Goal: Task Accomplishment & Management: Manage account settings

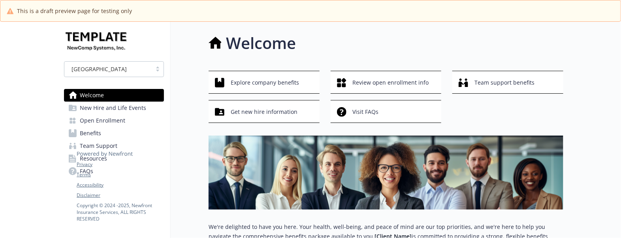
click at [105, 122] on span "Open Enrollment" at bounding box center [102, 120] width 45 height 13
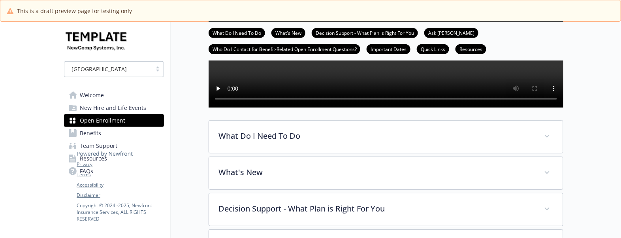
scroll to position [296, 0]
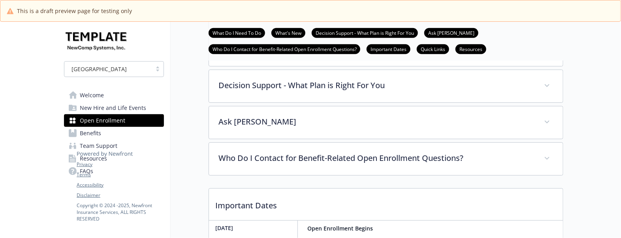
click at [100, 135] on span "Benefits" at bounding box center [90, 133] width 21 height 13
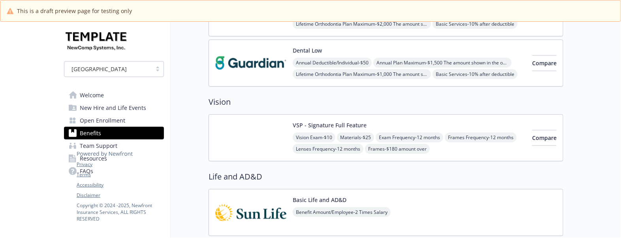
scroll to position [296, 0]
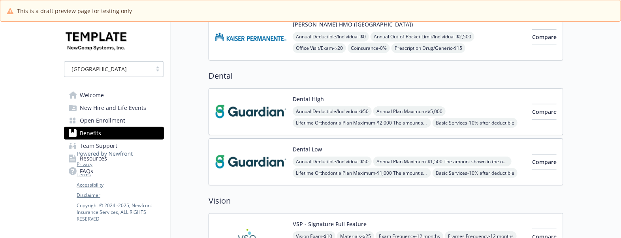
click at [431, 152] on div "Dental Low Annual Deductible/Individual - $50 Annual Plan Maximum - $1,500 The …" at bounding box center [409, 162] width 233 height 34
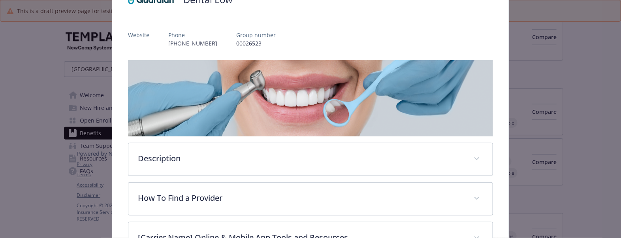
scroll to position [122, 0]
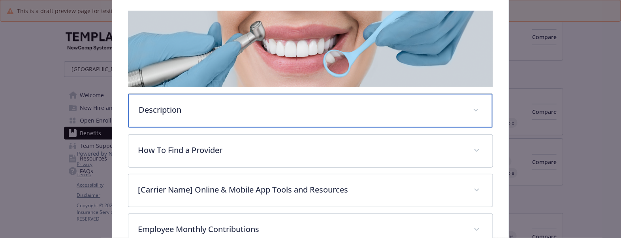
click at [168, 104] on p "Description" at bounding box center [301, 110] width 325 height 12
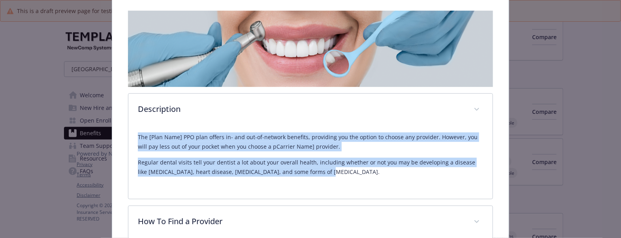
drag, startPoint x: 279, startPoint y: 168, endPoint x: 125, endPoint y: 137, distance: 157.1
click at [125, 137] on div "Dental Low Website - Phone 212-598-8000 Group number 00026523 Description The […" at bounding box center [310, 147] width 397 height 457
copy div "The [Plan Name] PPO plan offers in- and out-of-network benefits, providing you …"
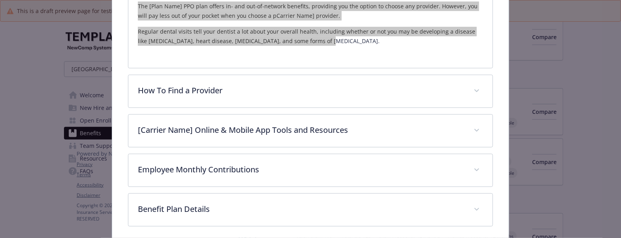
scroll to position [271, 0]
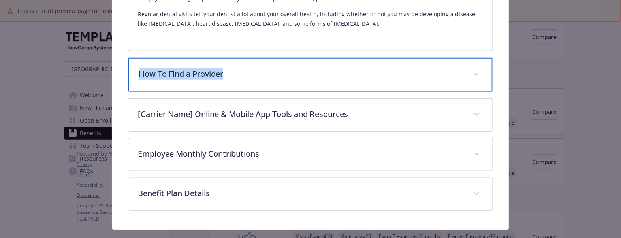
drag, startPoint x: 238, startPoint y: 75, endPoint x: 137, endPoint y: 77, distance: 100.7
click at [139, 77] on p "How To Find a Provider" at bounding box center [301, 74] width 325 height 12
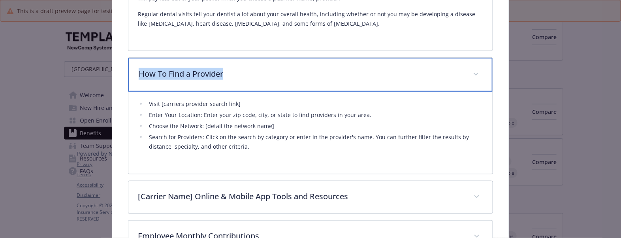
copy p "How To Find a Provider"
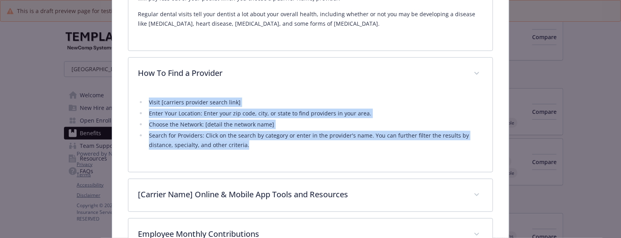
drag, startPoint x: 282, startPoint y: 146, endPoint x: 137, endPoint y: 100, distance: 152.2
click at [138, 100] on ul "Visit [carriers provider search link] Enter Your Location: Enter your zip code,…" at bounding box center [310, 124] width 345 height 52
copy ul "Visit [carriers provider search link] Enter Your Location: Enter your zip code,…"
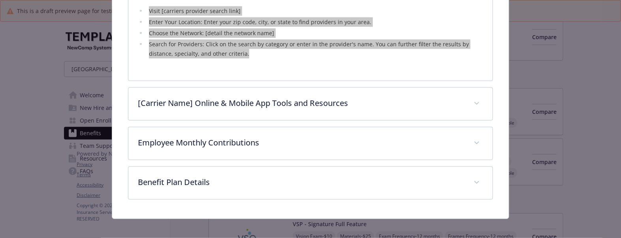
scroll to position [368, 0]
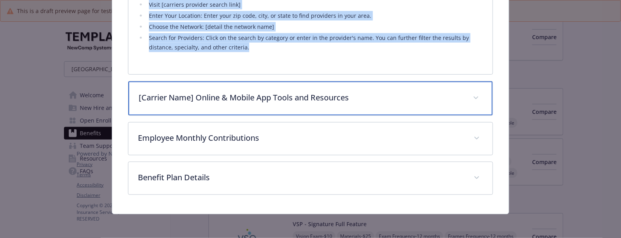
click at [374, 95] on p "[Carrier Name] Online & Mobile App Tools and Resources" at bounding box center [301, 98] width 325 height 12
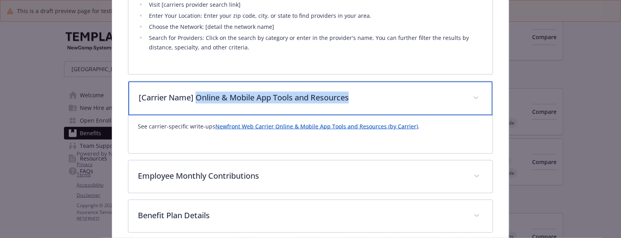
drag, startPoint x: 372, startPoint y: 93, endPoint x: 195, endPoint y: 94, distance: 177.3
click at [195, 94] on p "[Carrier Name] Online & Mobile App Tools and Resources" at bounding box center [301, 98] width 325 height 12
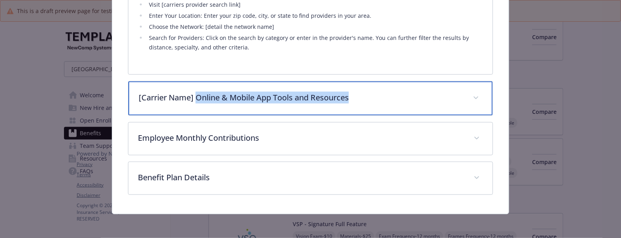
copy p "Online & Mobile App Tools and Resources"
click at [232, 103] on p "[Carrier Name] Online & Mobile App Tools and Resources" at bounding box center [301, 98] width 325 height 12
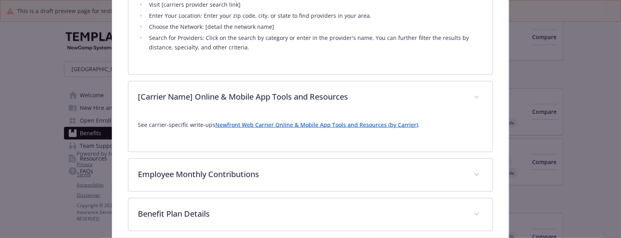
click at [320, 125] on link "Newfront Web Carrier Online & Mobile App Tools and Resources (by Carrier)" at bounding box center [316, 125] width 203 height 8
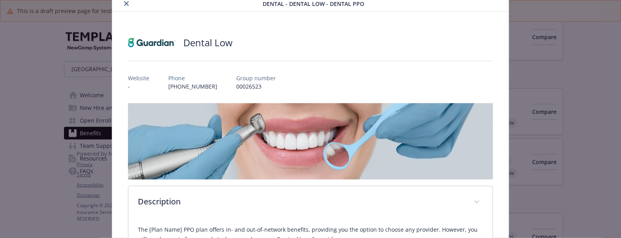
scroll to position [0, 0]
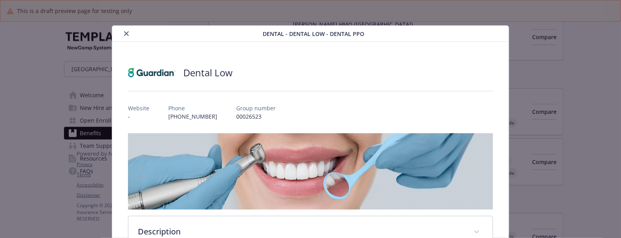
click at [124, 34] on icon "close" at bounding box center [126, 33] width 5 height 5
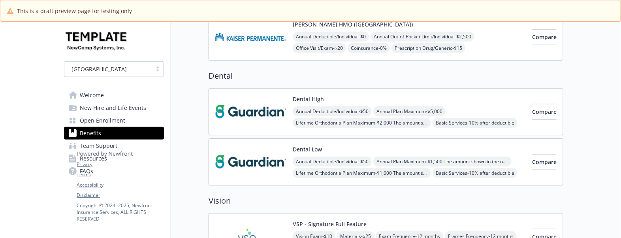
click at [425, 97] on div "Dental High Annual Deductible/Individual - $50 Annual Plan Maximum - $5,000 Lif…" at bounding box center [409, 112] width 233 height 34
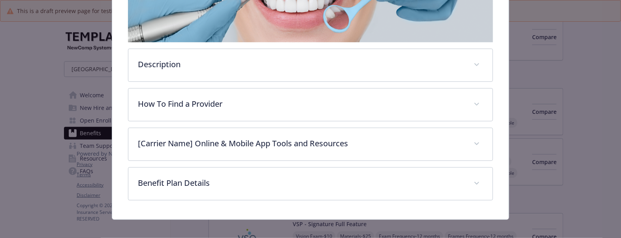
scroll to position [172, 0]
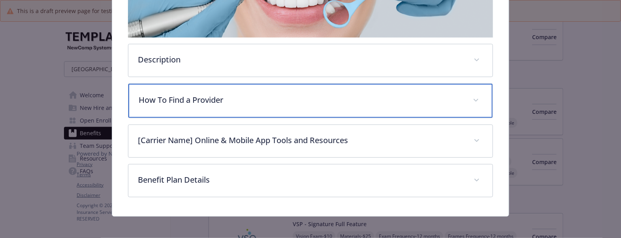
click at [180, 105] on div "How To Find a Provider" at bounding box center [310, 101] width 364 height 34
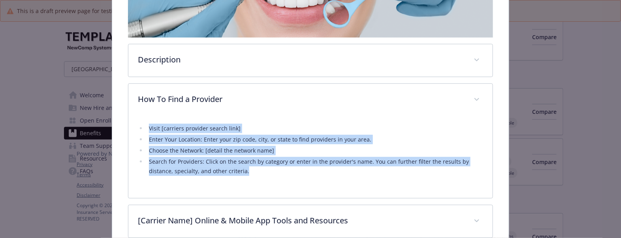
drag, startPoint x: 143, startPoint y: 130, endPoint x: 298, endPoint y: 174, distance: 161.8
click at [298, 174] on ul "Visit [carriers provider search link] Enter Your Location: Enter your zip code,…" at bounding box center [310, 150] width 345 height 52
copy ul "Visit [carriers provider search link] Enter Your Location: Enter your zip code,…"
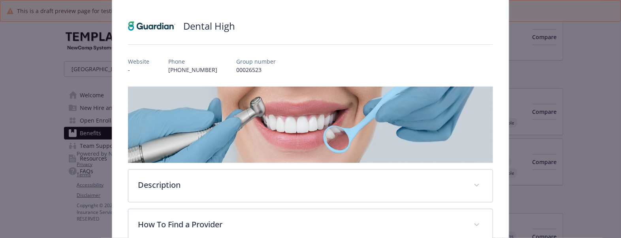
scroll to position [0, 0]
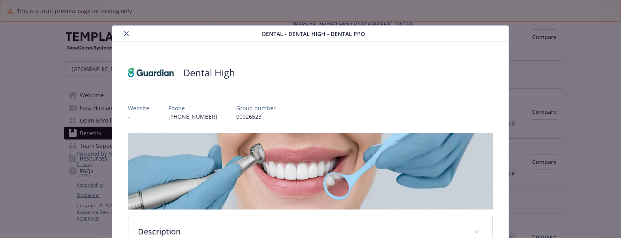
drag, startPoint x: 123, startPoint y: 35, endPoint x: 163, endPoint y: 47, distance: 41.2
click at [124, 35] on icon "close" at bounding box center [126, 33] width 5 height 5
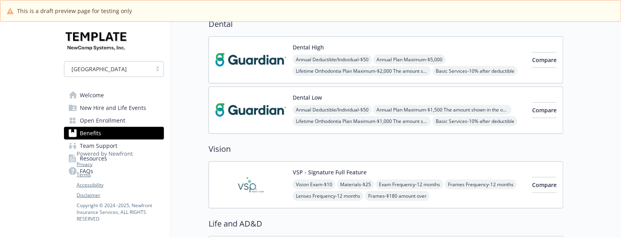
scroll to position [395, 0]
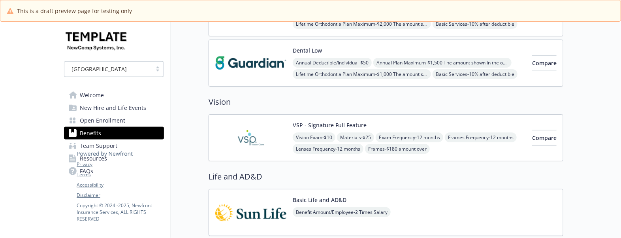
click at [282, 139] on img at bounding box center [250, 138] width 71 height 34
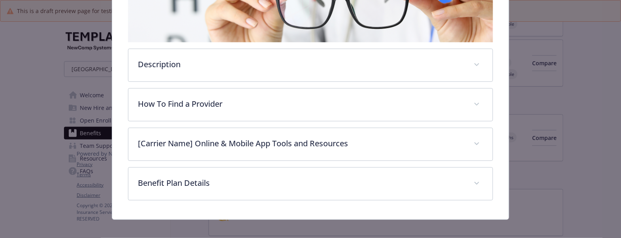
scroll to position [172, 0]
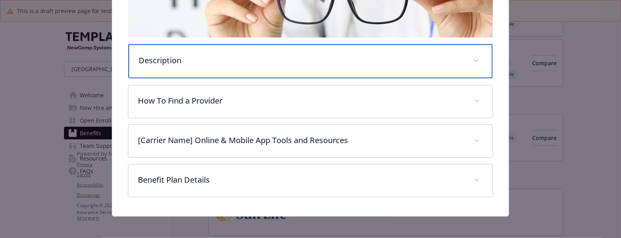
click at [186, 63] on p "Description" at bounding box center [301, 61] width 325 height 12
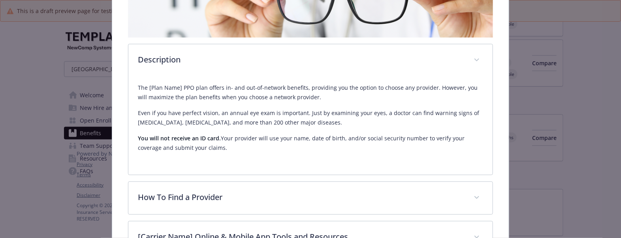
drag, startPoint x: 229, startPoint y: 143, endPoint x: 87, endPoint y: 79, distance: 155.7
click at [87, 79] on div "Vision - VSP - Signature Full Feature - Vision VSP - Signature Full Feature Web…" at bounding box center [310, 82] width 497 height 459
copy div "The [Plan Name] PPO plan offers in- and out-of-network benefits, providing you …"
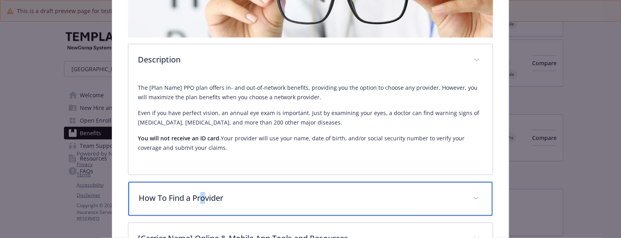
drag, startPoint x: 203, startPoint y: 195, endPoint x: 197, endPoint y: 195, distance: 5.2
click at [199, 195] on p "How To Find a Provider" at bounding box center [301, 198] width 325 height 12
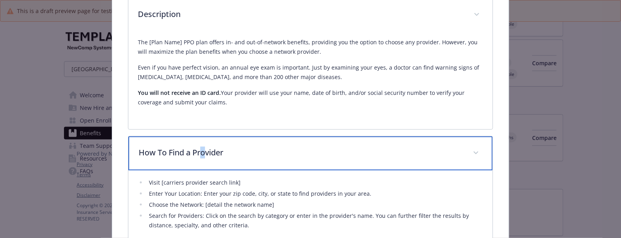
scroll to position [271, 0]
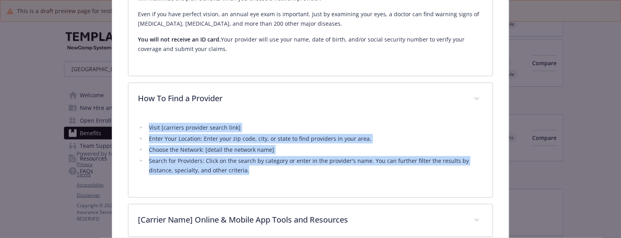
drag, startPoint x: 143, startPoint y: 128, endPoint x: 275, endPoint y: 166, distance: 137.1
click at [275, 166] on ul "Visit [carriers provider search link] Enter Your Location: Enter your zip code,…" at bounding box center [310, 149] width 345 height 52
copy ul "Visit [carriers provider search link] Enter Your Location: Enter your zip code,…"
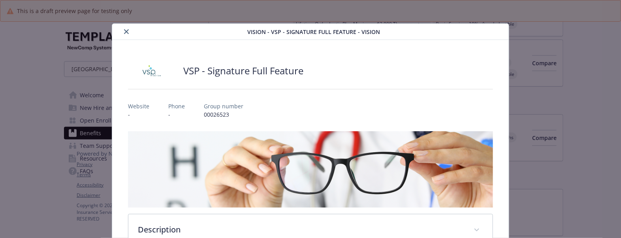
scroll to position [0, 0]
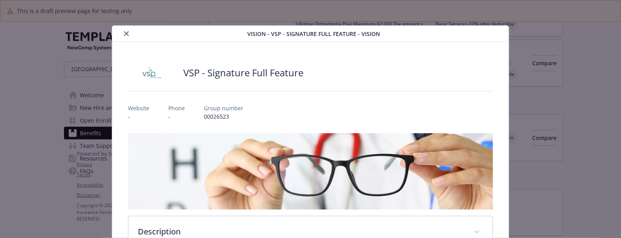
click at [124, 32] on icon "close" at bounding box center [126, 33] width 5 height 5
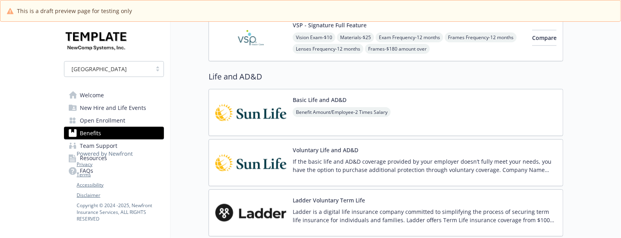
scroll to position [543, 0]
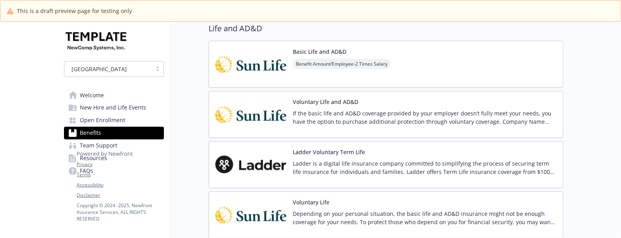
click at [411, 59] on div "Basic Life and AD&D Benefit Amount/Employee - 2 Times Salary" at bounding box center [386, 64] width 355 height 47
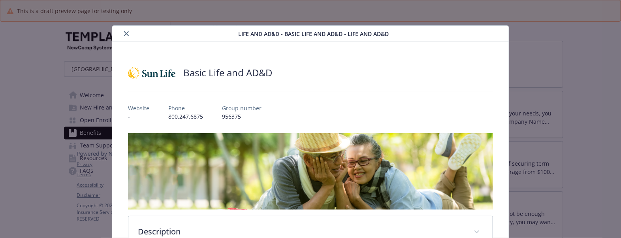
scroll to position [24, 0]
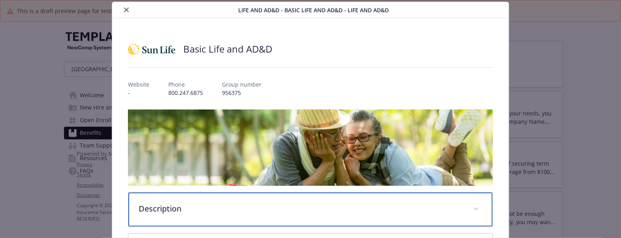
click at [222, 209] on p "Description" at bounding box center [301, 209] width 325 height 12
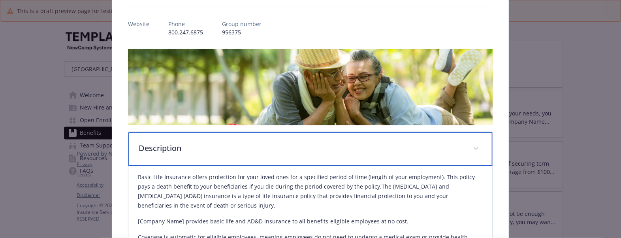
scroll to position [172, 0]
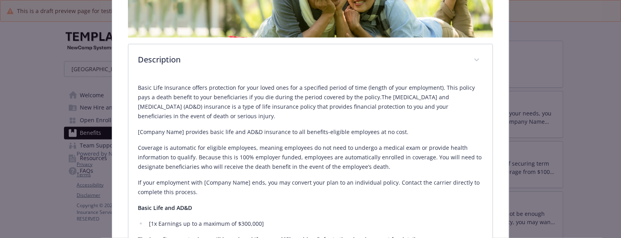
drag, startPoint x: 134, startPoint y: 88, endPoint x: 233, endPoint y: 192, distance: 143.9
click at [233, 192] on div "Basic Life Insurance offers protection for your loved ones for a specified peri…" at bounding box center [310, 172] width 364 height 190
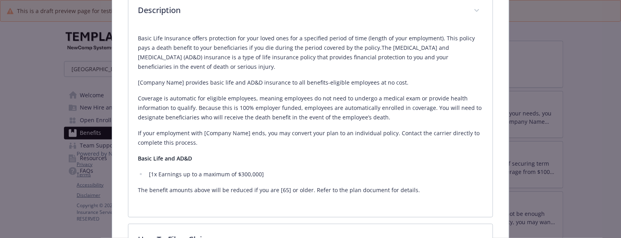
scroll to position [320, 0]
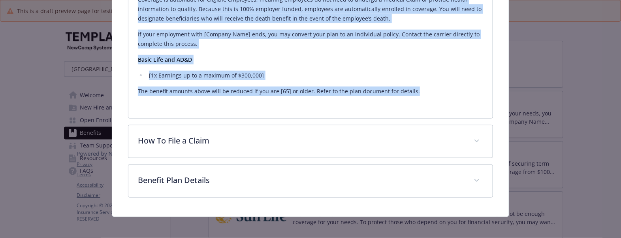
click at [423, 89] on p "The benefit amounts above will be reduced if you are [65] or older. Refer to th…" at bounding box center [310, 90] width 345 height 9
copy div "Lorem Ipsu Dolorsita consec adipiscing eli sedd eiusm temp inc u laboreetd magn…"
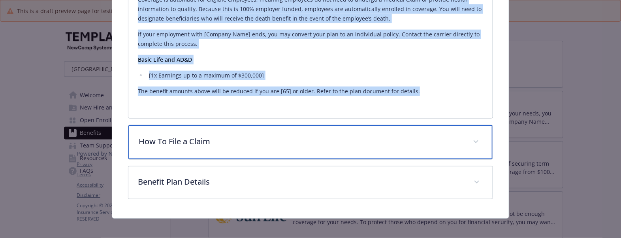
click at [218, 137] on p "How To File a Claim" at bounding box center [301, 141] width 325 height 12
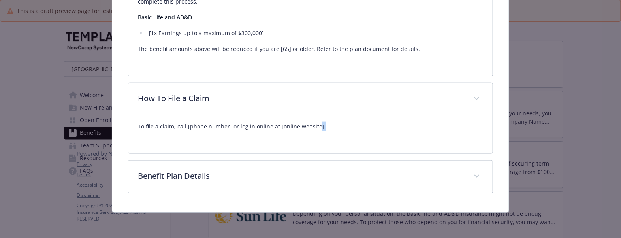
scroll to position [362, 0]
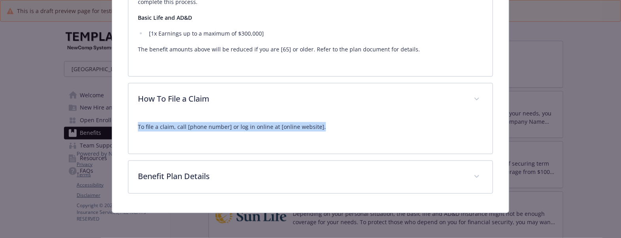
drag, startPoint x: 324, startPoint y: 126, endPoint x: 107, endPoint y: 123, distance: 216.8
copy p "To file a claim, call [phone number] or log in online at [online website]."
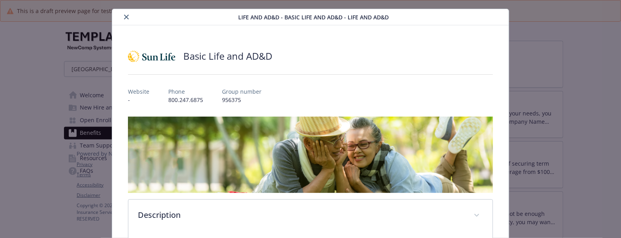
scroll to position [16, 0]
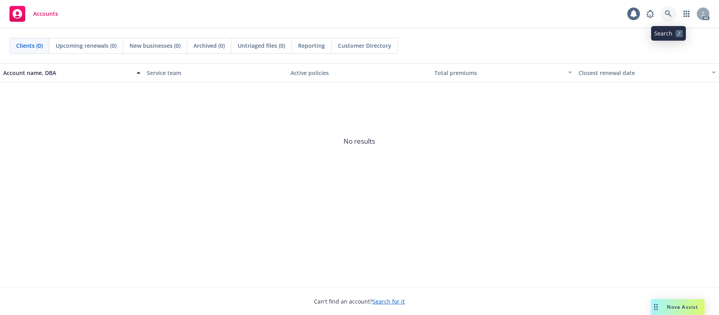
click at [667, 11] on icon at bounding box center [668, 13] width 7 height 7
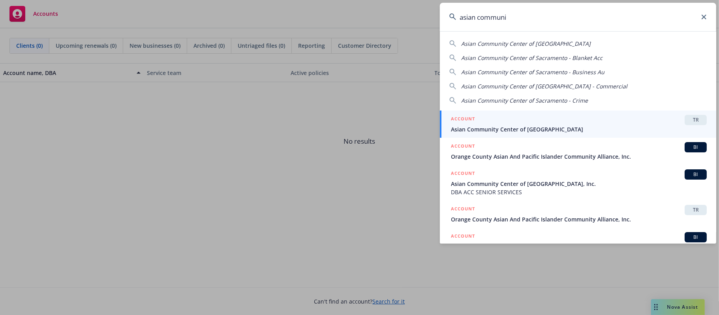
type input "asian communi"
click at [524, 120] on div "ACCOUNT TR" at bounding box center [579, 120] width 256 height 10
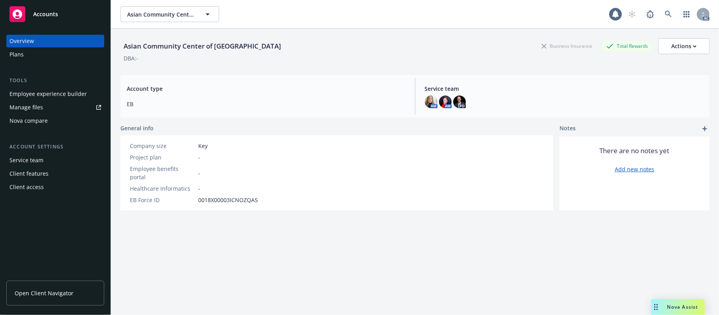
click at [35, 92] on div "Employee experience builder" at bounding box center [47, 94] width 77 height 13
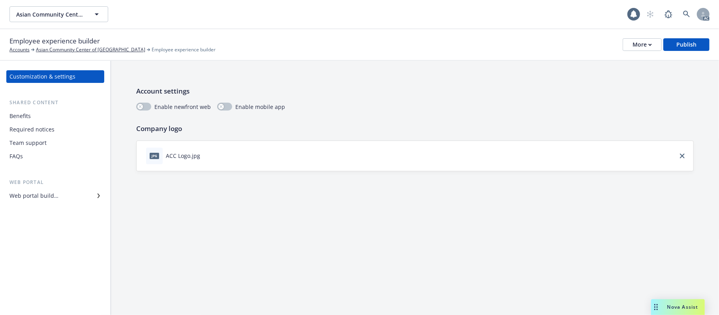
click at [621, 45] on div "Employee experience builder Accounts Asian Community Center of [GEOGRAPHIC_DATA…" at bounding box center [359, 44] width 700 height 17
click at [626, 45] on button "More" at bounding box center [642, 44] width 39 height 13
click at [38, 119] on div "Benefits" at bounding box center [55, 116] width 92 height 13
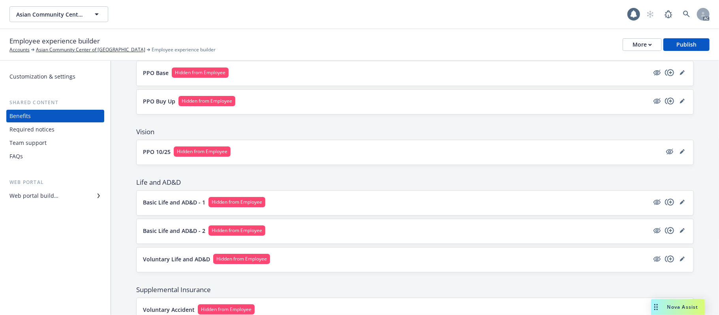
scroll to position [53, 0]
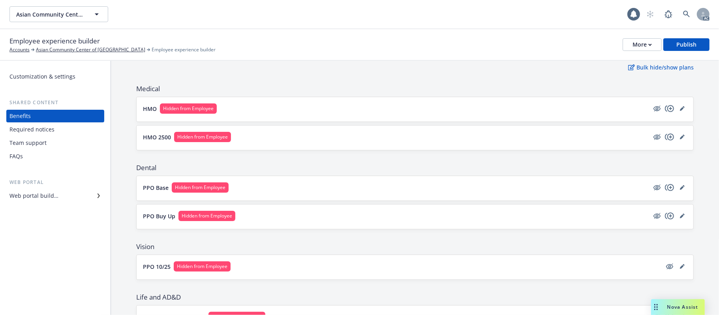
click at [313, 184] on button "PPO Base Hidden from Employee" at bounding box center [396, 187] width 506 height 10
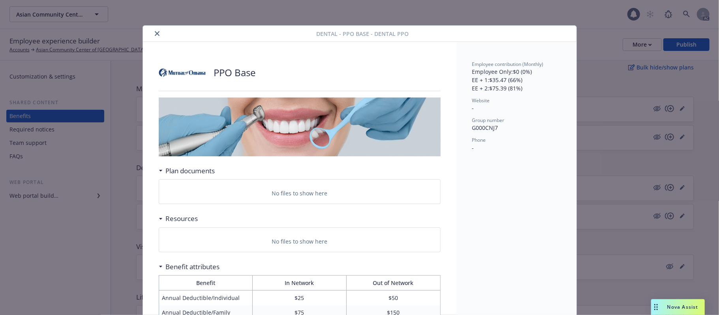
scroll to position [24, 0]
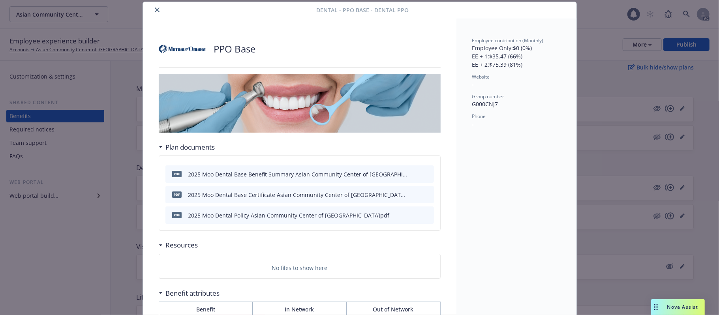
click at [155, 12] on icon "close" at bounding box center [157, 10] width 5 height 5
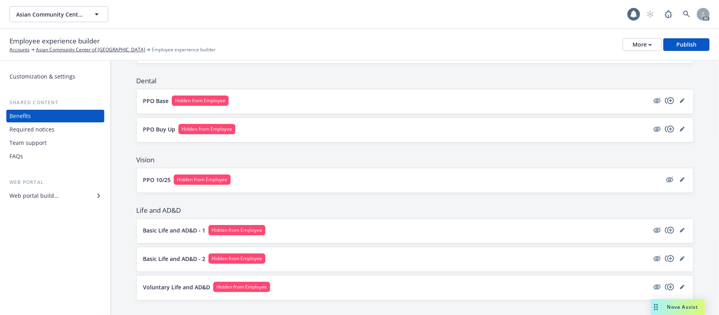
scroll to position [158, 0]
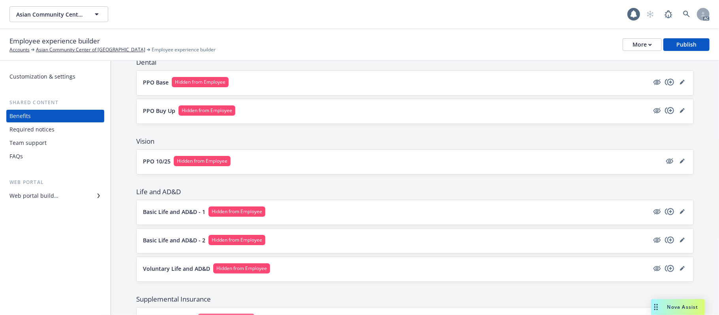
click at [311, 84] on button "PPO Base Hidden from Employee" at bounding box center [396, 82] width 506 height 10
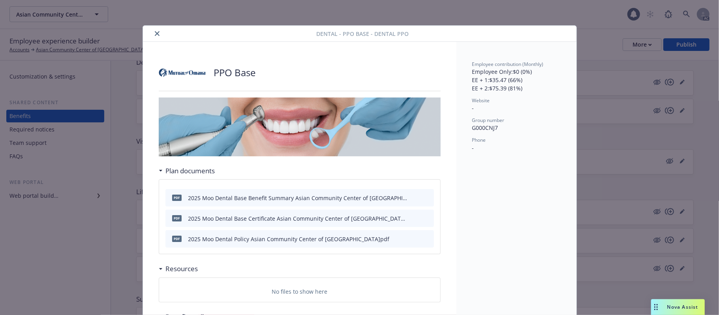
click at [155, 32] on icon "close" at bounding box center [157, 33] width 5 height 5
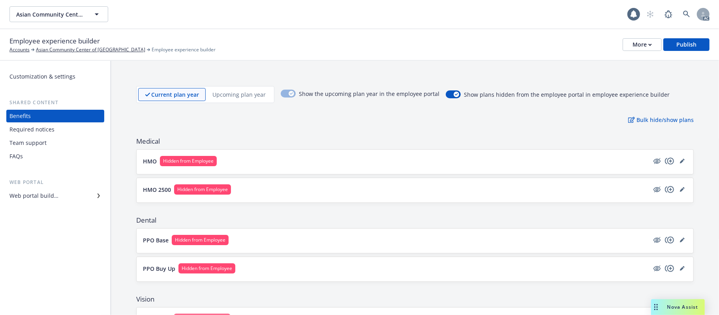
click at [333, 189] on button "HMO 2500 Hidden from Employee" at bounding box center [396, 189] width 506 height 10
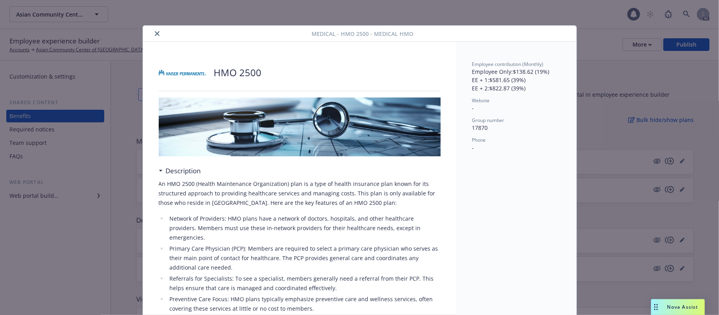
scroll to position [24, 0]
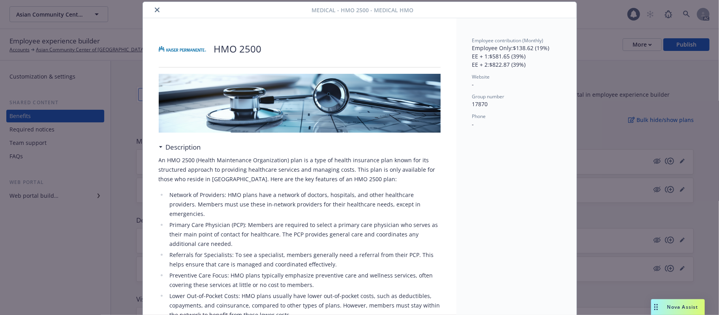
click at [155, 8] on icon "close" at bounding box center [157, 10] width 5 height 5
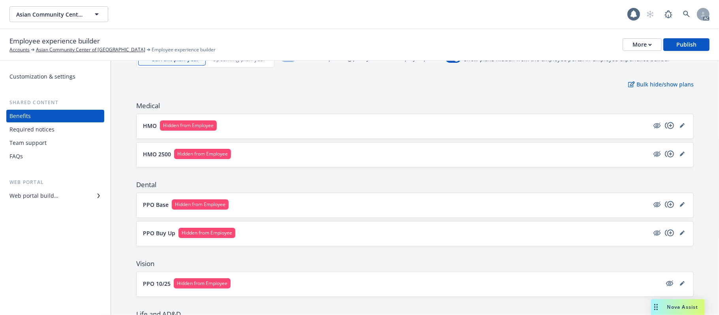
scroll to position [53, 0]
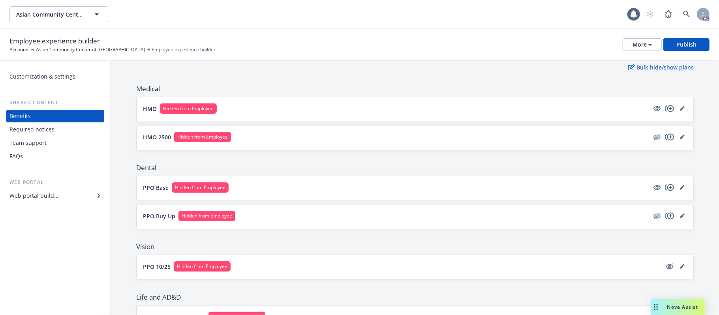
click at [316, 189] on button "PPO Base Hidden from Employee" at bounding box center [396, 187] width 506 height 10
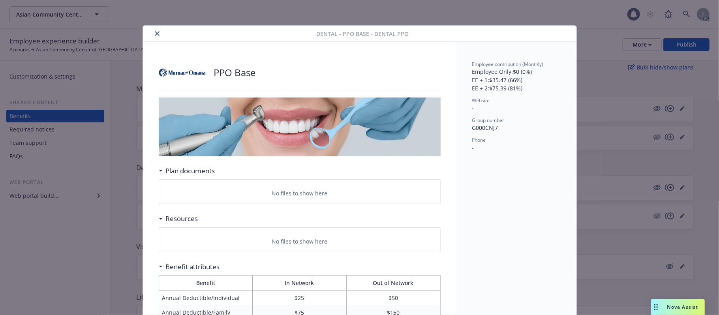
scroll to position [24, 0]
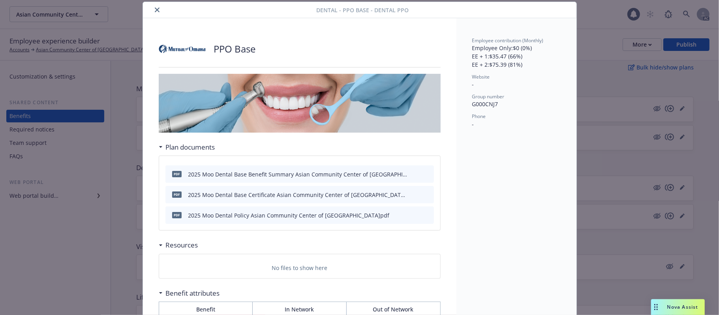
click at [161, 9] on div at bounding box center [231, 9] width 171 height 9
click at [155, 8] on icon "close" at bounding box center [157, 10] width 5 height 5
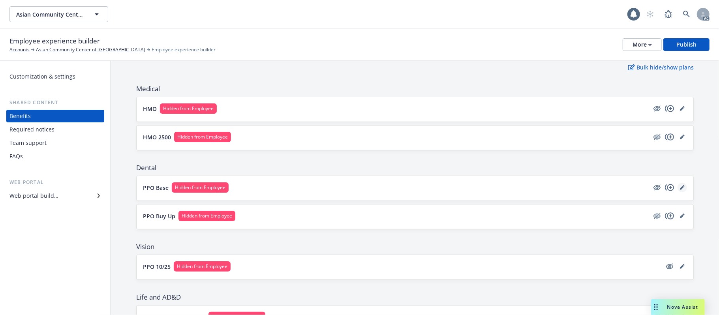
click at [683, 187] on icon "editPencil" at bounding box center [684, 186] width 2 height 2
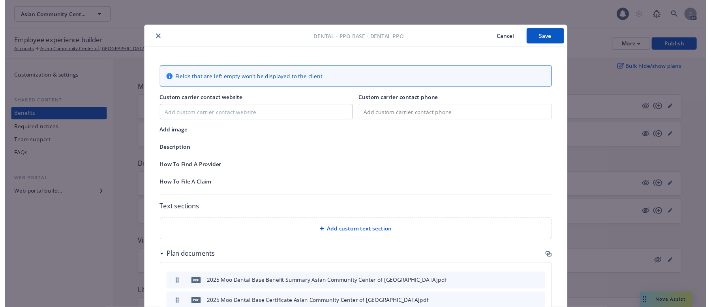
scroll to position [24, 0]
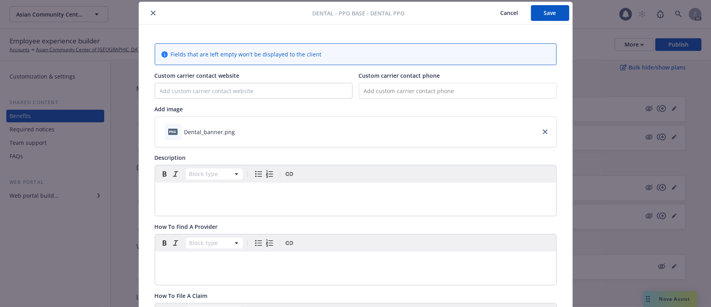
click at [206, 195] on p "editable markdown" at bounding box center [356, 192] width 392 height 9
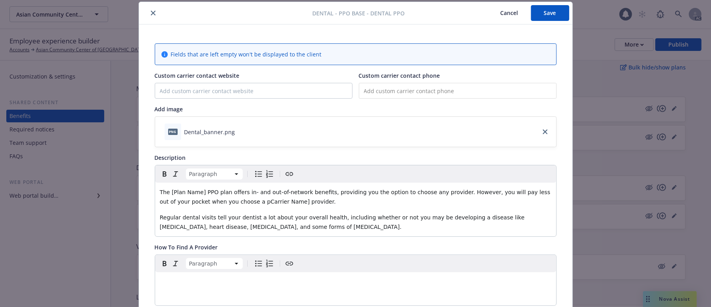
click at [197, 286] on p "editable markdown" at bounding box center [356, 281] width 392 height 9
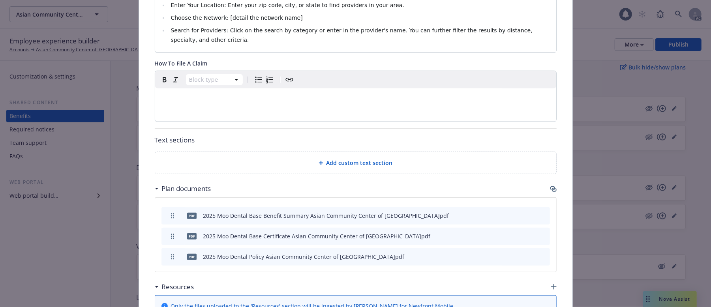
scroll to position [317, 0]
click at [353, 164] on span "Add custom text section" at bounding box center [360, 162] width 66 height 8
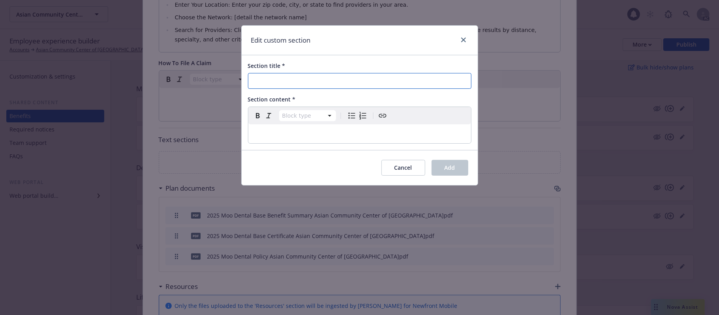
click at [301, 76] on input "Section title *" at bounding box center [360, 81] width 224 height 16
paste input "Online & Mobile App Tools and Resources"
type input "Online & Mobile App Tools and Resources"
click at [395, 167] on span "Cancel" at bounding box center [404, 168] width 18 height 8
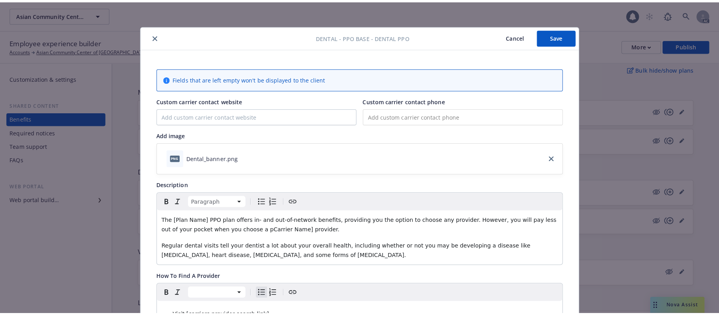
scroll to position [0, 0]
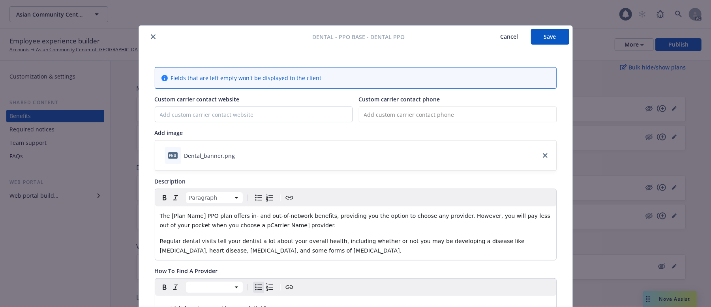
click at [550, 38] on button "Save" at bounding box center [550, 37] width 38 height 16
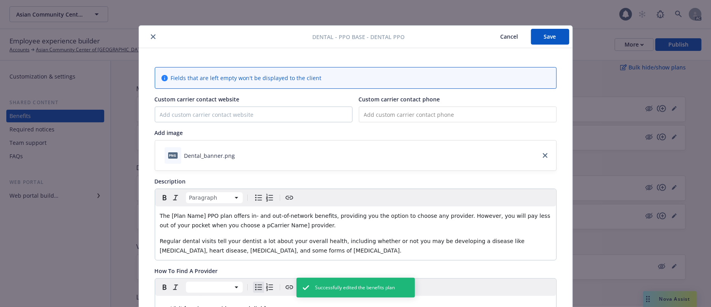
click at [506, 36] on button "Cancel" at bounding box center [509, 37] width 43 height 16
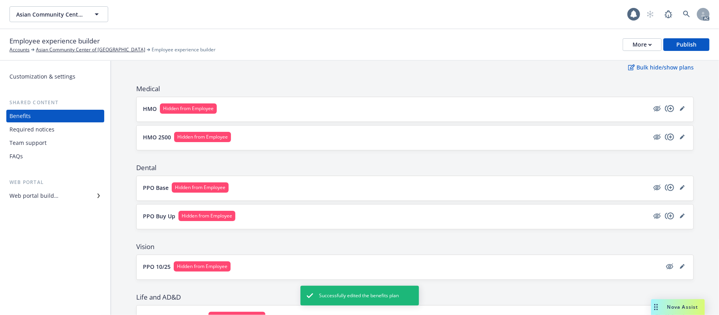
click at [412, 190] on button "PPO Base Hidden from Employee" at bounding box center [396, 187] width 506 height 10
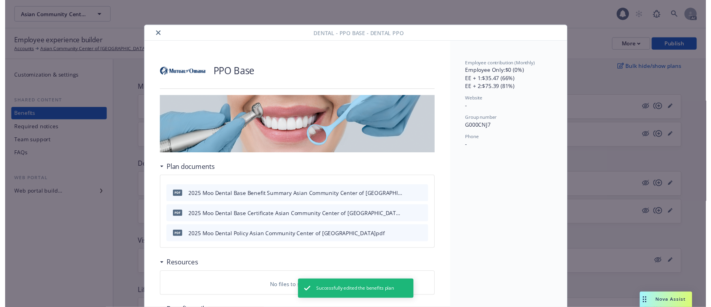
scroll to position [24, 0]
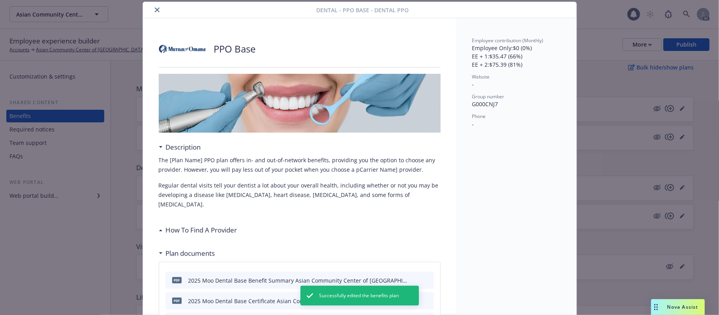
click at [152, 12] on button "close" at bounding box center [156, 9] width 9 height 9
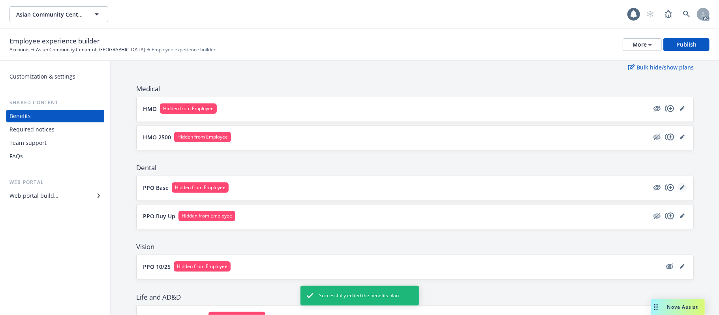
click at [678, 190] on link "editPencil" at bounding box center [682, 187] width 9 height 9
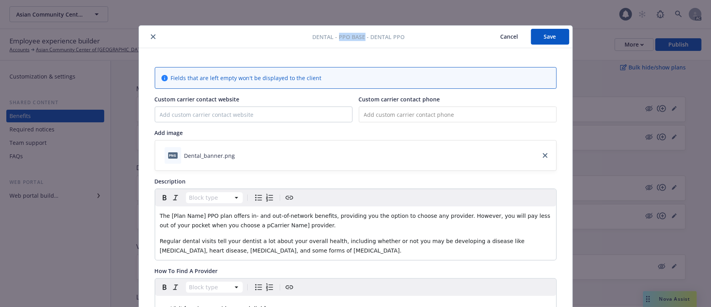
drag, startPoint x: 361, startPoint y: 35, endPoint x: 335, endPoint y: 34, distance: 25.7
click at [335, 34] on span "Dental - PPO Base - Dental PPO" at bounding box center [359, 37] width 92 height 8
copy span "PPO Base"
drag, startPoint x: 196, startPoint y: 215, endPoint x: 167, endPoint y: 212, distance: 29.8
click at [167, 212] on div "The [Plan Name] PPO plan offers in- and out-of-network benefits, providing you …" at bounding box center [355, 234] width 401 height 54
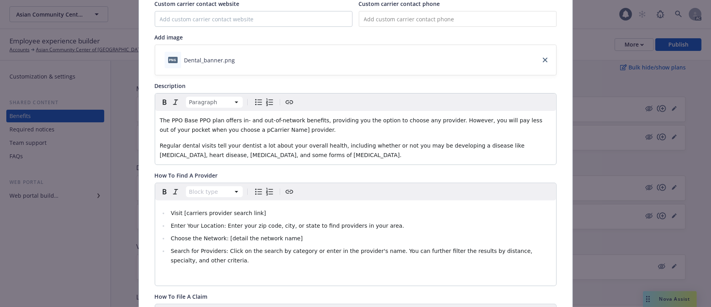
scroll to position [105, 0]
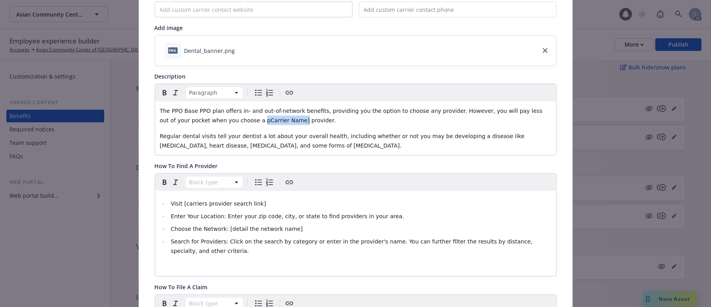
drag, startPoint x: 204, startPoint y: 121, endPoint x: 242, endPoint y: 119, distance: 37.6
click at [242, 119] on span "The PPO Base PPO plan offers in- and out-of-network benefits, providing you the…" at bounding box center [352, 116] width 385 height 16
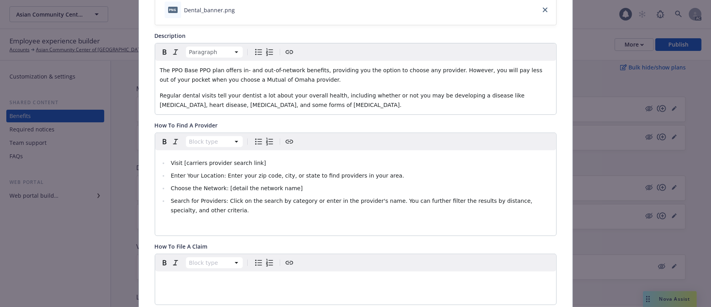
scroll to position [158, 0]
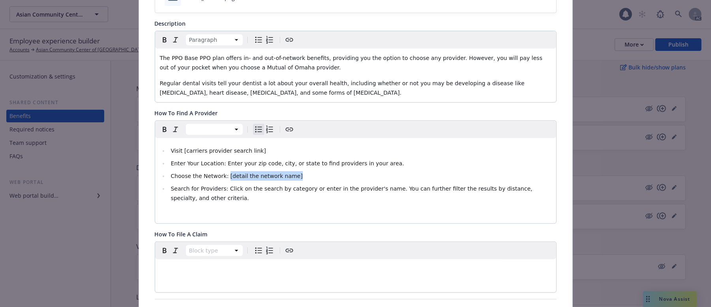
drag, startPoint x: 288, startPoint y: 178, endPoint x: 220, endPoint y: 176, distance: 68.7
click at [220, 176] on li "Choose the Network: [detail the network name]" at bounding box center [360, 175] width 383 height 9
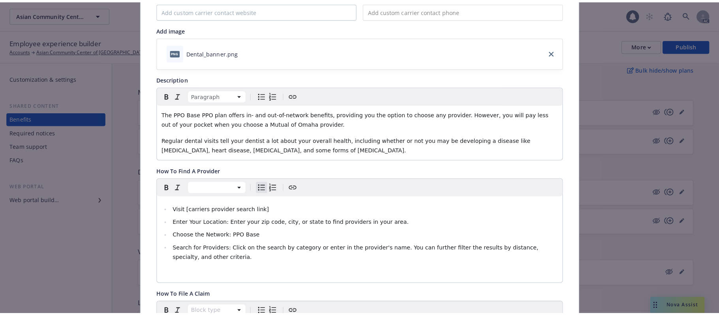
scroll to position [0, 0]
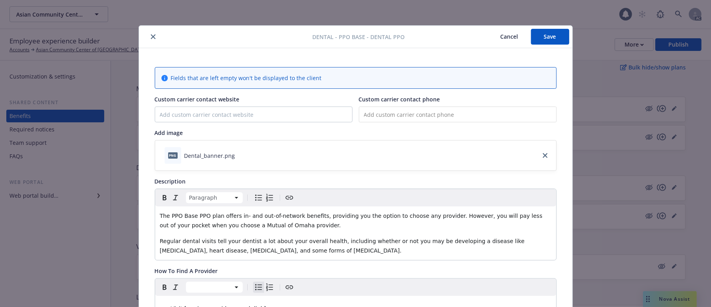
click at [539, 35] on button "Save" at bounding box center [550, 37] width 38 height 16
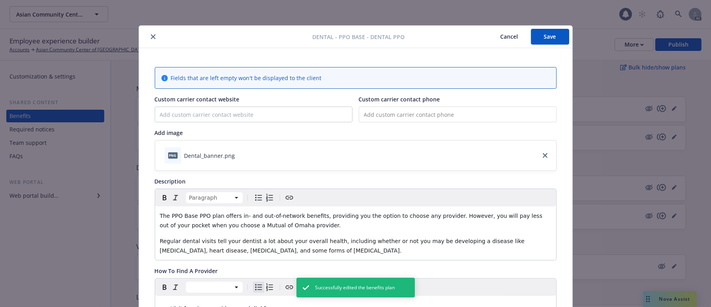
click at [503, 36] on button "Cancel" at bounding box center [509, 37] width 43 height 16
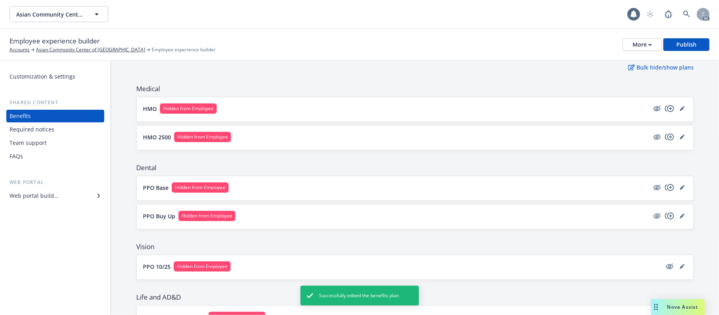
click at [314, 139] on button "HMO 2500 Hidden from Employee" at bounding box center [396, 137] width 506 height 10
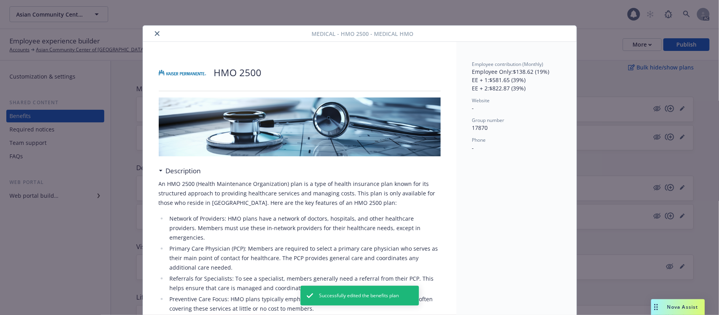
scroll to position [24, 0]
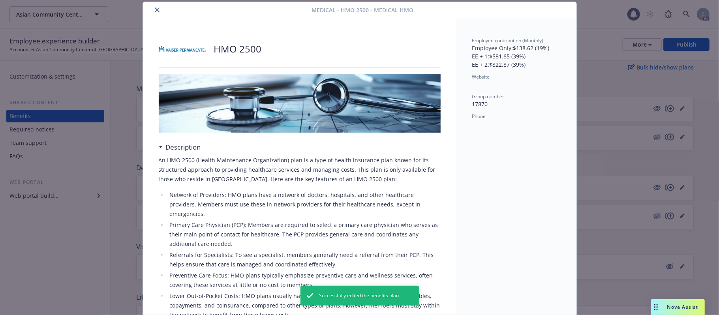
click at [152, 10] on button "close" at bounding box center [156, 9] width 9 height 9
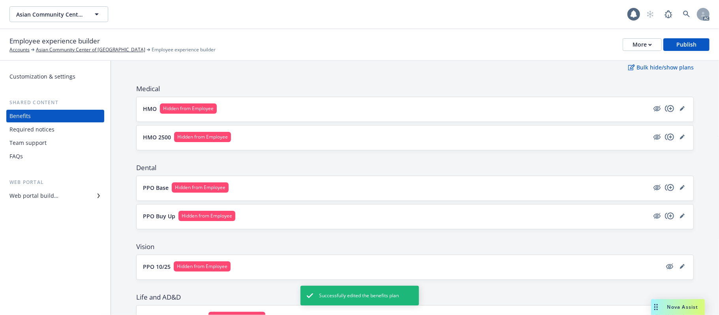
click at [316, 211] on div "PPO Buy Up Hidden from Employee" at bounding box center [415, 217] width 557 height 24
click at [472, 189] on button "PPO Base Hidden from Employee" at bounding box center [396, 187] width 506 height 10
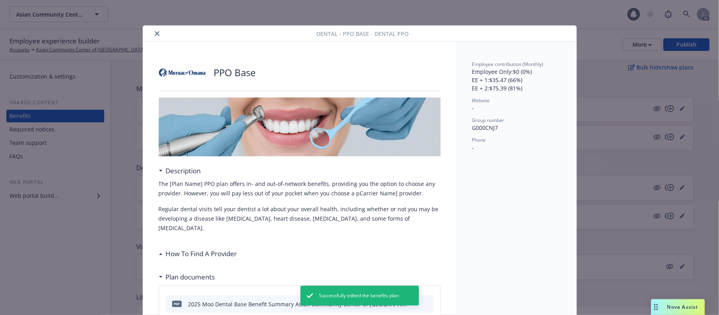
scroll to position [24, 0]
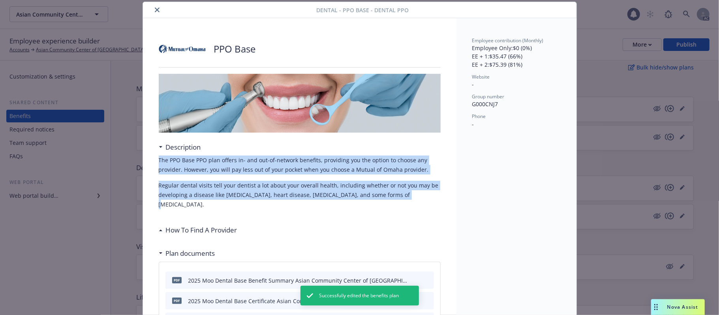
drag, startPoint x: 152, startPoint y: 159, endPoint x: 400, endPoint y: 191, distance: 250.9
click at [400, 191] on div "PPO Base Description The PPO Base PPO plan offers in- and out-of-network benefi…" at bounding box center [300, 307] width 314 height 579
copy div "The PPO Base PPO plan offers in- and out-of-network benefits, providing you the…"
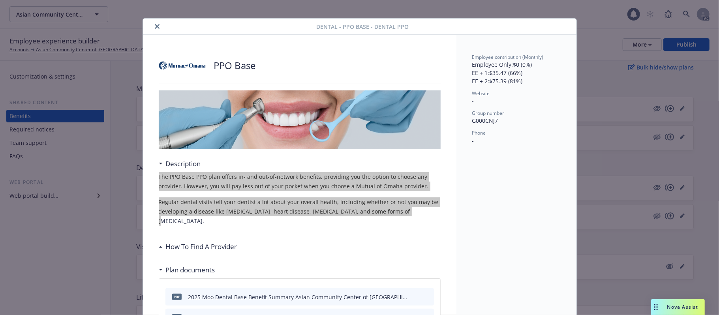
scroll to position [0, 0]
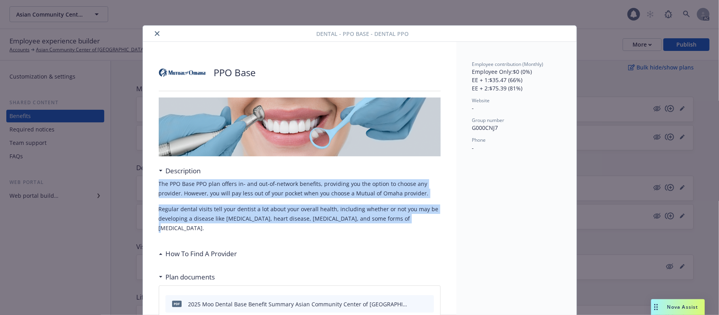
click at [155, 32] on icon "close" at bounding box center [157, 33] width 5 height 5
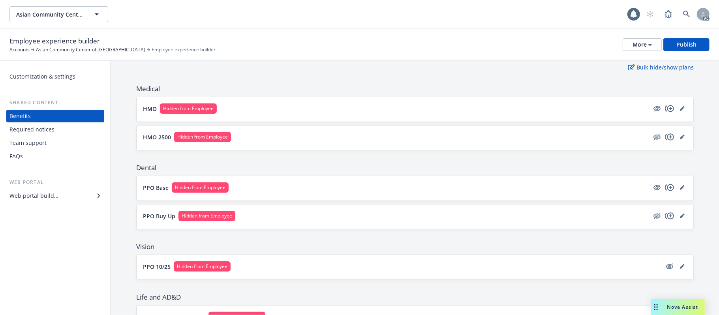
click at [274, 185] on button "PPO Base Hidden from Employee" at bounding box center [396, 187] width 506 height 10
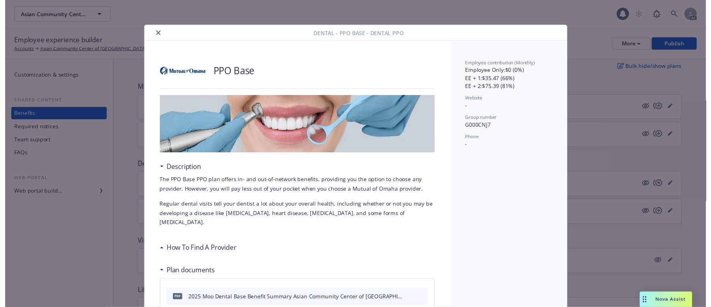
scroll to position [24, 0]
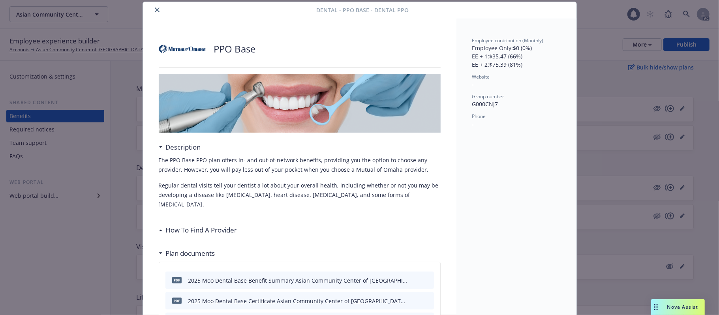
click at [155, 10] on icon "close" at bounding box center [157, 10] width 5 height 5
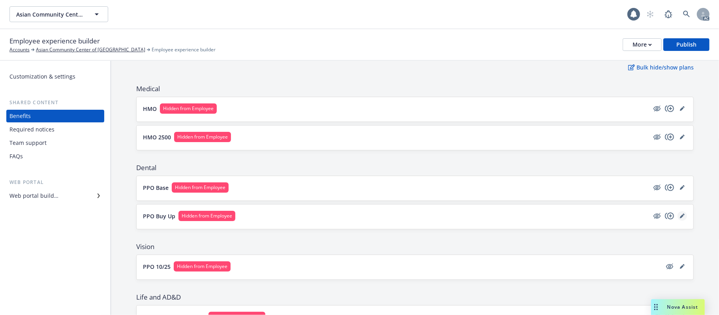
click at [678, 216] on link "editPencil" at bounding box center [682, 215] width 9 height 9
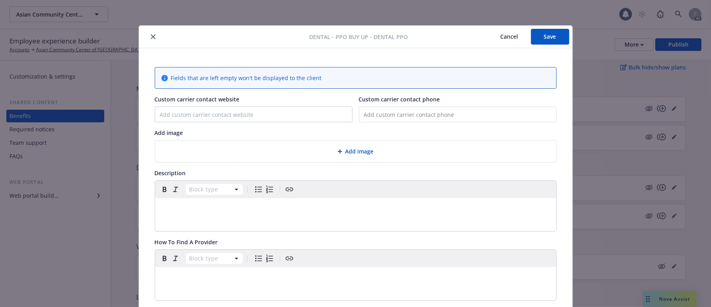
scroll to position [24, 0]
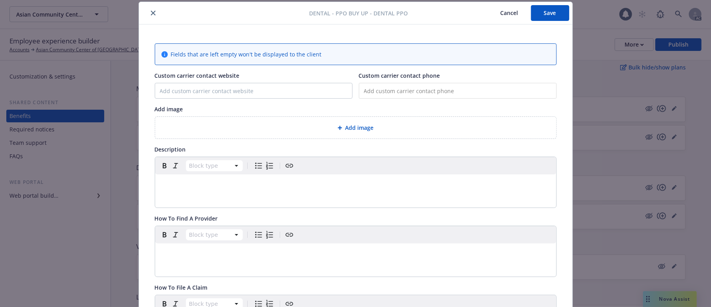
click at [192, 189] on p "editable markdown" at bounding box center [356, 183] width 392 height 9
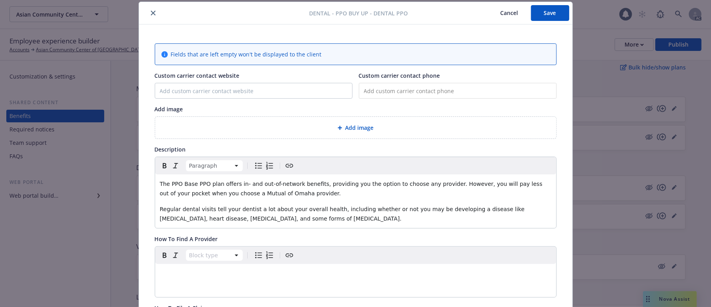
scroll to position [129, 0]
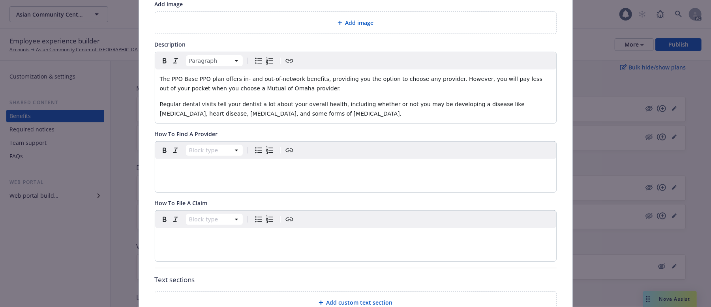
click at [193, 180] on div "Block type" at bounding box center [355, 167] width 401 height 51
click at [184, 170] on p "editable markdown" at bounding box center [356, 168] width 392 height 9
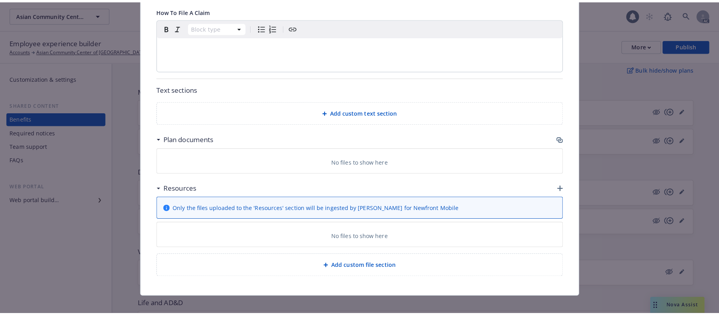
scroll to position [372, 0]
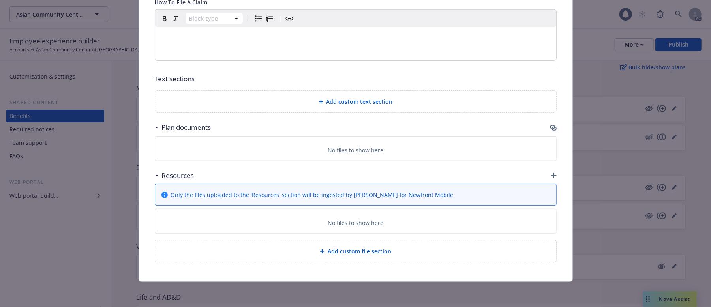
click at [551, 126] on icon "button" at bounding box center [553, 127] width 5 height 4
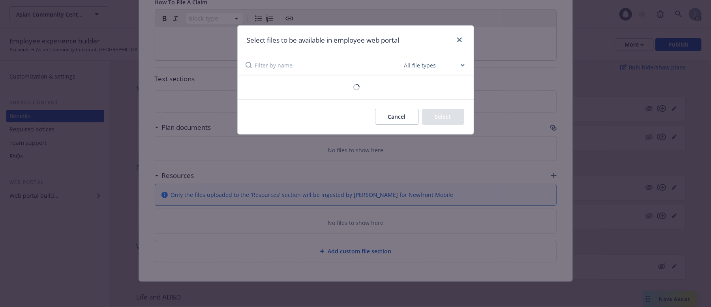
scroll to position [364, 0]
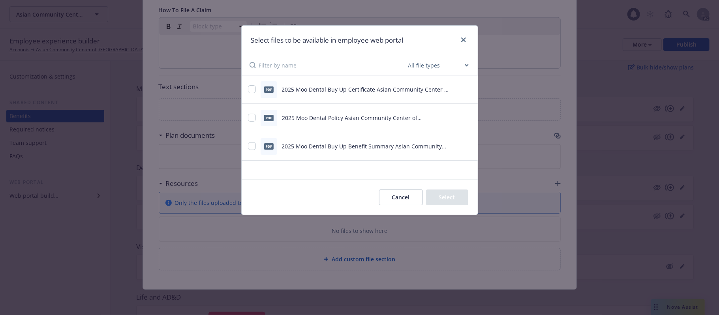
click at [256, 87] on div "pdf 2025 Moo Dental Buy Up Certificate Asian Community Center of Sacramento.pdf" at bounding box center [350, 89] width 204 height 17
click at [252, 88] on input "checkbox" at bounding box center [252, 89] width 8 height 8
checkbox input "true"
click at [254, 116] on input "checkbox" at bounding box center [252, 118] width 8 height 8
checkbox input "true"
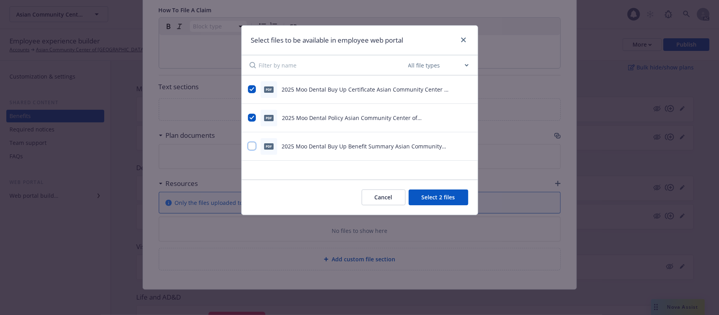
click at [252, 146] on input "checkbox" at bounding box center [252, 146] width 8 height 8
checkbox input "true"
drag, startPoint x: 438, startPoint y: 202, endPoint x: 433, endPoint y: 197, distance: 6.4
click at [438, 201] on button "Select 3 files" at bounding box center [439, 198] width 60 height 16
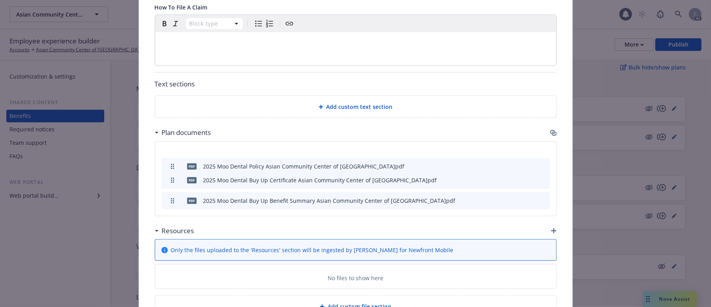
drag, startPoint x: 167, startPoint y: 182, endPoint x: 167, endPoint y: 166, distance: 15.4
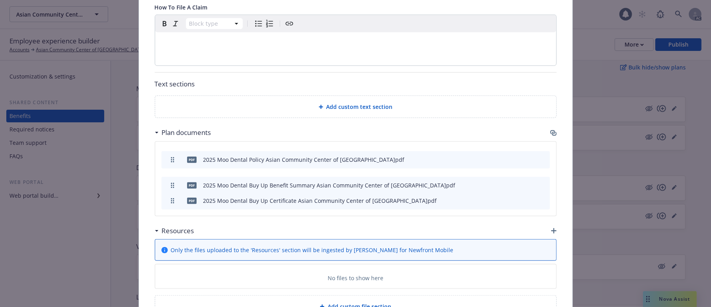
drag, startPoint x: 168, startPoint y: 204, endPoint x: 171, endPoint y: 188, distance: 15.6
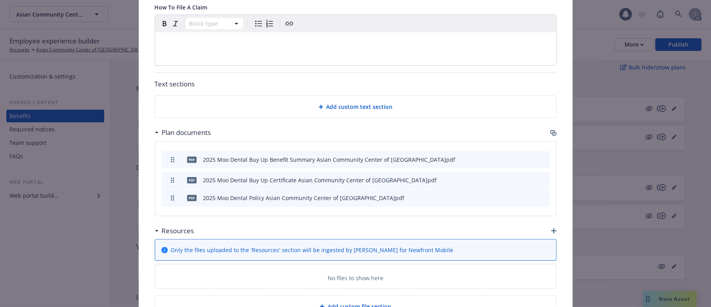
drag, startPoint x: 169, startPoint y: 160, endPoint x: 174, endPoint y: 199, distance: 39.0
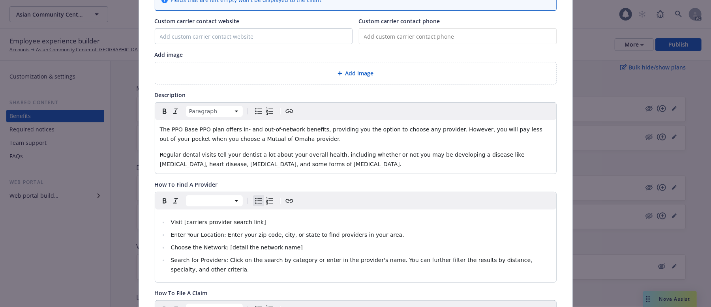
scroll to position [0, 0]
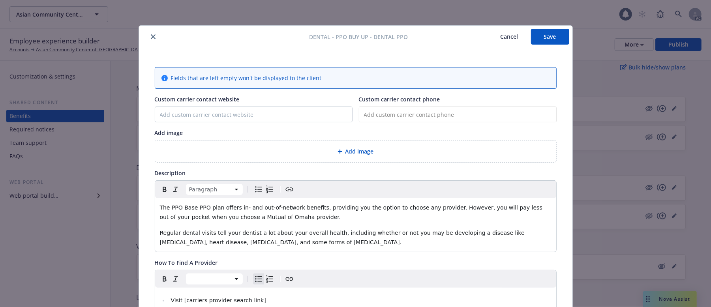
click at [549, 40] on button "Save" at bounding box center [550, 37] width 38 height 16
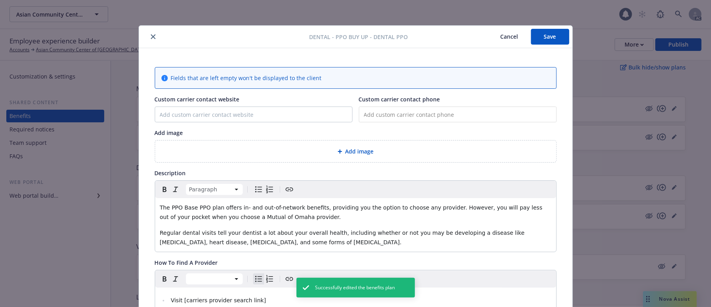
click at [341, 145] on div "Add image" at bounding box center [355, 152] width 401 height 22
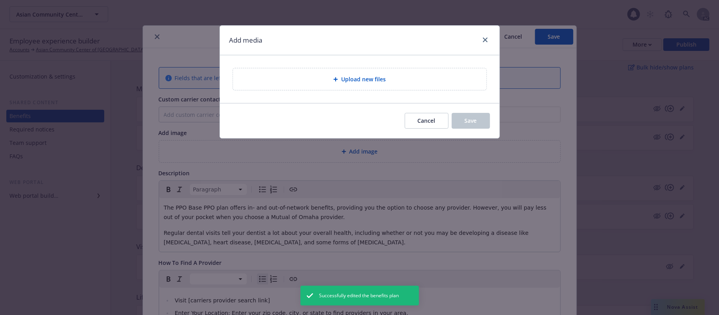
click at [376, 81] on span "Upload new files" at bounding box center [363, 79] width 45 height 8
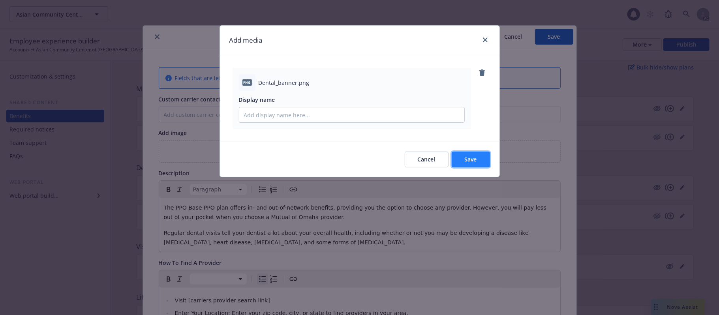
click at [480, 160] on button "Save" at bounding box center [471, 160] width 38 height 16
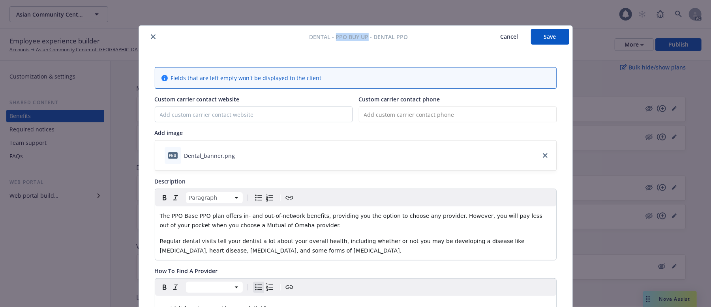
drag, startPoint x: 364, startPoint y: 36, endPoint x: 333, endPoint y: 33, distance: 30.6
click at [333, 33] on span "Dental - PPO Buy Up - Dental PPO" at bounding box center [359, 37] width 99 height 8
copy span "PPO Buy Up"
drag, startPoint x: 189, startPoint y: 215, endPoint x: 166, endPoint y: 211, distance: 22.9
click at [166, 211] on div "The PPO Base PPO plan offers in- and out-of-network benefits, providing you the…" at bounding box center [355, 234] width 401 height 54
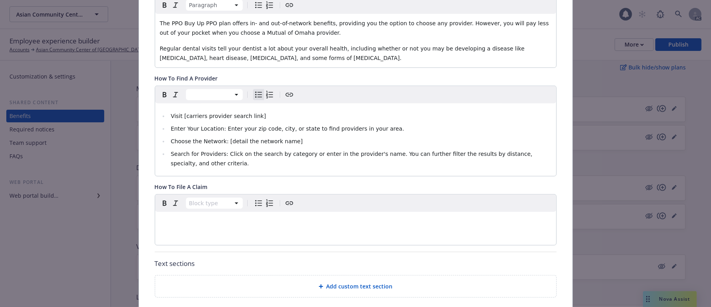
scroll to position [211, 0]
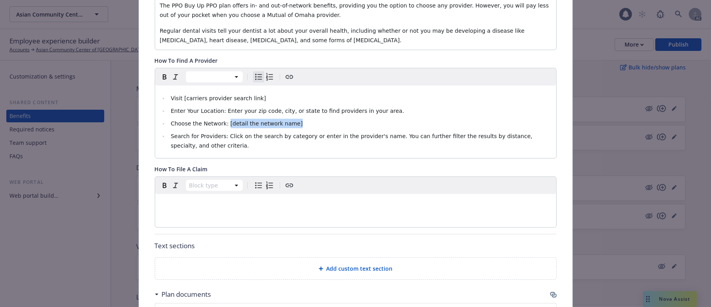
drag, startPoint x: 286, startPoint y: 123, endPoint x: 220, endPoint y: 124, distance: 66.7
click at [220, 124] on li "Choose the Network: [detail the network name]" at bounding box center [360, 123] width 383 height 9
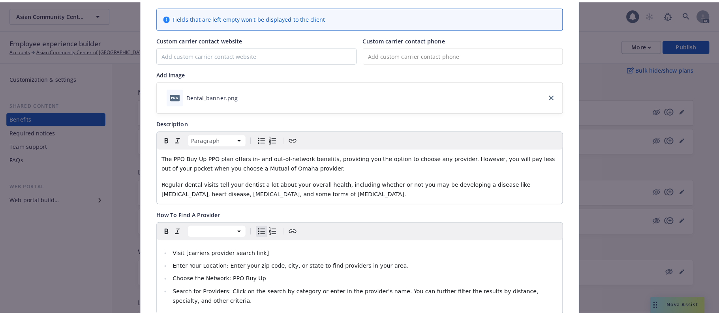
scroll to position [0, 0]
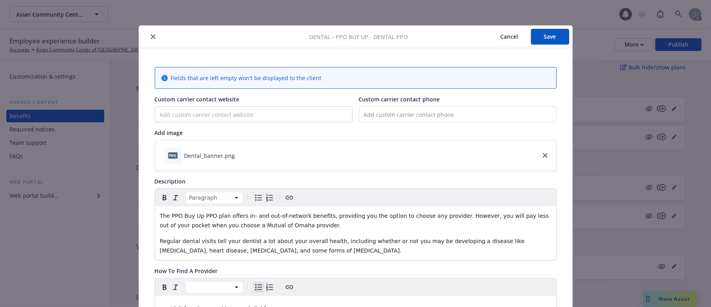
click at [542, 33] on button "Save" at bounding box center [550, 37] width 38 height 16
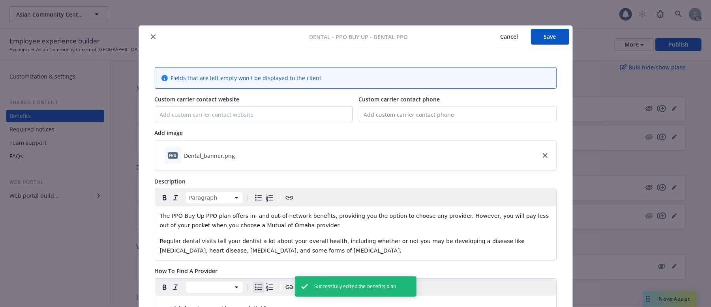
click at [501, 34] on button "Cancel" at bounding box center [509, 37] width 43 height 16
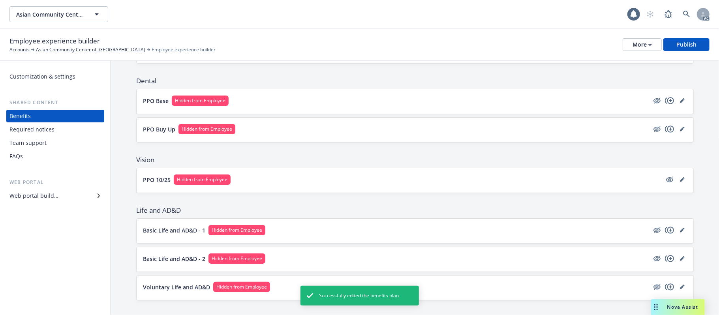
scroll to position [158, 0]
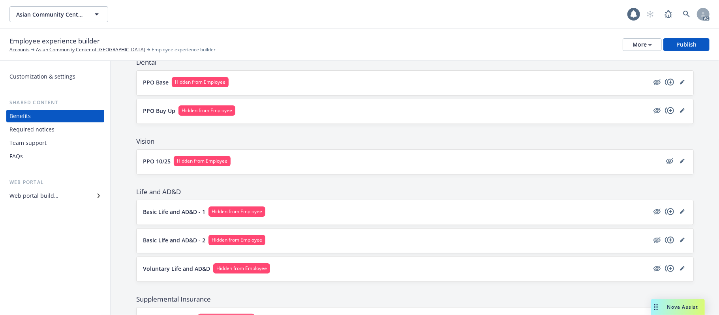
click at [329, 160] on button "PPO 10/25 Hidden from Employee" at bounding box center [402, 161] width 519 height 10
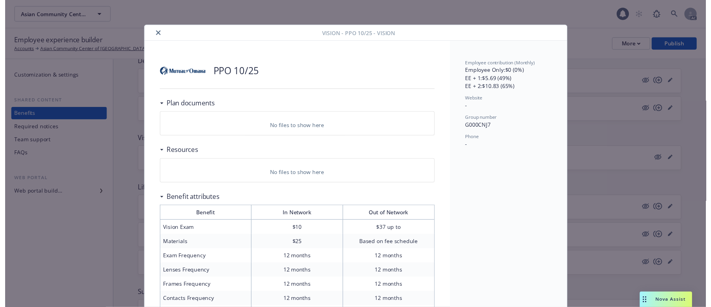
scroll to position [24, 0]
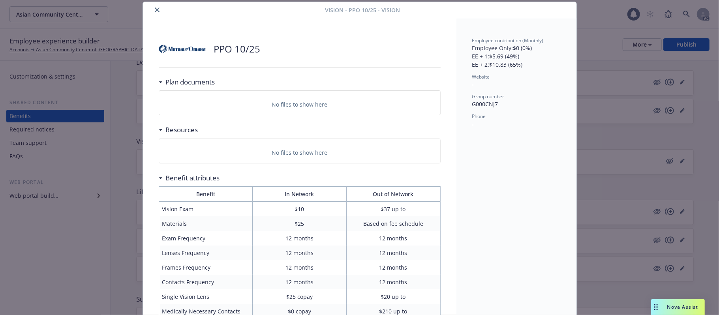
click at [155, 8] on icon "close" at bounding box center [157, 10] width 5 height 5
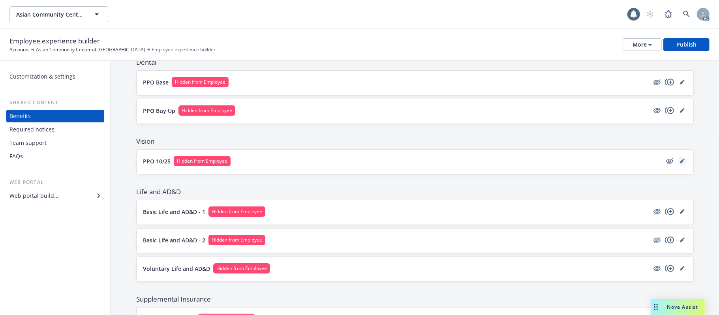
click at [680, 160] on icon "editPencil" at bounding box center [682, 161] width 5 height 5
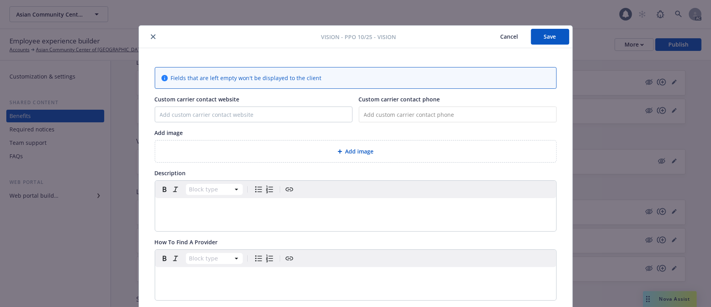
scroll to position [24, 0]
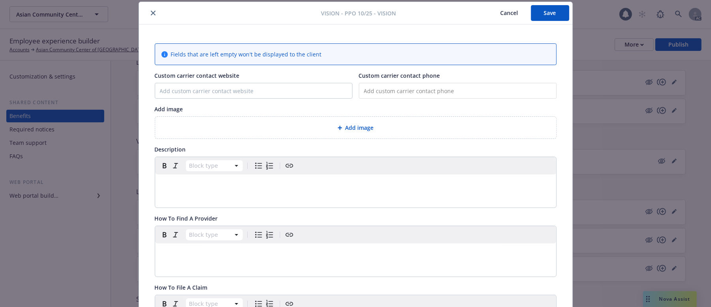
click at [228, 187] on p "editable markdown" at bounding box center [356, 183] width 392 height 9
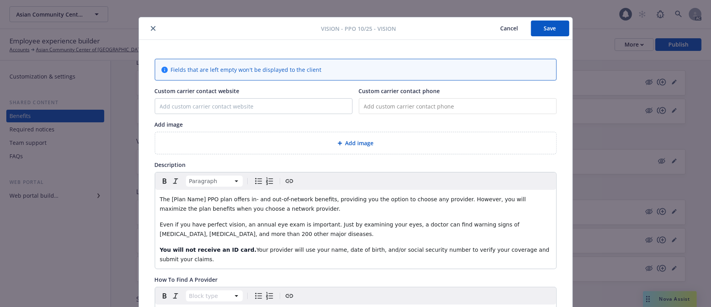
scroll to position [0, 0]
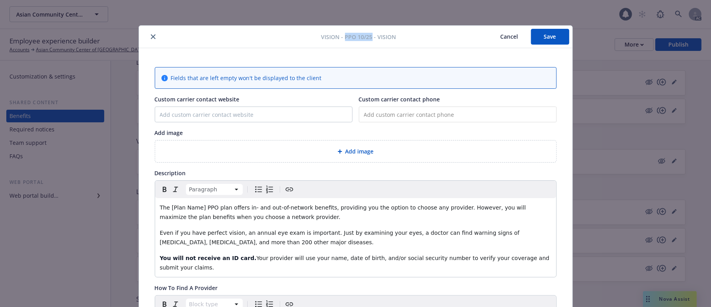
drag, startPoint x: 342, startPoint y: 36, endPoint x: 368, endPoint y: 34, distance: 26.9
click at [368, 34] on span "Vision - PPO 10/25 - Vision" at bounding box center [358, 37] width 75 height 8
copy span "PPO 10/25"
drag, startPoint x: 195, startPoint y: 207, endPoint x: 166, endPoint y: 209, distance: 28.9
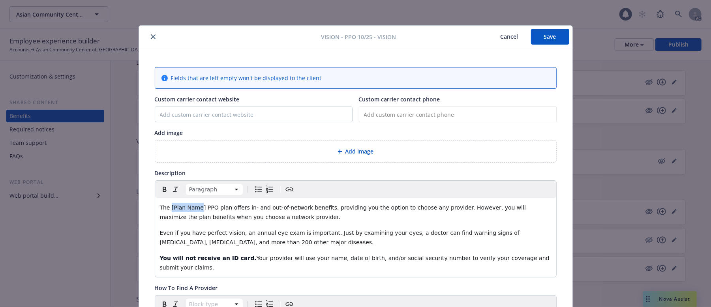
click at [166, 209] on span "The [Plan Name] PPO plan offers in- and out-of-network benefits, providing you …" at bounding box center [344, 213] width 368 height 16
click at [217, 218] on span "The PPO 10/25] PPO plan offers in- and out-of-network benefits, providing you t…" at bounding box center [356, 213] width 393 height 16
click at [251, 219] on span "The PPO 10/25] PPO plan offers in- and out-of-network benefits, providing you t…" at bounding box center [356, 213] width 393 height 16
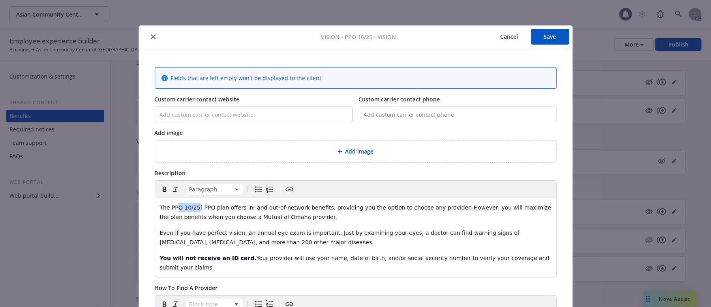
drag, startPoint x: 193, startPoint y: 207, endPoint x: 172, endPoint y: 209, distance: 20.6
click at [172, 209] on span "The PPO 10/25] PPO plan offers in- and out-of-network benefits, providing you t…" at bounding box center [356, 213] width 393 height 16
click at [192, 209] on span "The PPO 10/25] PPO plan offers in- and out-of-network benefits, providing you t…" at bounding box center [356, 213] width 393 height 16
copy span "PPO 10/25"
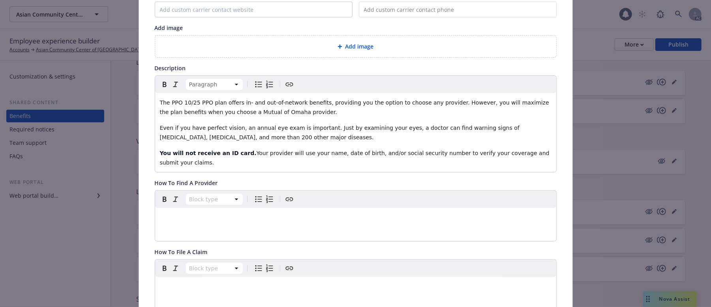
click at [202, 213] on p "editable markdown" at bounding box center [356, 217] width 392 height 9
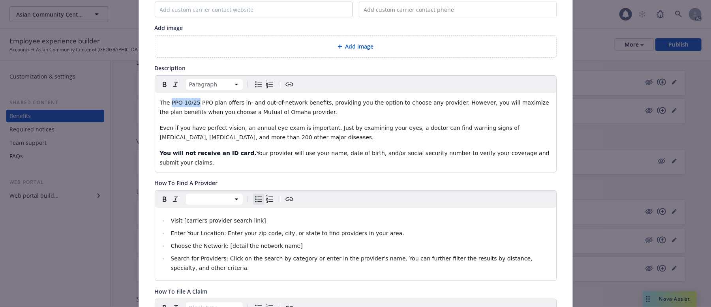
drag, startPoint x: 167, startPoint y: 103, endPoint x: 192, endPoint y: 104, distance: 24.9
click at [192, 104] on span "The PPO 10/25 PPO plan offers in- and out-of-network benefits, providing you th…" at bounding box center [355, 108] width 391 height 16
copy span "PPO 10/25"
drag, startPoint x: 294, startPoint y: 236, endPoint x: 220, endPoint y: 235, distance: 73.9
click at [220, 241] on li "Choose the Network: [detail the network name]" at bounding box center [360, 245] width 383 height 9
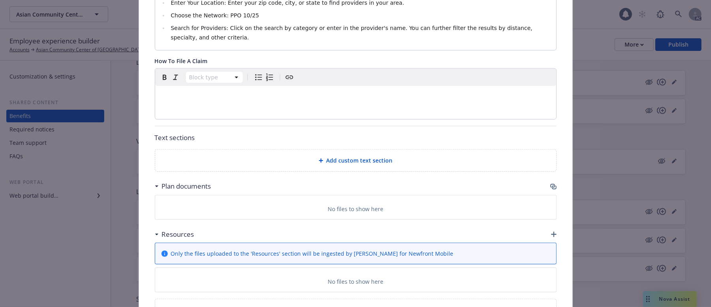
scroll to position [368, 0]
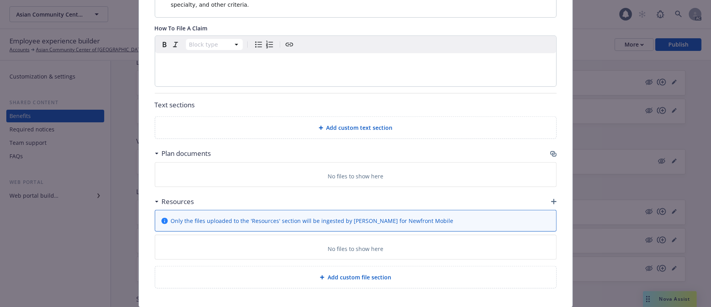
click at [552, 153] on icon "button" at bounding box center [554, 155] width 5 height 4
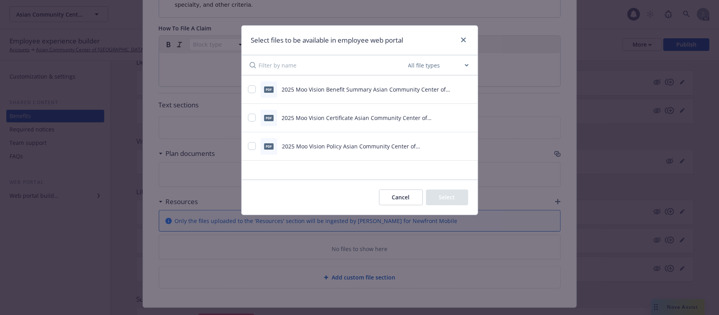
click at [247, 89] on div "pdf 2025 Moo Vision Benefit Summary Asian Community Center of Sacramento.pdf" at bounding box center [360, 89] width 236 height 28
click at [254, 87] on input "checkbox" at bounding box center [252, 89] width 8 height 8
checkbox input "true"
click at [253, 120] on input "checkbox" at bounding box center [252, 118] width 8 height 8
checkbox input "true"
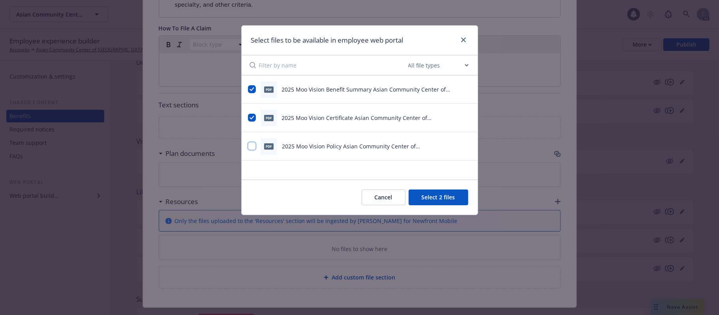
click at [254, 145] on input "checkbox" at bounding box center [252, 146] width 8 height 8
checkbox input "true"
click at [437, 197] on button "Select 3 files" at bounding box center [439, 198] width 60 height 16
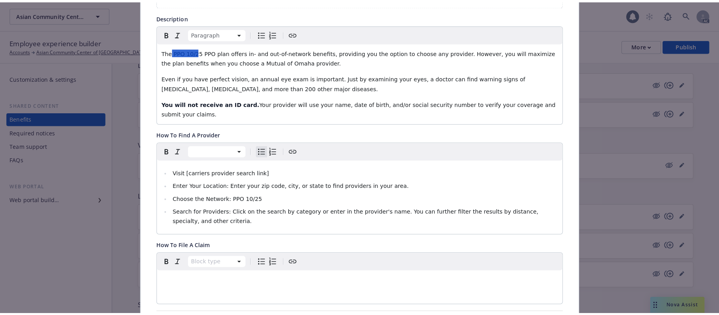
scroll to position [0, 0]
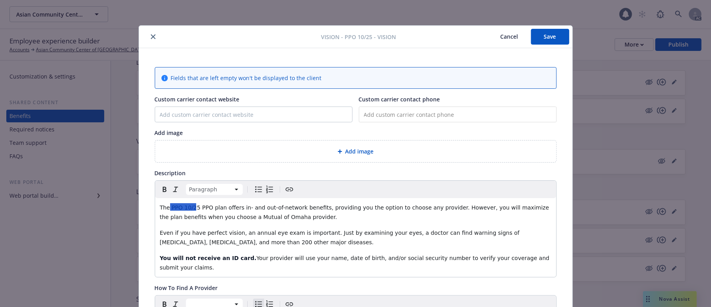
click at [373, 149] on div "Add image" at bounding box center [356, 151] width 389 height 9
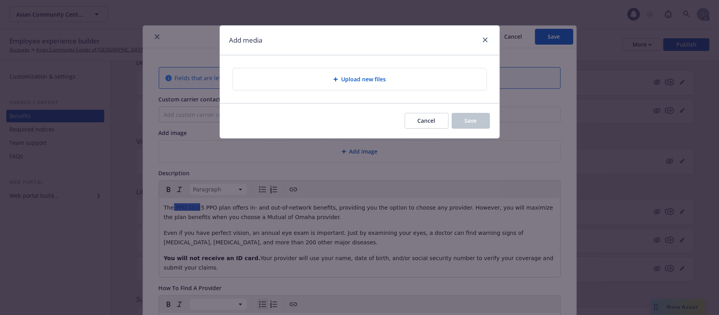
click at [380, 80] on span "Upload new files" at bounding box center [363, 79] width 45 height 8
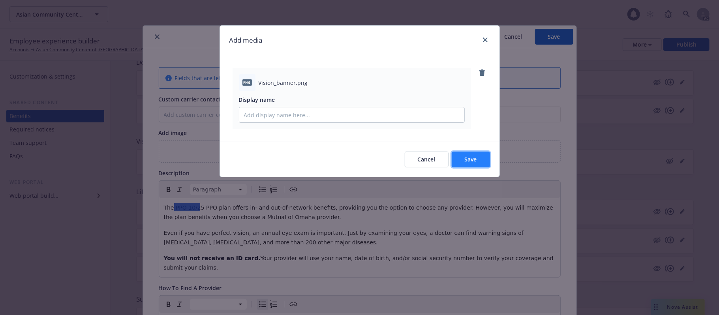
click at [465, 157] on span "Save" at bounding box center [471, 160] width 12 height 8
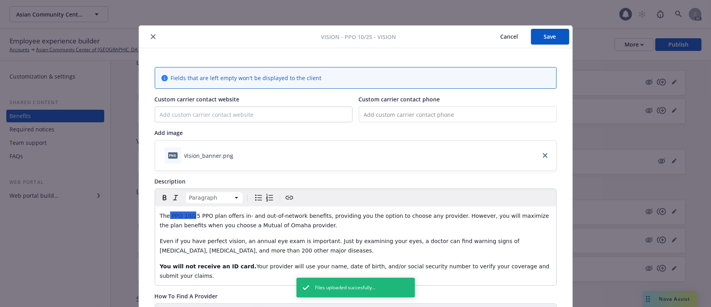
click at [535, 37] on button "Save" at bounding box center [550, 37] width 38 height 16
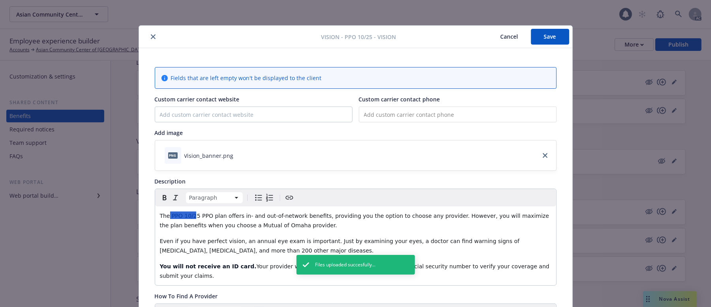
click at [494, 38] on button "Cancel" at bounding box center [509, 37] width 43 height 16
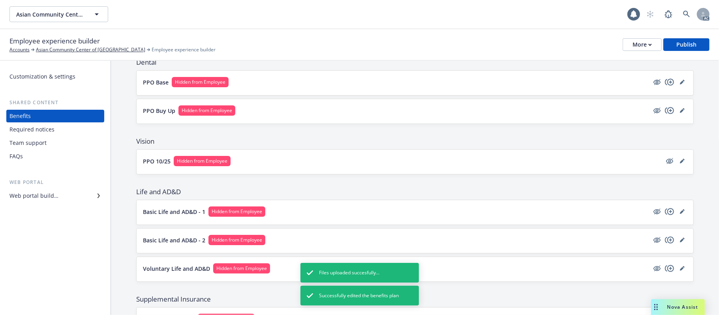
click at [291, 164] on button "PPO 10/25 Hidden from Employee" at bounding box center [402, 161] width 519 height 10
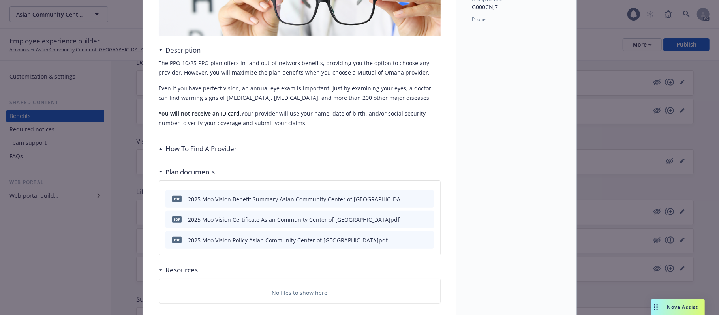
scroll to position [129, 0]
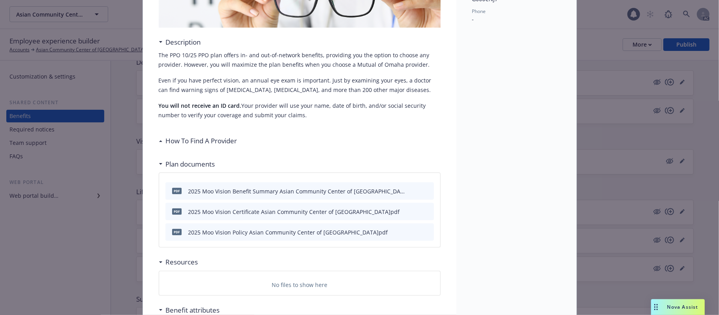
click at [226, 132] on div "Description The PPO 10/25 PPO plan offers in- and out-of-network benefits, prov…" at bounding box center [300, 243] width 282 height 549
click at [224, 142] on h3 "How To Find A Provider" at bounding box center [201, 141] width 71 height 10
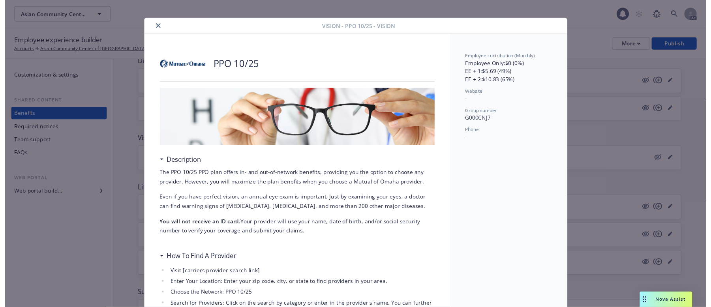
scroll to position [0, 0]
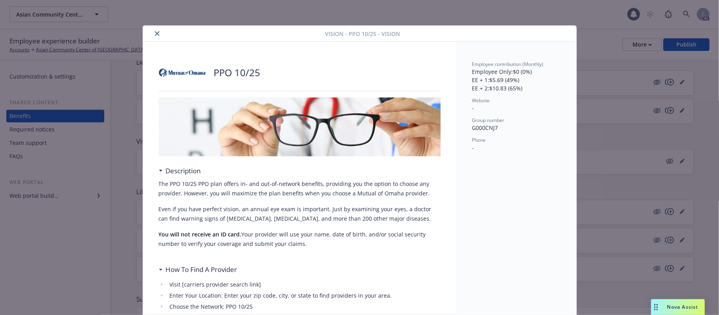
click at [155, 35] on icon "close" at bounding box center [157, 33] width 5 height 5
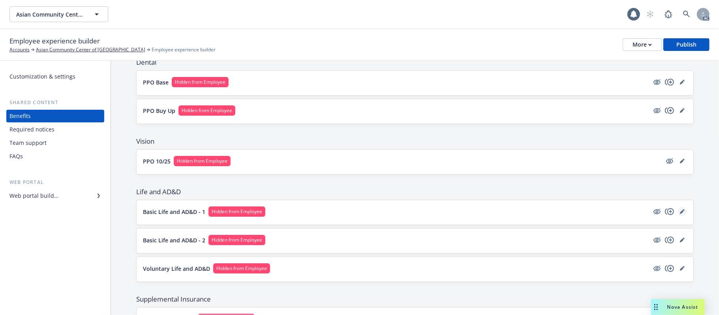
click at [680, 214] on icon "editPencil" at bounding box center [682, 211] width 5 height 5
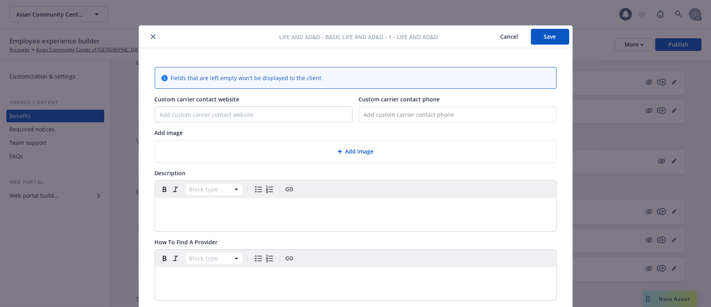
scroll to position [24, 0]
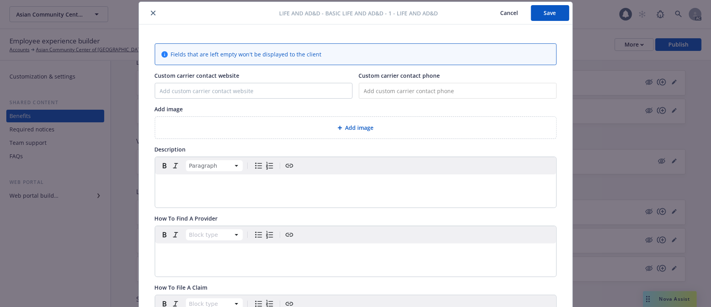
click at [190, 184] on p "editable markdown" at bounding box center [356, 183] width 392 height 9
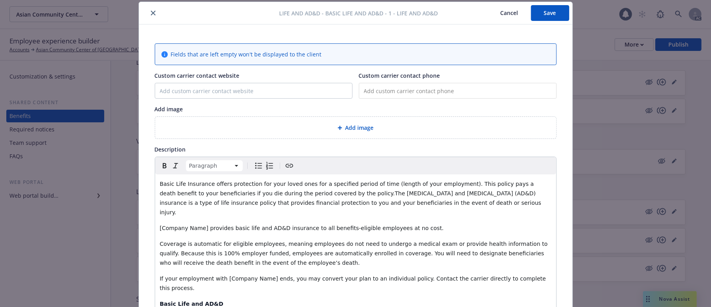
scroll to position [37, 0]
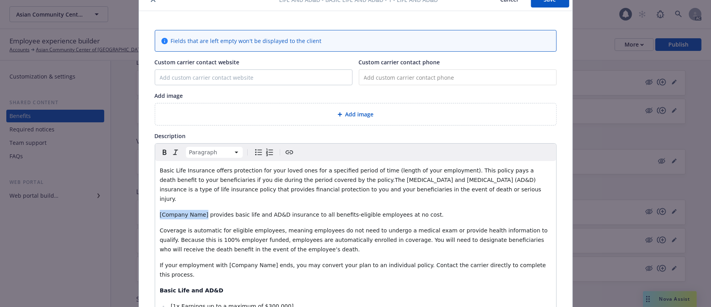
drag, startPoint x: 198, startPoint y: 206, endPoint x: 132, endPoint y: 204, distance: 66.4
click at [132, 204] on div "Life and AD&D - Basic Life and AD&D - 1 - Life and AD&D Cancel Save Fields that…" at bounding box center [355, 153] width 711 height 307
click at [310, 181] on span "Basic Life Insurance offers protection for your loved ones for a specified peri…" at bounding box center [351, 184] width 383 height 35
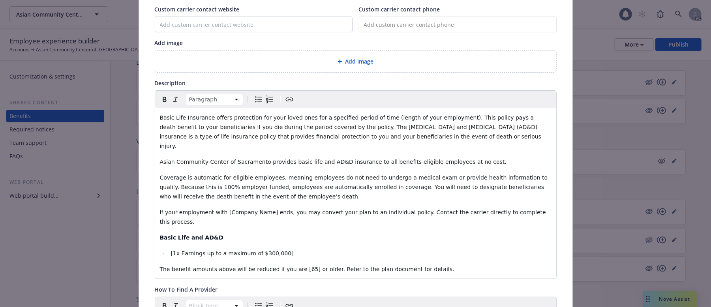
scroll to position [143, 0]
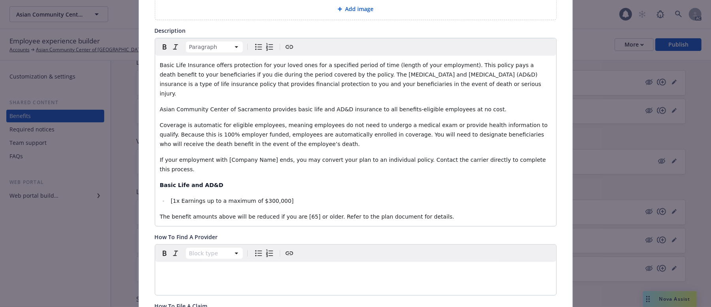
click at [247, 135] on p "Coverage is automatic for eligible employees, meaning employees do not need to …" at bounding box center [356, 134] width 392 height 28
drag, startPoint x: 219, startPoint y: 151, endPoint x: 259, endPoint y: 150, distance: 40.7
click at [259, 157] on span "If your employment with [Company Name] ends, you may convert your plan to an in…" at bounding box center [354, 165] width 388 height 16
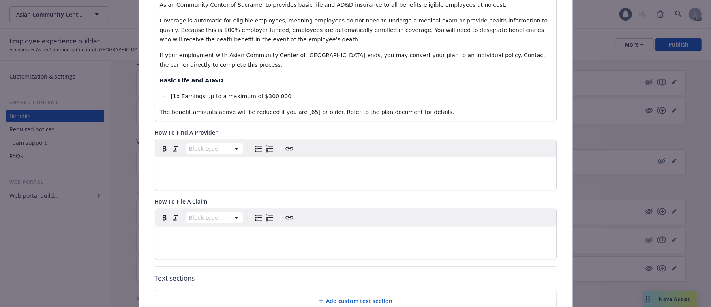
scroll to position [248, 0]
click at [242, 226] on div "editable markdown" at bounding box center [355, 235] width 401 height 19
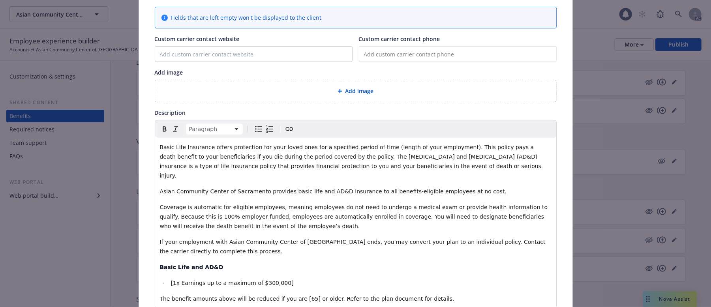
scroll to position [0, 0]
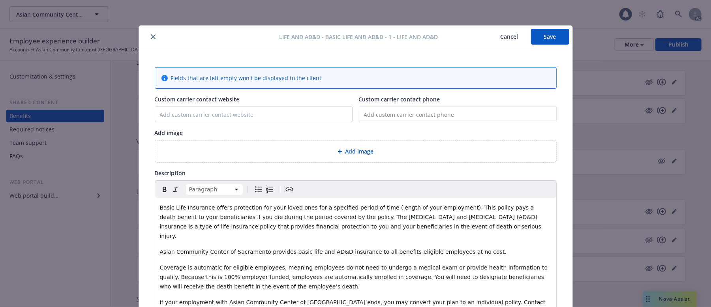
click at [362, 154] on span "Add image" at bounding box center [360, 151] width 28 height 8
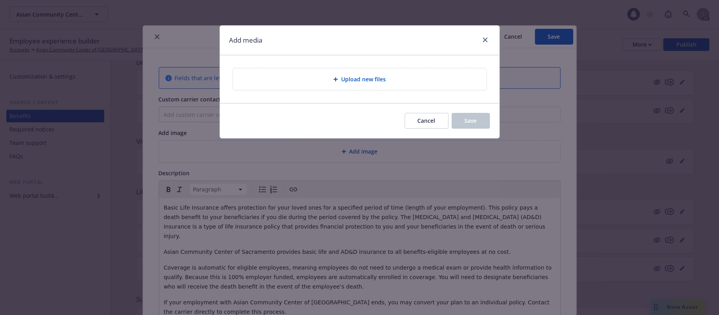
click at [355, 84] on div "Upload new files" at bounding box center [359, 79] width 241 height 9
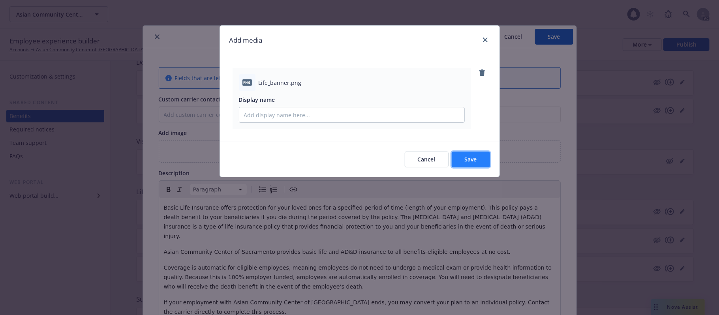
click at [473, 160] on span "Save" at bounding box center [471, 160] width 12 height 8
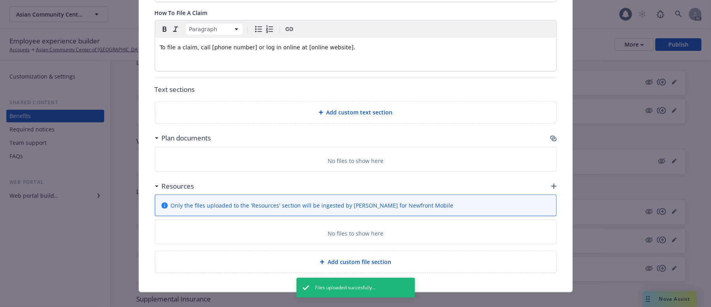
scroll to position [449, 0]
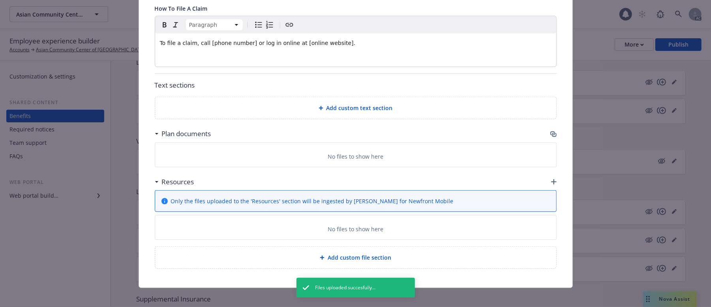
click at [551, 132] on icon "button" at bounding box center [553, 134] width 5 height 4
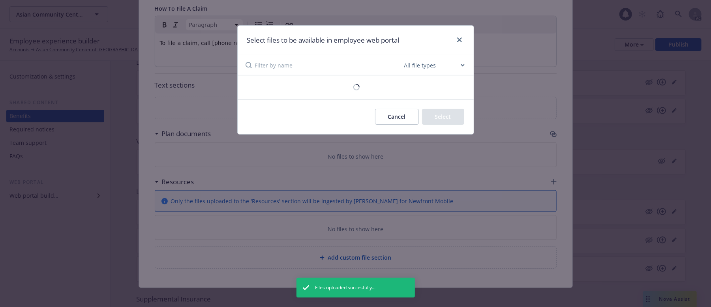
scroll to position [441, 0]
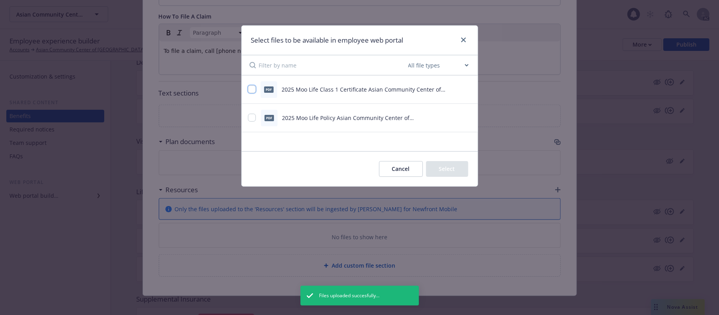
click at [250, 91] on input "checkbox" at bounding box center [252, 89] width 8 height 8
checkbox input "true"
click at [250, 118] on input "checkbox" at bounding box center [252, 118] width 8 height 8
checkbox input "true"
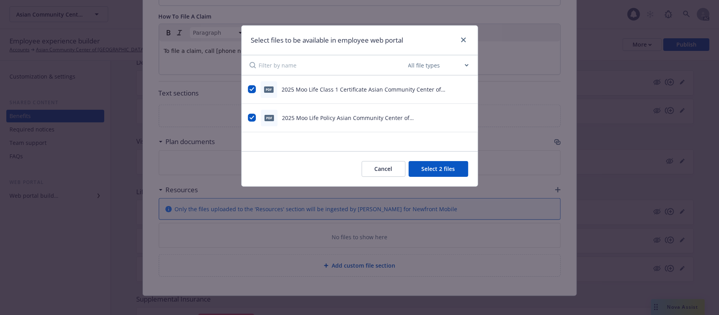
click at [447, 168] on button "Select 2 files" at bounding box center [439, 169] width 60 height 16
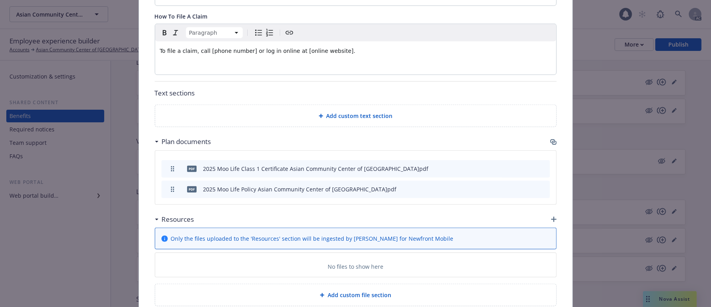
click at [530, 165] on div at bounding box center [531, 169] width 32 height 8
click at [526, 165] on icon "preview file" at bounding box center [529, 168] width 7 height 6
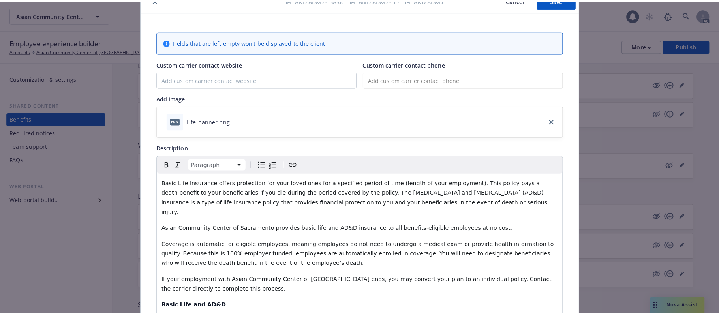
scroll to position [0, 0]
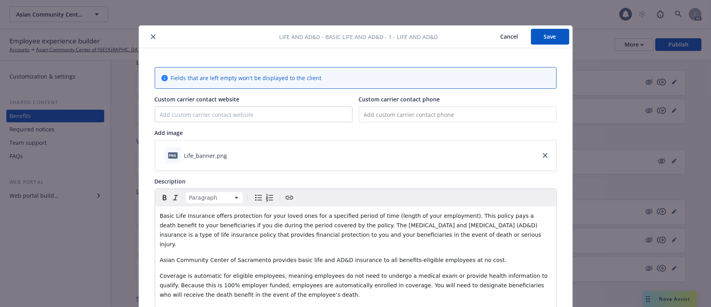
click at [550, 34] on button "Save" at bounding box center [550, 37] width 38 height 16
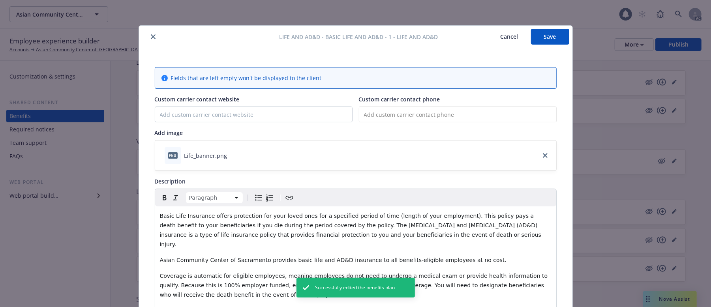
click at [151, 38] on icon "close" at bounding box center [153, 36] width 5 height 5
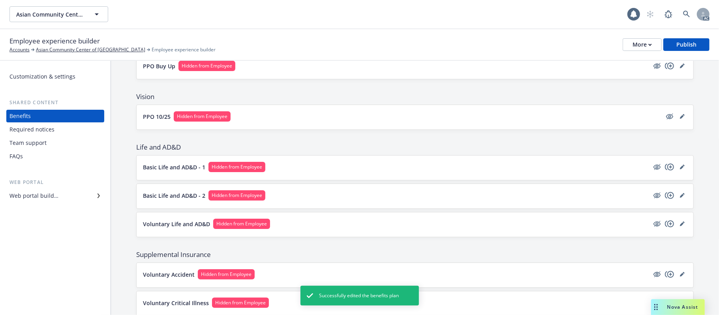
scroll to position [158, 0]
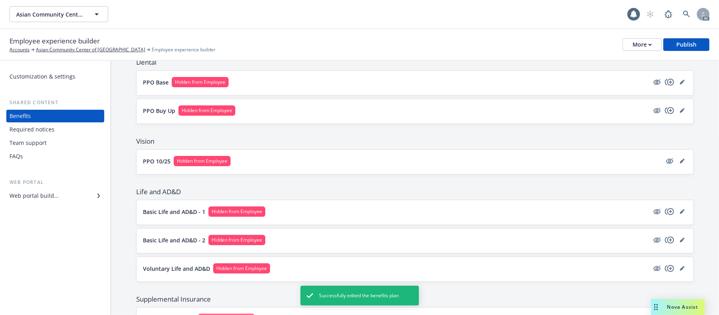
click at [335, 207] on div "Basic Life and AD&D - 1 Hidden from Employee" at bounding box center [415, 212] width 557 height 24
click at [452, 212] on button "Basic Life and AD&D - 1 Hidden from Employee" at bounding box center [396, 212] width 506 height 10
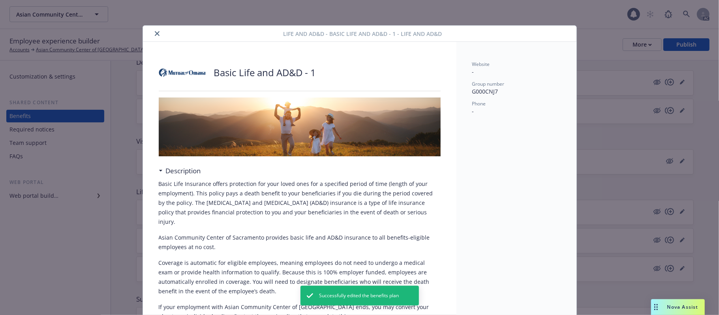
scroll to position [24, 0]
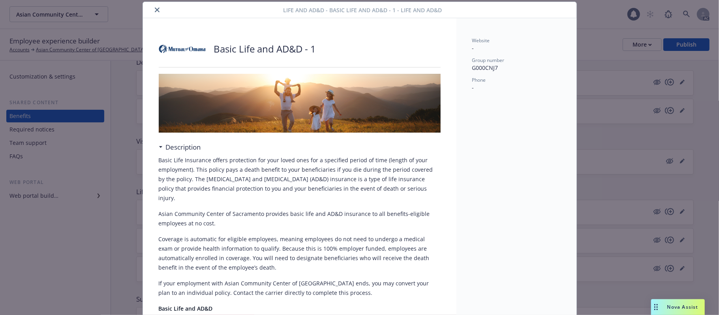
click at [155, 10] on icon "close" at bounding box center [157, 10] width 5 height 5
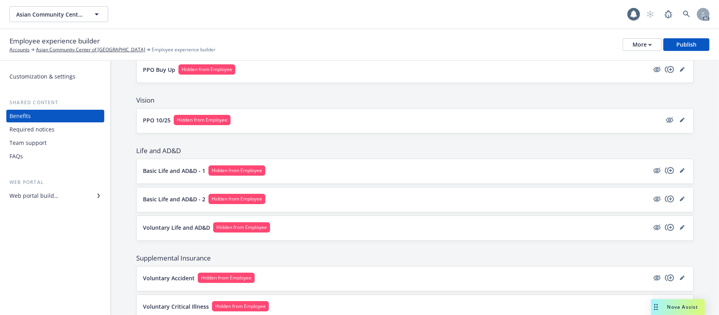
scroll to position [211, 0]
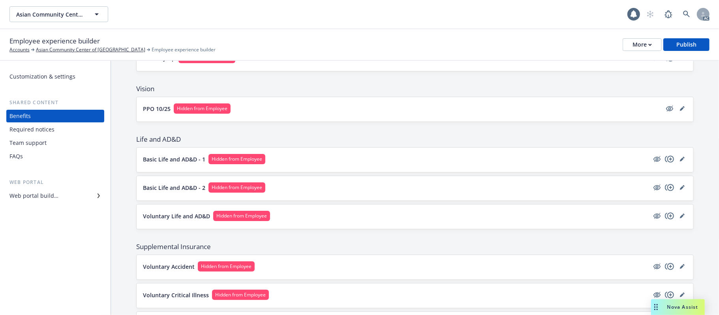
click at [337, 158] on button "Basic Life and AD&D - 1 Hidden from Employee" at bounding box center [396, 159] width 506 height 10
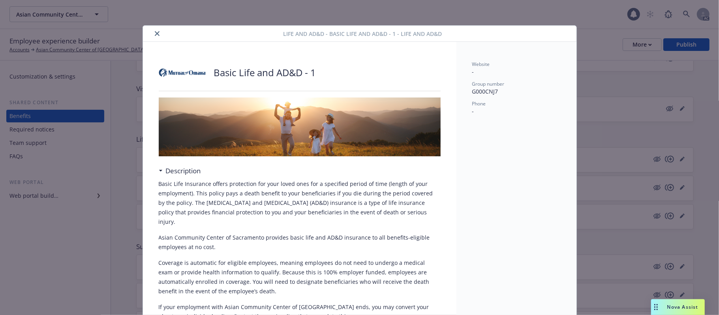
scroll to position [24, 0]
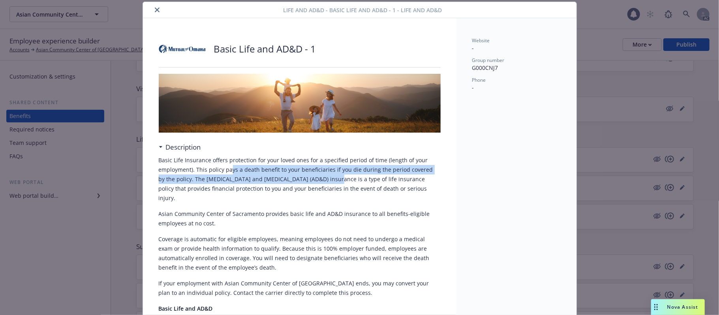
drag, startPoint x: 227, startPoint y: 167, endPoint x: 364, endPoint y: 217, distance: 145.7
click at [364, 216] on div "Basic Life Insurance offers protection for your loved ones for a specified peri…" at bounding box center [300, 251] width 282 height 190
click at [305, 209] on p "Asian Community Center of Sacramento provides basic life and AD&D insurance to …" at bounding box center [300, 218] width 282 height 19
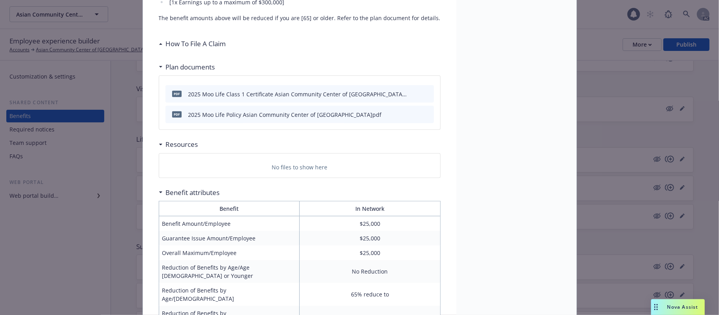
scroll to position [257, 0]
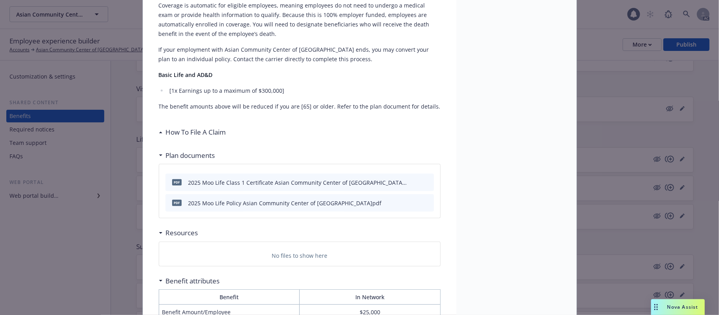
click at [203, 127] on h3 "How To File A Claim" at bounding box center [196, 132] width 60 height 10
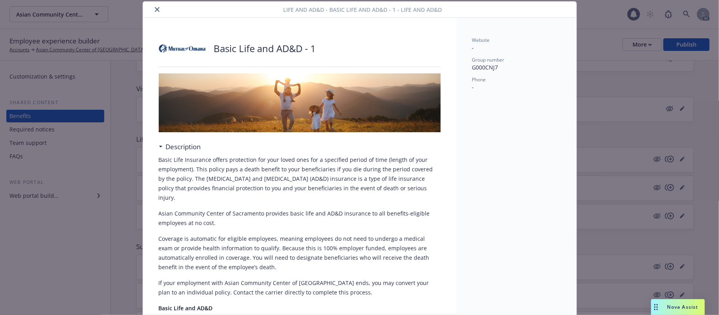
scroll to position [0, 0]
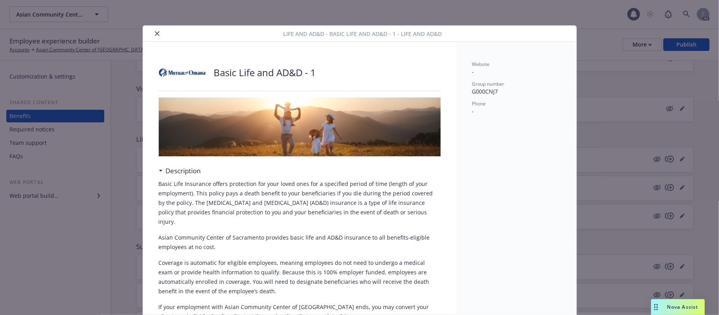
click at [154, 30] on button "close" at bounding box center [156, 33] width 9 height 9
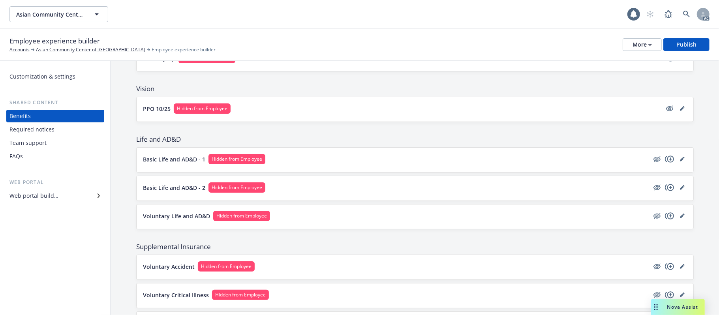
click at [340, 114] on button "PPO 10/25 Hidden from Employee" at bounding box center [402, 108] width 519 height 10
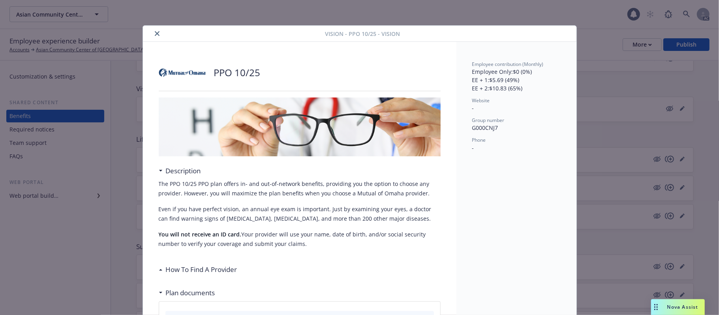
click at [152, 36] on button "close" at bounding box center [156, 33] width 9 height 9
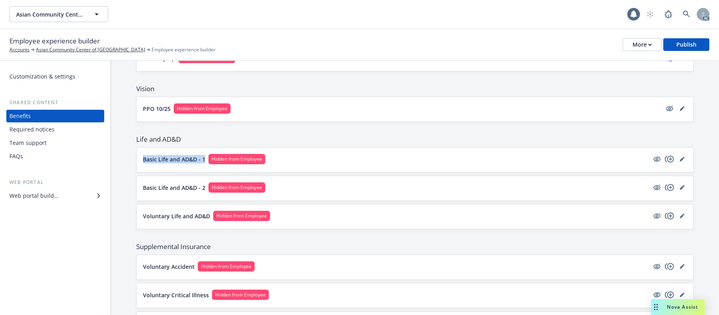
drag, startPoint x: 142, startPoint y: 160, endPoint x: 205, endPoint y: 160, distance: 62.4
click at [205, 160] on div "Basic Life and AD&D - 1 Hidden from Employee" at bounding box center [415, 160] width 557 height 24
copy p "Basic Life and AD&D - 1"
drag, startPoint x: 139, startPoint y: 220, endPoint x: 211, endPoint y: 222, distance: 71.5
click at [211, 222] on div "Voluntary Life and AD&D Hidden from Employee" at bounding box center [415, 217] width 557 height 24
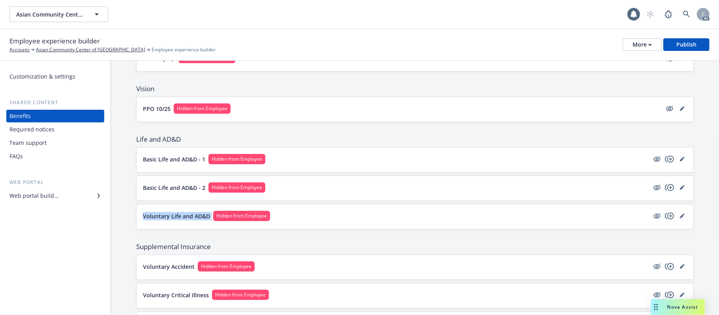
copy p "Voluntary Life and AD&D"
click at [328, 164] on button "Basic Life and AD&D - 1 Hidden from Employee" at bounding box center [396, 159] width 506 height 10
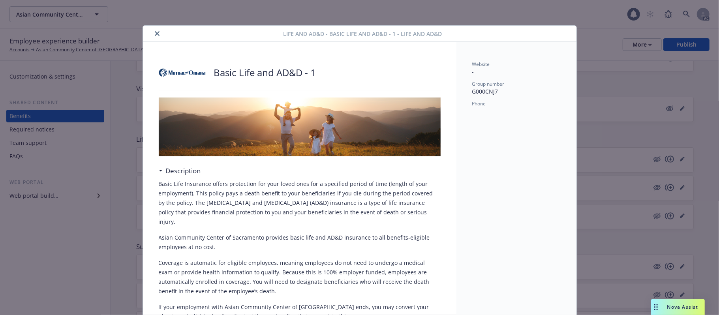
drag, startPoint x: 156, startPoint y: 30, endPoint x: 152, endPoint y: 33, distance: 5.4
click at [152, 32] on button "close" at bounding box center [156, 33] width 9 height 9
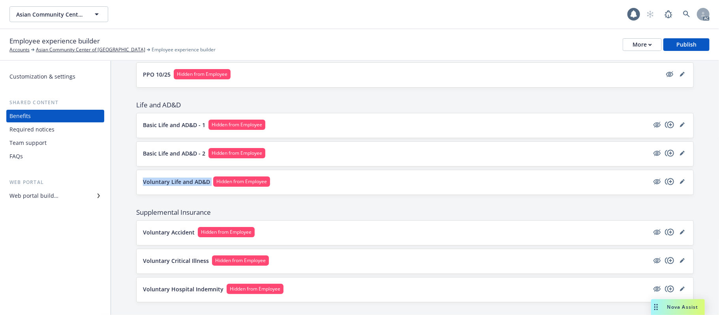
scroll to position [263, 0]
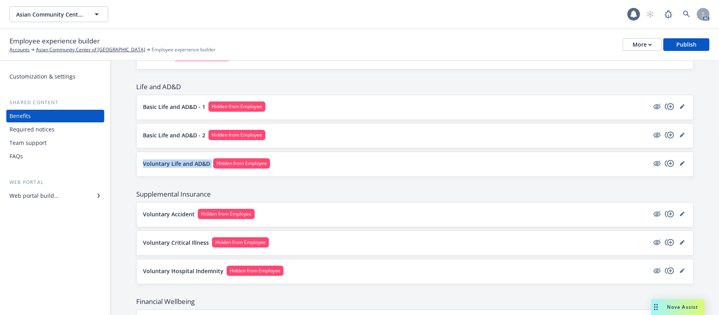
click at [322, 140] on button "Basic Life and AD&D - 2 Hidden from Employee" at bounding box center [396, 135] width 506 height 10
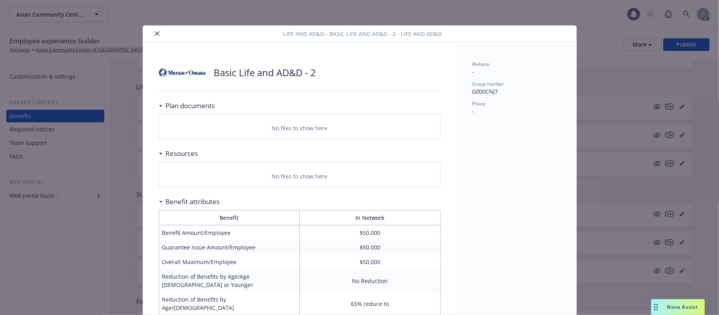
click at [155, 35] on icon "close" at bounding box center [157, 33] width 5 height 5
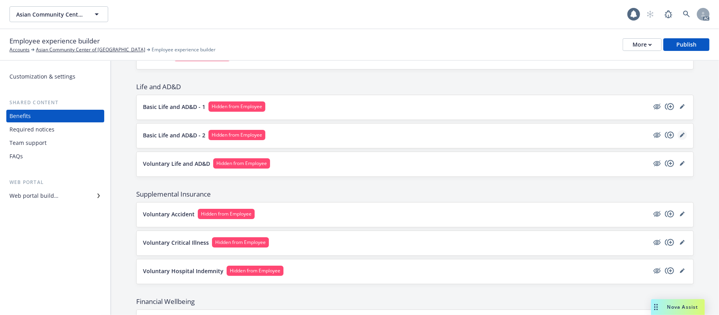
click at [678, 137] on link "editPencil" at bounding box center [682, 134] width 9 height 9
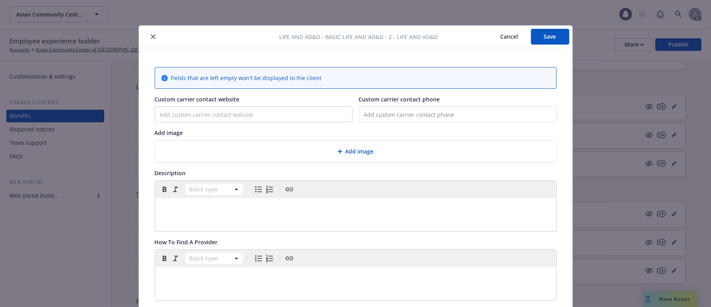
click at [151, 36] on icon "close" at bounding box center [153, 36] width 5 height 5
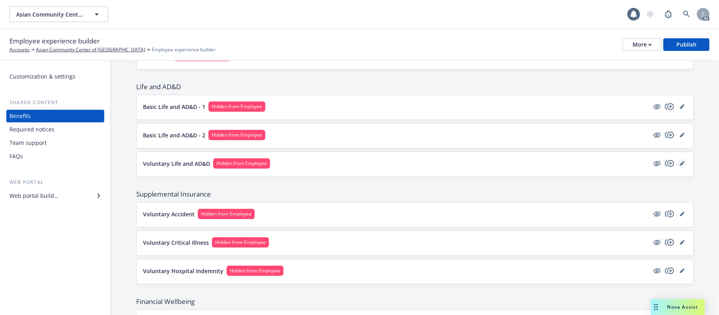
click at [678, 168] on link "editPencil" at bounding box center [682, 163] width 9 height 9
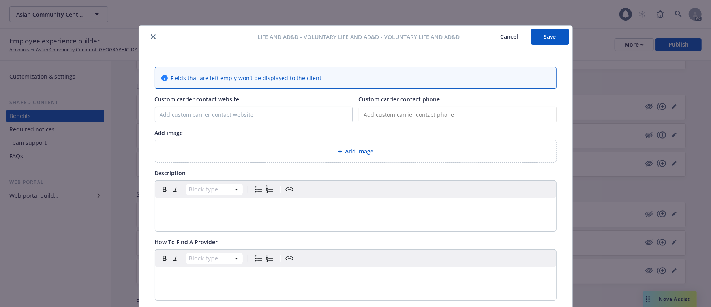
scroll to position [24, 0]
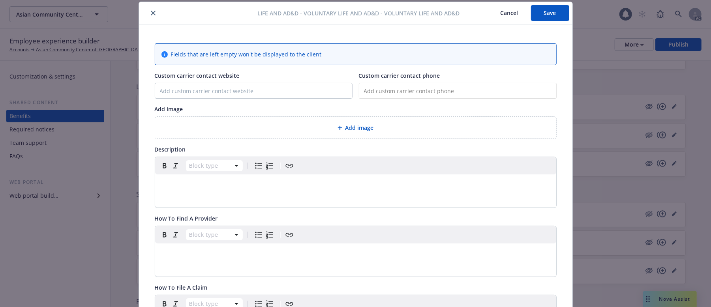
click at [211, 189] on p "editable markdown" at bounding box center [356, 183] width 392 height 9
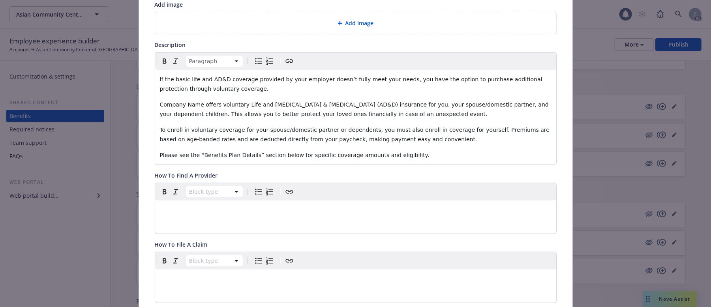
scroll to position [129, 0]
click at [212, 283] on p "editable markdown" at bounding box center [356, 278] width 392 height 9
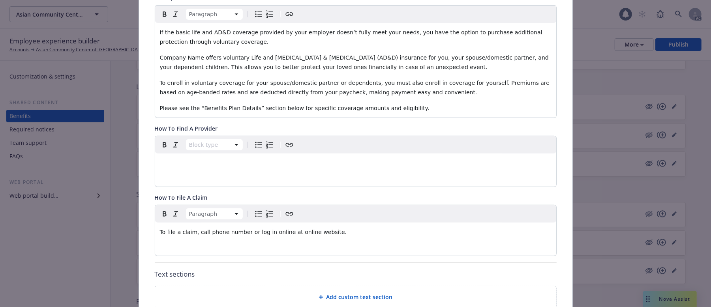
scroll to position [234, 0]
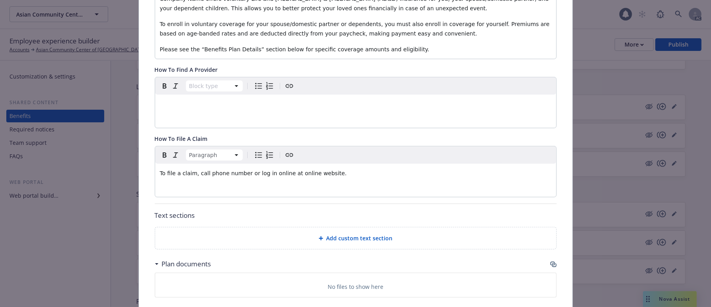
click at [346, 241] on span "Add custom text section" at bounding box center [360, 238] width 66 height 8
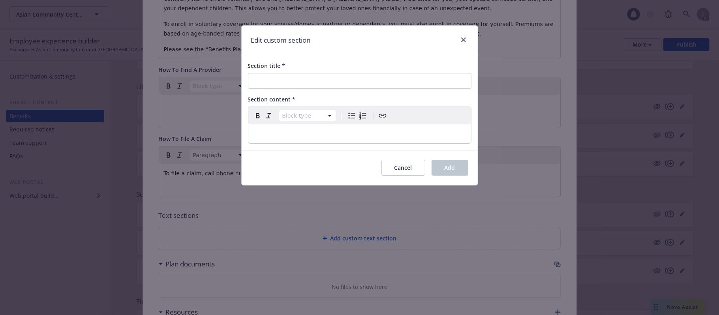
click at [277, 133] on p "editable markdown" at bounding box center [359, 133] width 213 height 9
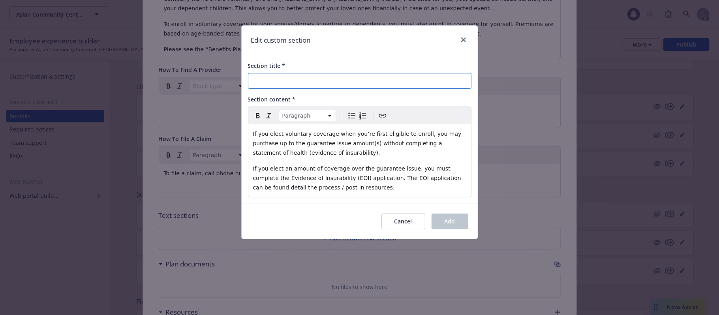
click at [320, 78] on input "Section title *" at bounding box center [360, 81] width 224 height 16
paste input "What Is Guaranteed Issue?"
type input "What Is Guaranteed Issue?"
click at [459, 209] on div "Cancel Add" at bounding box center [360, 221] width 236 height 35
click at [455, 221] on button "Add" at bounding box center [450, 222] width 37 height 16
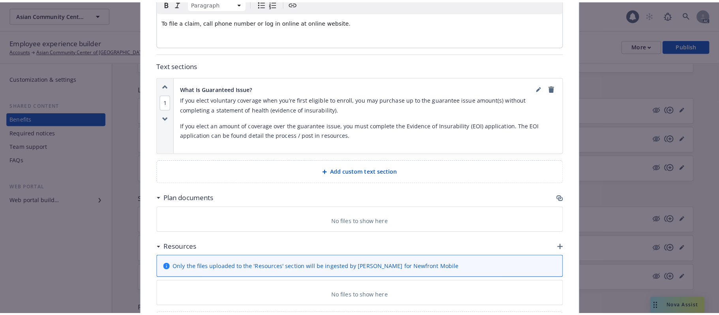
scroll to position [455, 0]
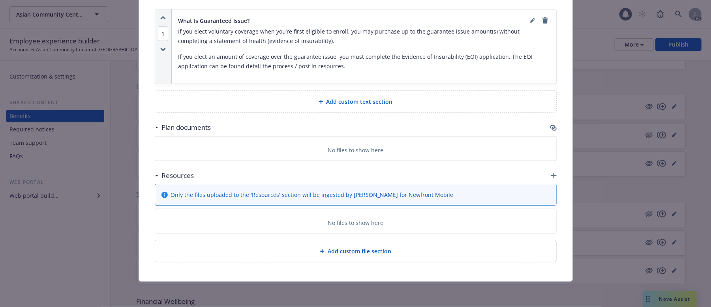
click at [551, 127] on icon "button" at bounding box center [553, 127] width 5 height 4
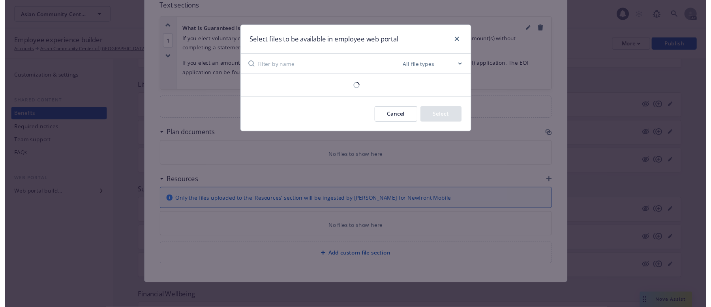
scroll to position [447, 0]
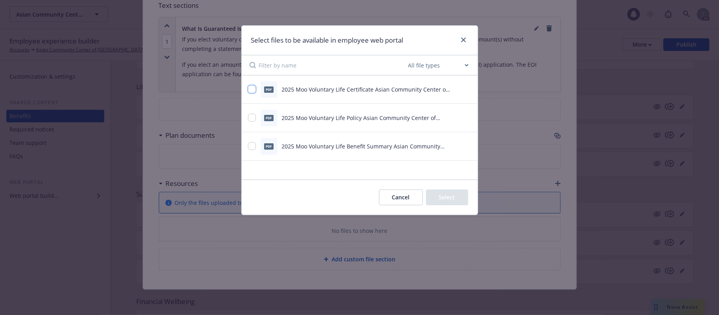
click at [248, 89] on input "checkbox" at bounding box center [252, 89] width 8 height 8
checkbox input "true"
drag, startPoint x: 250, startPoint y: 118, endPoint x: 252, endPoint y: 133, distance: 14.7
click at [250, 118] on input "checkbox" at bounding box center [252, 118] width 8 height 8
checkbox input "true"
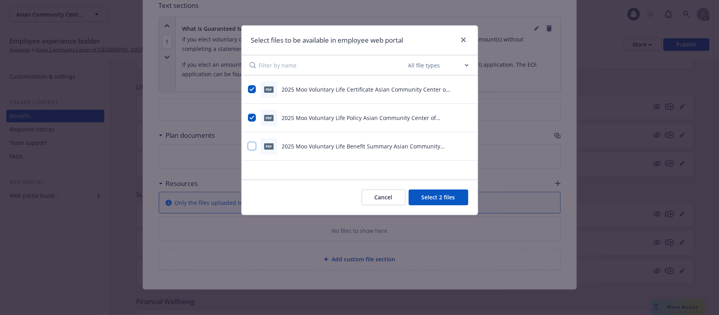
click at [251, 144] on input "checkbox" at bounding box center [252, 146] width 8 height 8
checkbox input "true"
click at [445, 195] on button "Select 3 files" at bounding box center [439, 198] width 60 height 16
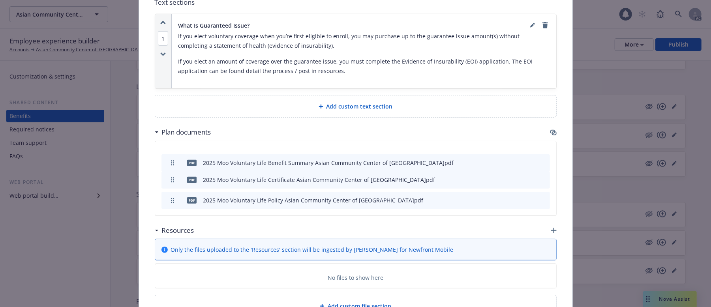
drag, startPoint x: 171, startPoint y: 201, endPoint x: 170, endPoint y: 164, distance: 37.5
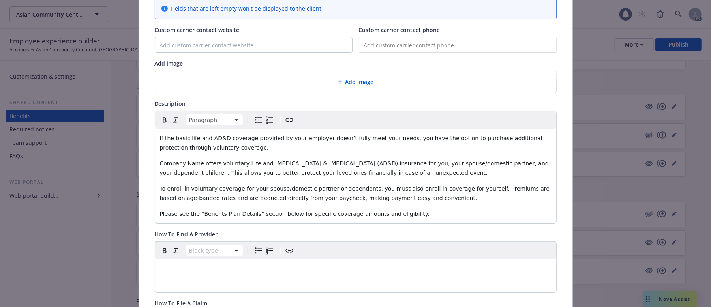
scroll to position [26, 0]
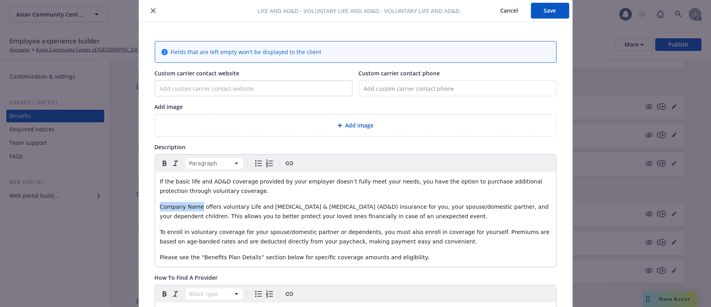
drag, startPoint x: 195, startPoint y: 205, endPoint x: 78, endPoint y: 204, distance: 116.9
click at [87, 204] on div "Life and AD&D - Voluntary Life and AD&D - Voluntary Life and AD&D Cancel Save F…" at bounding box center [355, 153] width 711 height 307
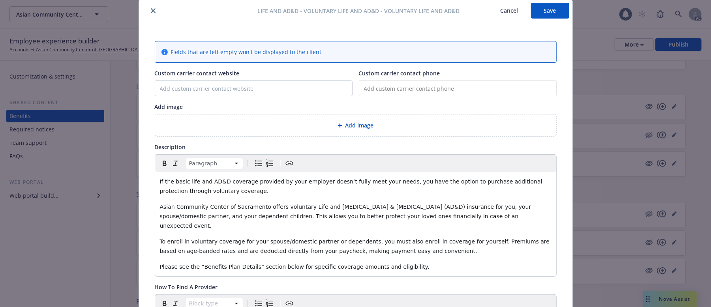
click at [346, 128] on span "Add image" at bounding box center [360, 125] width 28 height 8
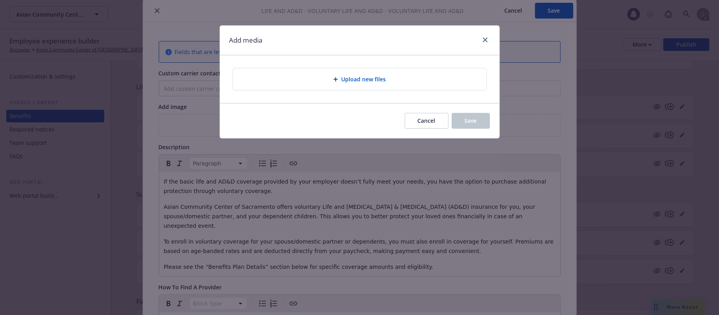
click at [320, 79] on div "Upload new files" at bounding box center [359, 79] width 241 height 9
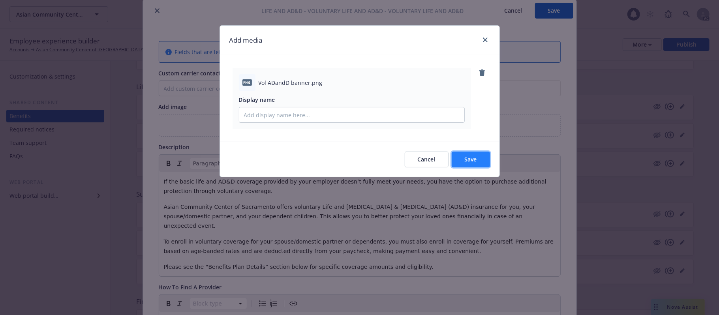
click at [479, 156] on button "Save" at bounding box center [471, 160] width 38 height 16
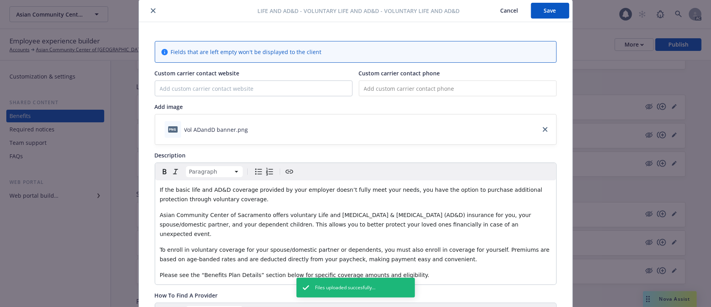
click at [548, 13] on button "Save" at bounding box center [550, 11] width 38 height 16
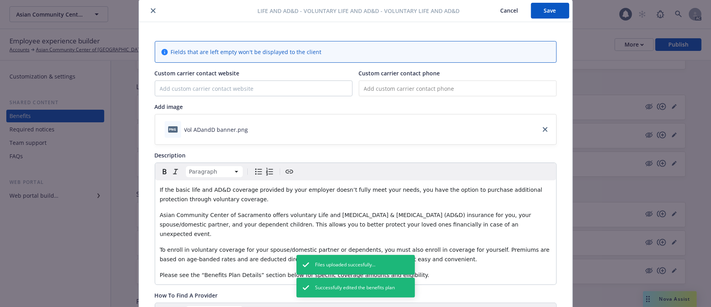
click at [513, 9] on button "Cancel" at bounding box center [509, 11] width 43 height 16
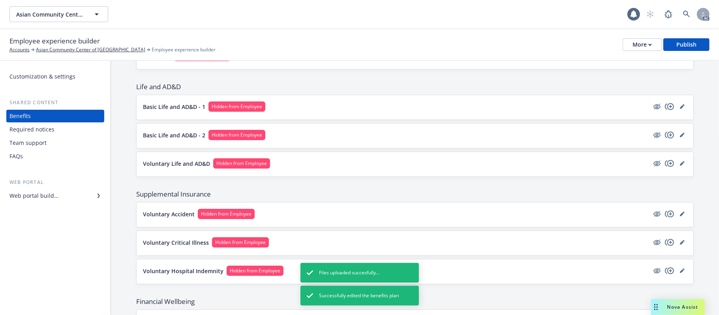
click at [343, 166] on button "Voluntary Life and AD&D Hidden from Employee" at bounding box center [396, 163] width 506 height 10
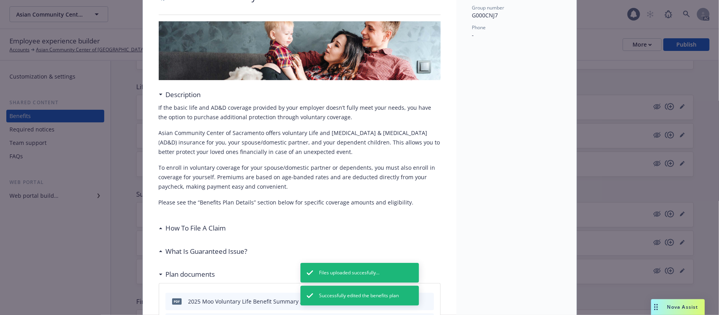
scroll to position [129, 0]
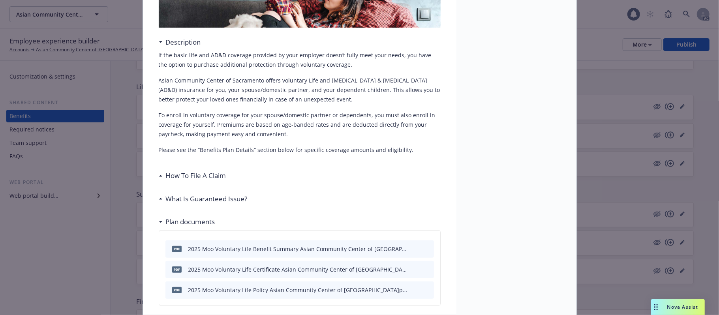
click at [207, 176] on h3 "How To File A Claim" at bounding box center [196, 176] width 60 height 10
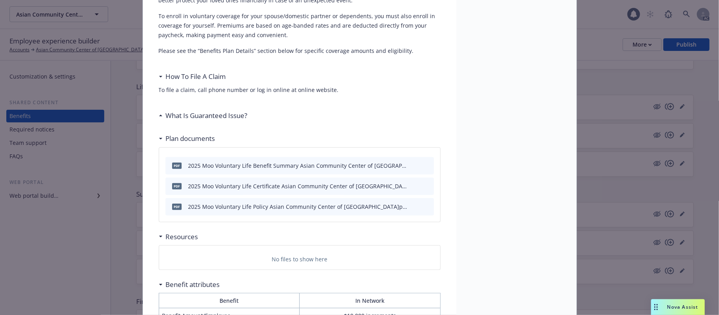
scroll to position [234, 0]
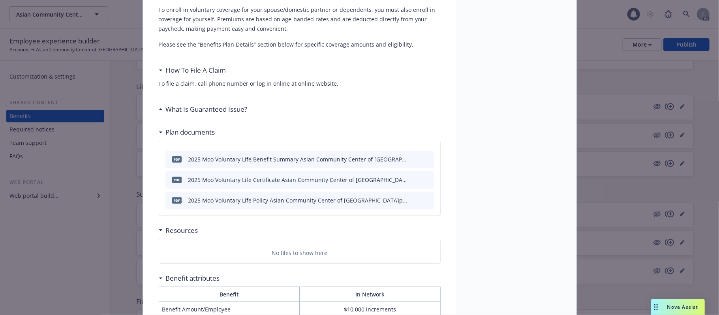
click at [218, 110] on h3 "What Is Guaranteed Issue?" at bounding box center [207, 109] width 82 height 10
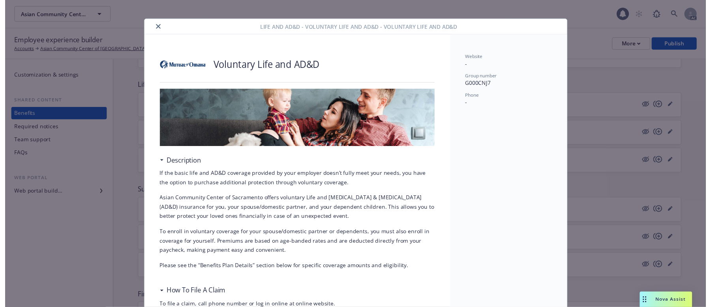
scroll to position [0, 0]
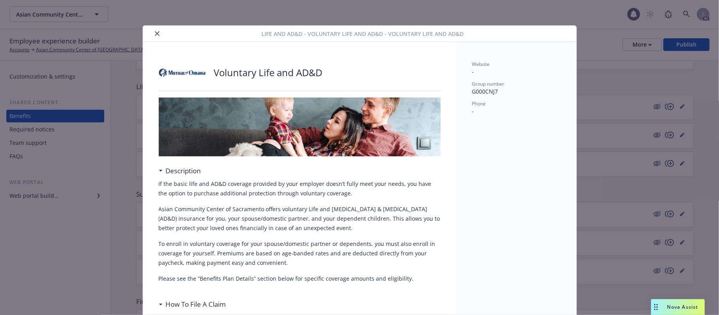
click at [155, 33] on icon "close" at bounding box center [157, 33] width 5 height 5
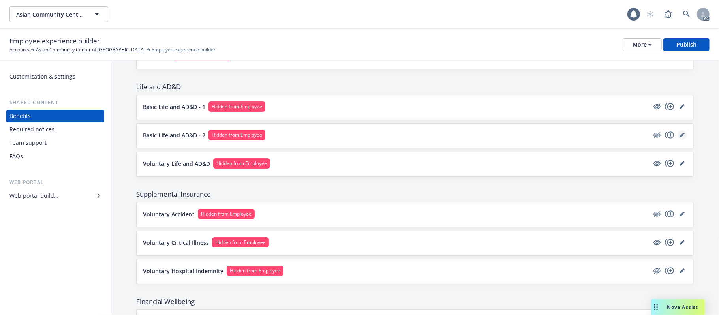
click at [680, 137] on icon "editPencil" at bounding box center [682, 135] width 5 height 5
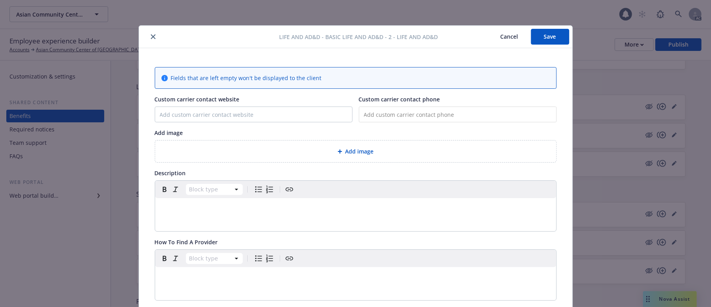
scroll to position [24, 0]
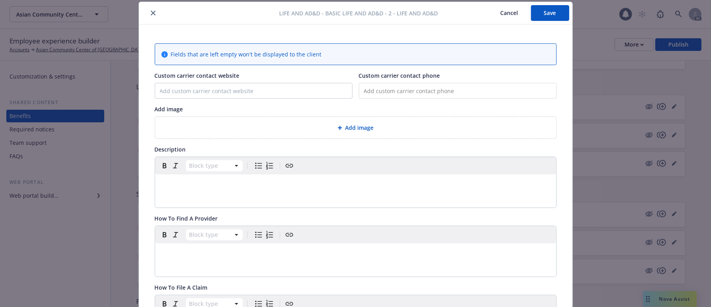
click at [329, 132] on div "Add image" at bounding box center [356, 127] width 389 height 9
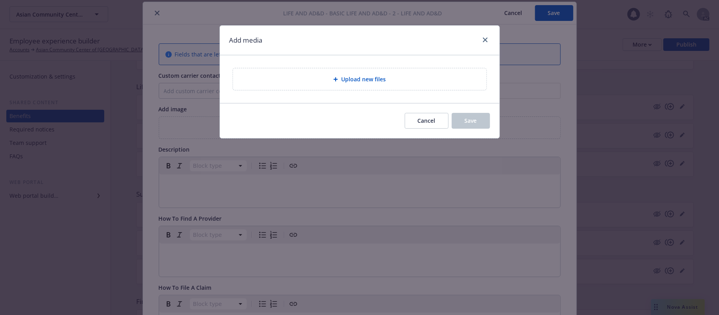
click at [376, 80] on span "Upload new files" at bounding box center [363, 79] width 45 height 8
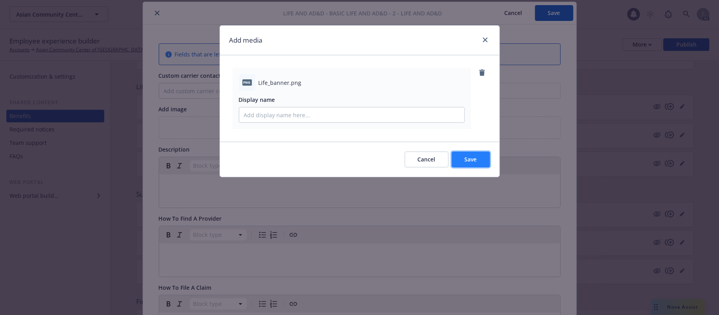
click at [479, 163] on button "Save" at bounding box center [471, 160] width 38 height 16
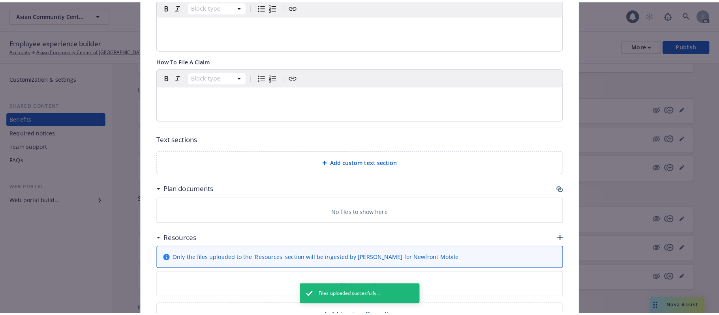
scroll to position [321, 0]
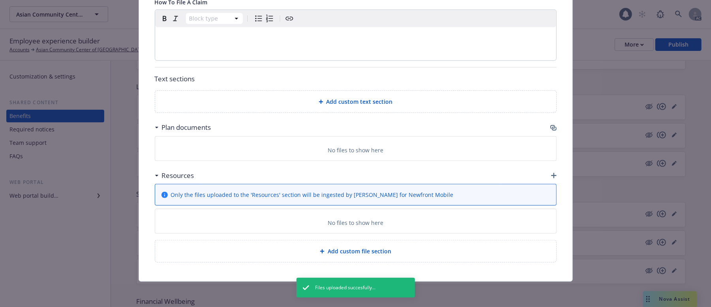
click at [545, 125] on div "Plan documents" at bounding box center [356, 127] width 402 height 17
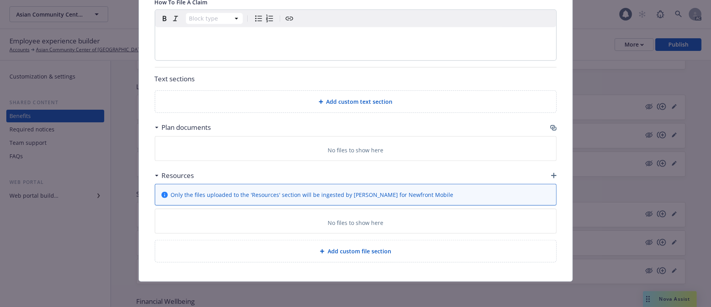
click at [551, 126] on icon "button" at bounding box center [554, 128] width 6 height 6
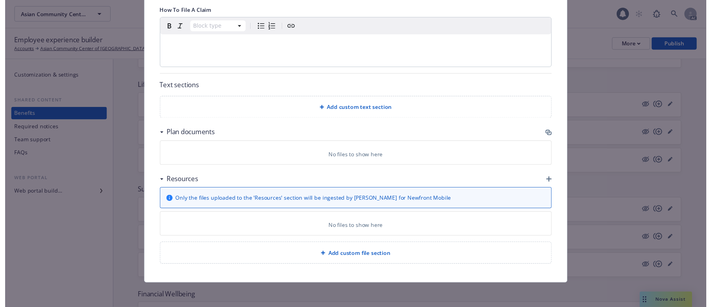
scroll to position [313, 0]
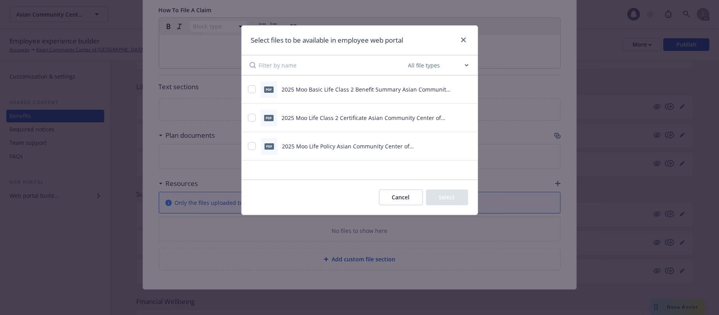
click at [246, 91] on div "pdf 2025 Moo Basic Life Class 2 Benefit Summary Asian Community Center of Sacra…" at bounding box center [360, 89] width 236 height 28
click at [256, 122] on div at bounding box center [252, 118] width 8 height 8
click at [255, 90] on input "checkbox" at bounding box center [252, 89] width 8 height 8
checkbox input "true"
click at [255, 120] on input "checkbox" at bounding box center [252, 118] width 8 height 8
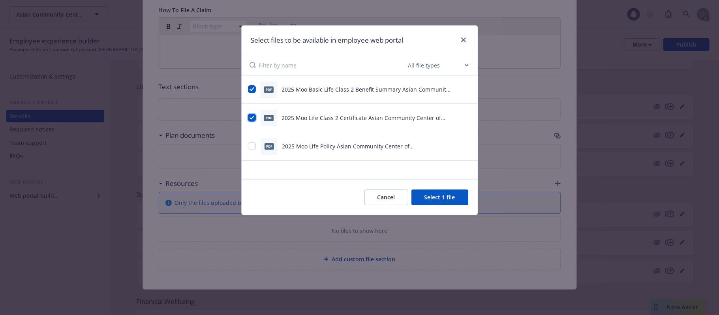
checkbox input "true"
click at [251, 147] on input "checkbox" at bounding box center [252, 146] width 8 height 8
checkbox input "true"
click at [440, 199] on button "Select 3 files" at bounding box center [439, 198] width 60 height 16
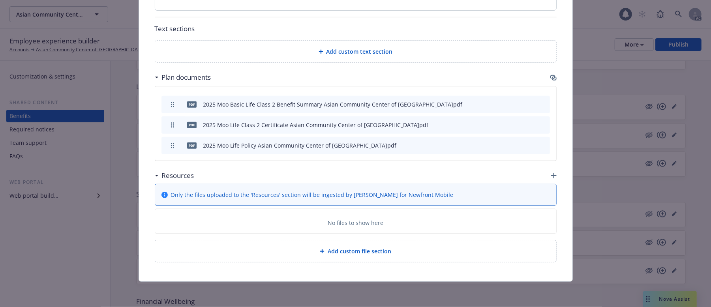
scroll to position [212, 0]
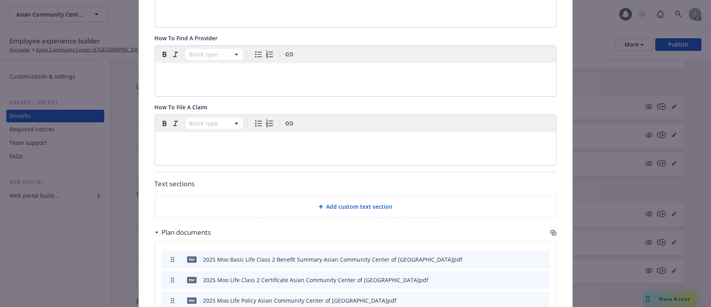
click at [190, 147] on p "editable markdown" at bounding box center [356, 141] width 392 height 9
click at [171, 84] on div "Block type" at bounding box center [355, 71] width 401 height 51
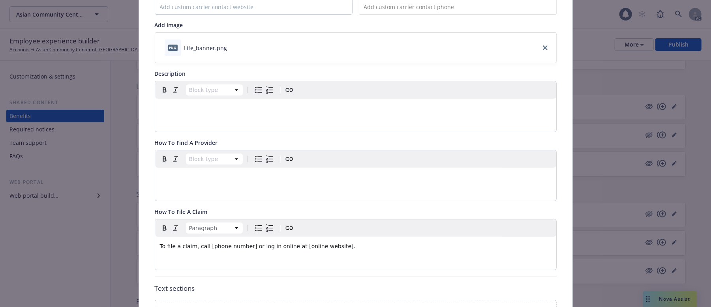
scroll to position [107, 0]
click at [198, 113] on p "editable markdown" at bounding box center [356, 108] width 392 height 9
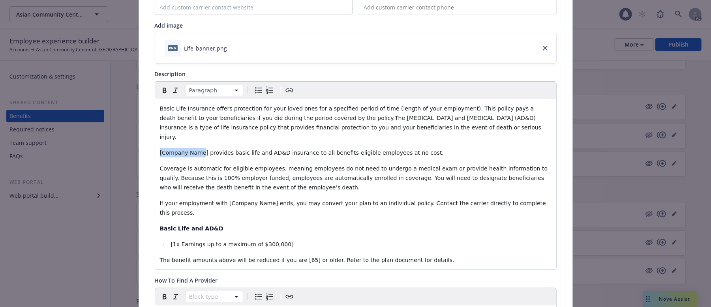
drag, startPoint x: 197, startPoint y: 142, endPoint x: 12, endPoint y: 135, distance: 185.8
click at [13, 135] on div "Life and AD&D - Basic Life and AD&D - 2 - Life and AD&D Cancel Save Fields that…" at bounding box center [355, 153] width 711 height 307
drag, startPoint x: 260, startPoint y: 195, endPoint x: 217, endPoint y: 196, distance: 42.7
click at [217, 200] on span "If your employment with [Company Name] ends, you may convert your plan to an in…" at bounding box center [354, 208] width 388 height 16
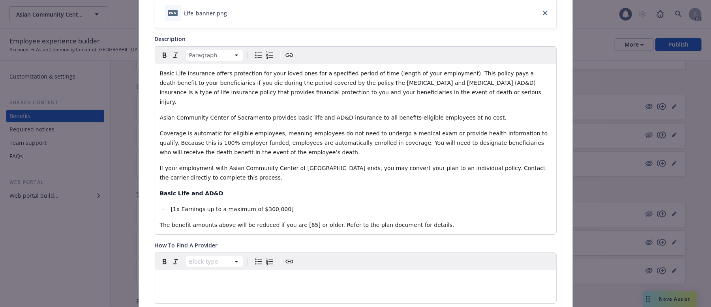
scroll to position [160, 0]
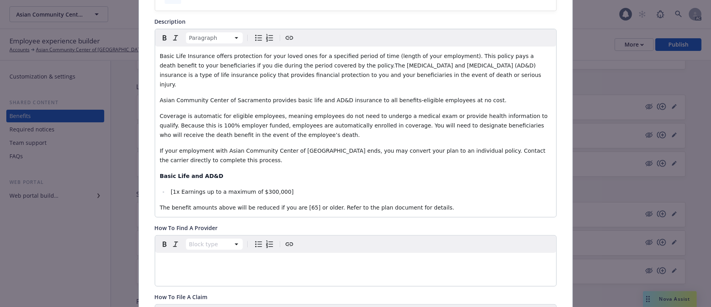
click at [311, 62] on span "Basic Life Insurance offers protection for your loved ones for a specified peri…" at bounding box center [351, 70] width 383 height 35
drag, startPoint x: 310, startPoint y: 72, endPoint x: 428, endPoint y: 90, distance: 119.5
click at [416, 90] on div "Basic Life Insurance offers protection for your loved ones for a specified peri…" at bounding box center [355, 132] width 401 height 171
click at [363, 130] on p "Coverage is automatic for eligible employees, meaning employees do not need to …" at bounding box center [356, 125] width 392 height 28
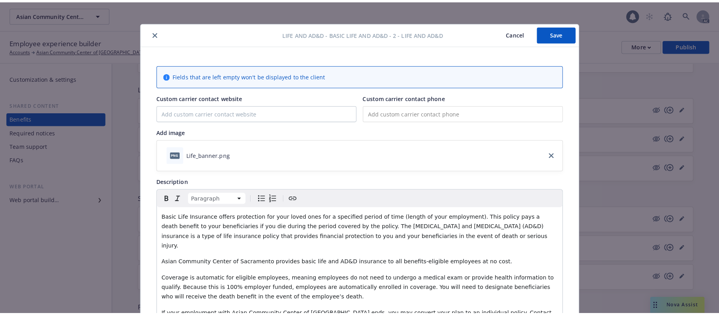
scroll to position [0, 0]
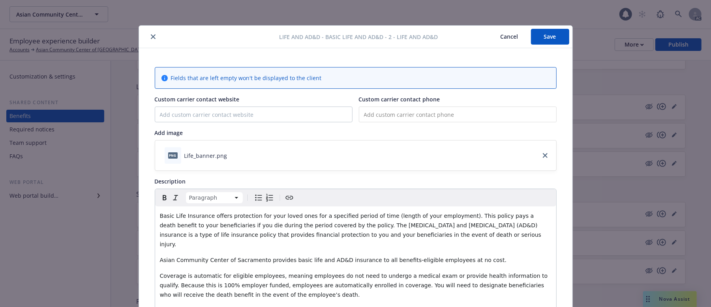
click at [552, 39] on button "Save" at bounding box center [550, 37] width 38 height 16
click at [547, 36] on button "Save" at bounding box center [550, 37] width 38 height 16
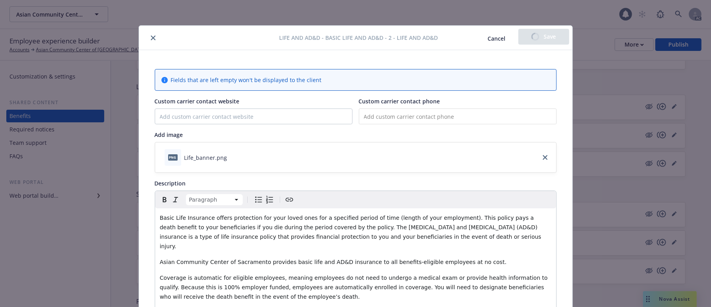
click at [495, 43] on button "Cancel" at bounding box center [497, 39] width 43 height 16
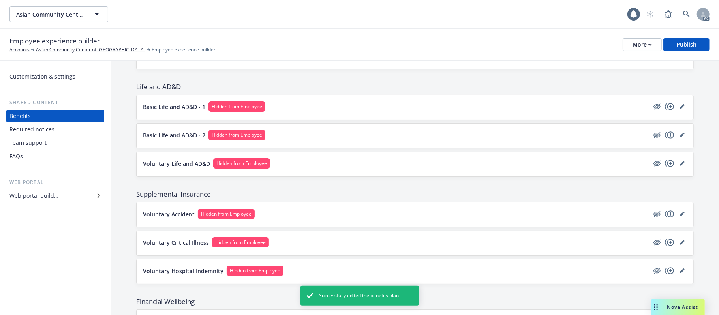
click at [402, 109] on button "Basic Life and AD&D - 1 Hidden from Employee" at bounding box center [396, 106] width 506 height 10
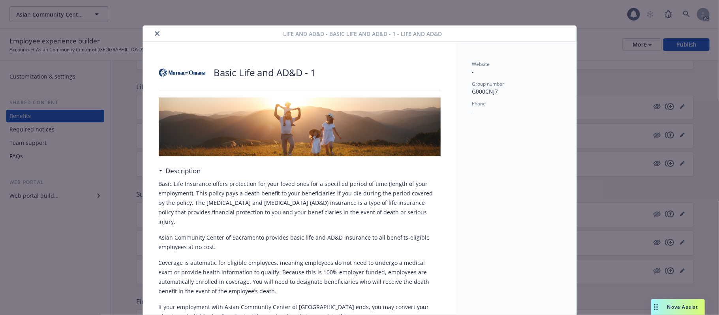
click at [155, 32] on icon "close" at bounding box center [157, 33] width 5 height 5
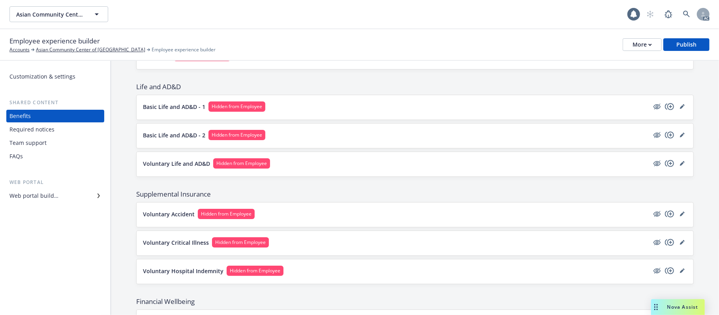
click at [378, 139] on button "Basic Life and AD&D - 2 Hidden from Employee" at bounding box center [396, 135] width 506 height 10
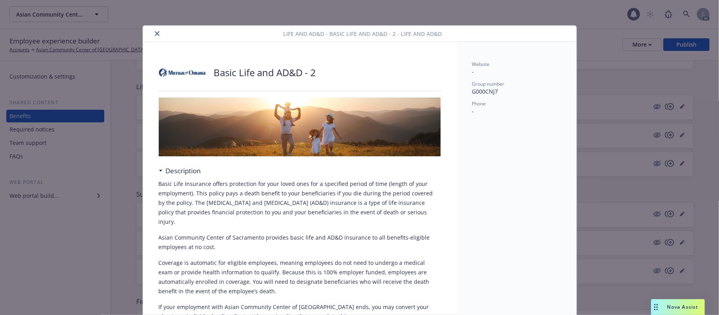
click at [156, 33] on button "close" at bounding box center [156, 33] width 9 height 9
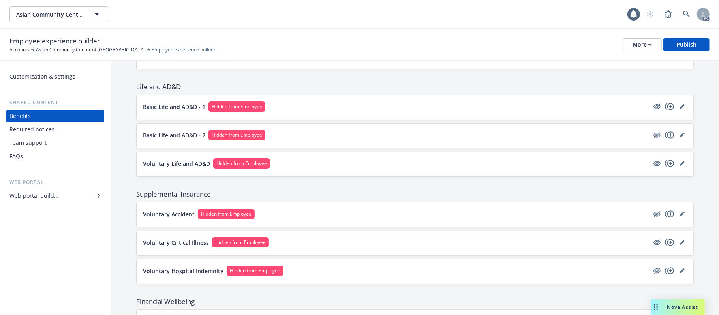
click at [320, 167] on button "Voluntary Life and AD&D Hidden from Employee" at bounding box center [396, 163] width 506 height 10
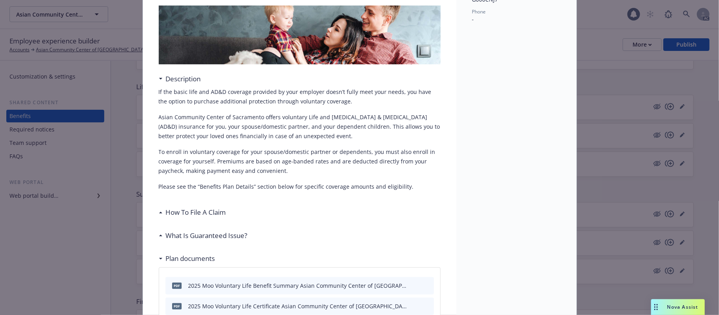
scroll to position [182, 0]
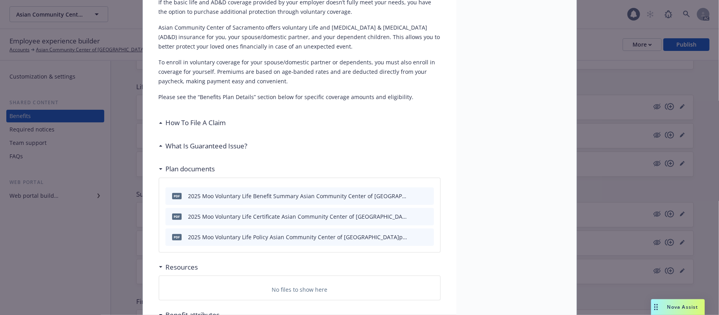
click at [331, 138] on div "What Is Guaranteed Issue?" at bounding box center [300, 146] width 282 height 17
drag, startPoint x: 266, startPoint y: 220, endPoint x: 294, endPoint y: 221, distance: 28.1
click at [306, 218] on div "2025 Moo Voluntary Life Certificate Asian Community Center of Sacramento.pdf" at bounding box center [298, 216] width 220 height 8
click at [423, 235] on icon "preview file" at bounding box center [426, 237] width 7 height 6
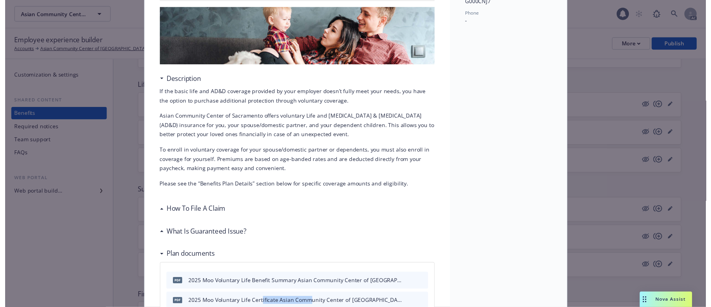
scroll to position [0, 0]
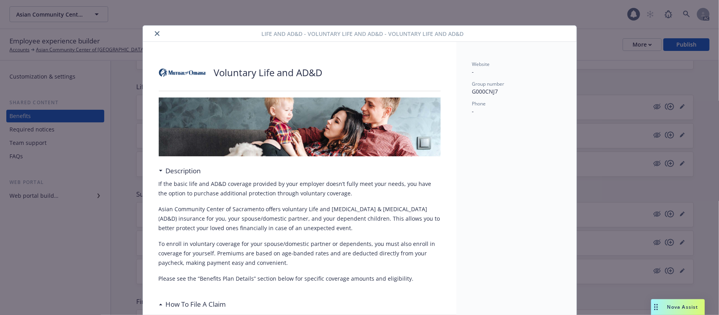
click at [155, 34] on icon "close" at bounding box center [157, 33] width 5 height 5
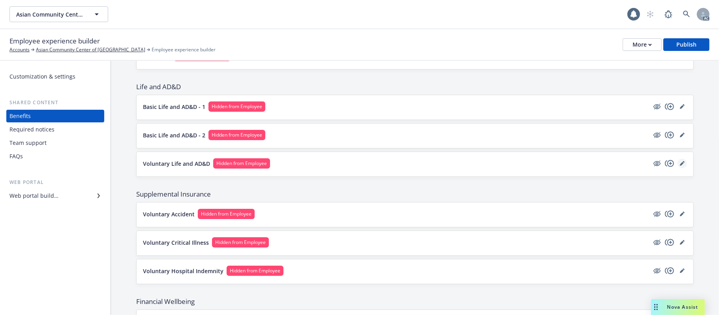
click at [680, 165] on icon "editPencil" at bounding box center [682, 164] width 4 height 4
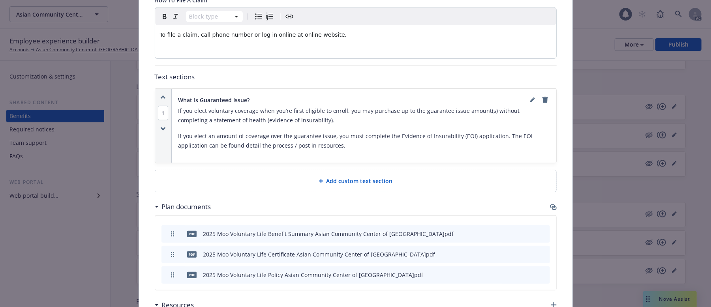
scroll to position [498, 0]
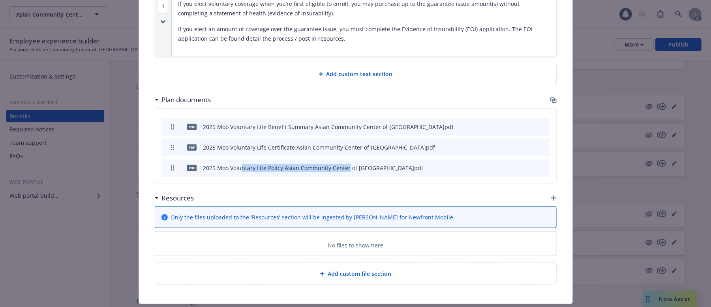
drag, startPoint x: 385, startPoint y: 157, endPoint x: 389, endPoint y: 157, distance: 4.7
click at [389, 164] on div "2025 Moo Voluntary Life Policy Asian Community Center of Sacramento.pdf" at bounding box center [313, 168] width 220 height 8
click at [372, 171] on div "pdf 2025 Moo Voluntary Life Benefit Summary Asian Community Center of Sacrament…" at bounding box center [355, 146] width 401 height 74
click at [540, 164] on icon "archive file" at bounding box center [543, 167] width 6 height 6
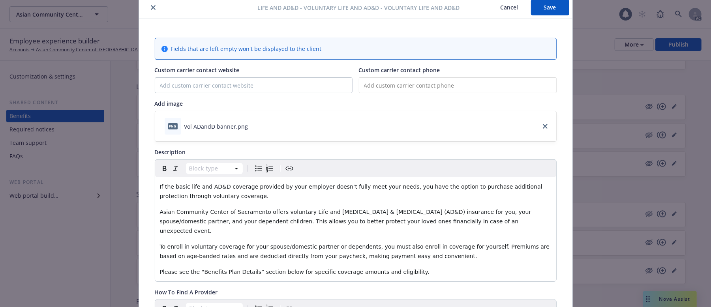
scroll to position [0, 0]
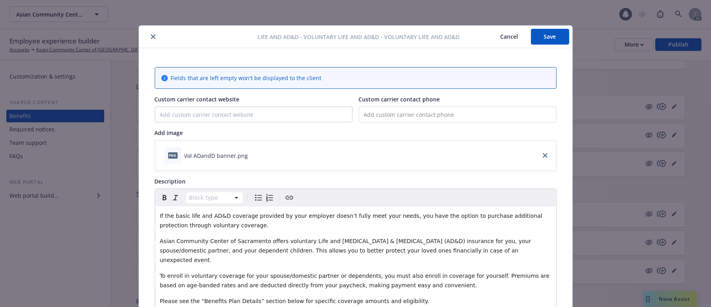
click at [550, 37] on button "Save" at bounding box center [550, 37] width 38 height 16
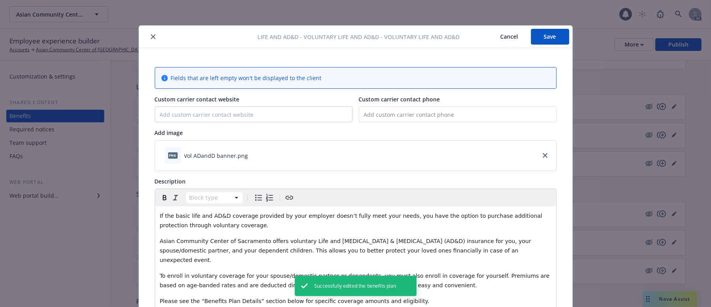
click at [503, 35] on button "Cancel" at bounding box center [509, 37] width 43 height 16
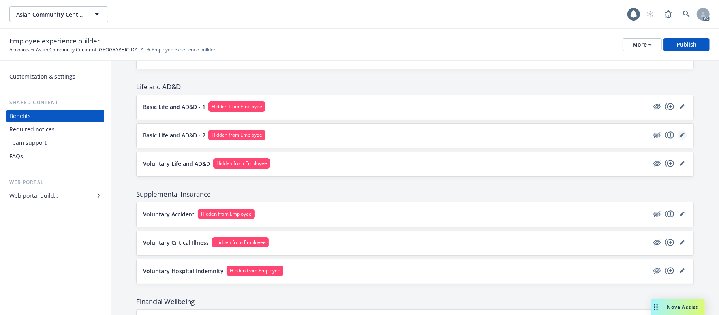
click at [680, 135] on icon "editPencil" at bounding box center [682, 135] width 5 height 5
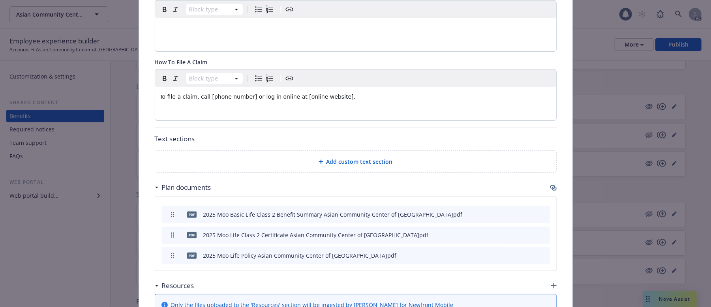
scroll to position [445, 0]
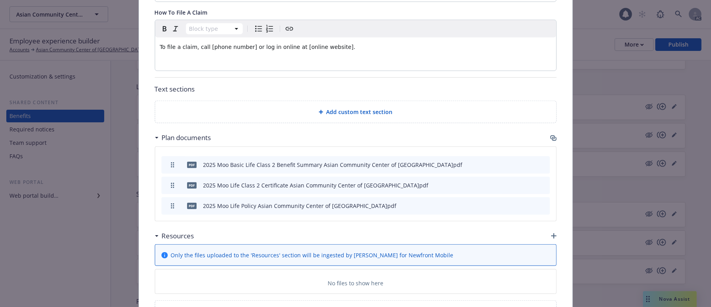
click at [244, 202] on div "2025 Moo Life Policy Asian Community Center of Sacramento.pdf" at bounding box center [300, 206] width 194 height 8
click at [541, 202] on icon "archive file" at bounding box center [543, 205] width 6 height 6
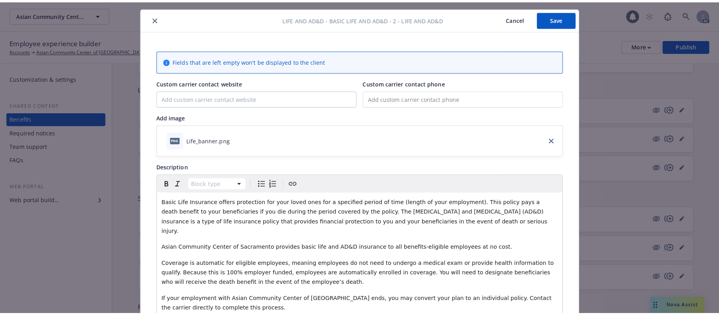
scroll to position [0, 0]
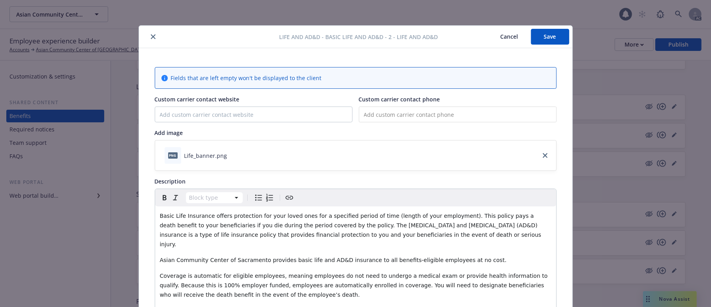
click at [537, 38] on button "Save" at bounding box center [550, 37] width 38 height 16
click at [542, 35] on button "Save" at bounding box center [550, 37] width 38 height 16
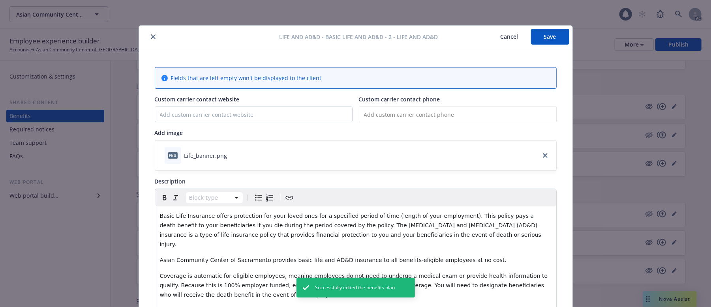
click at [503, 30] on button "Cancel" at bounding box center [509, 37] width 43 height 16
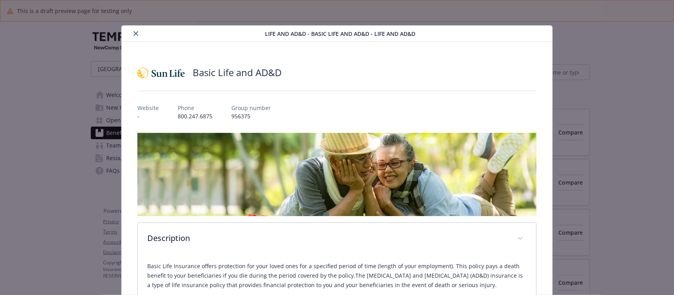
scroll to position [16, 0]
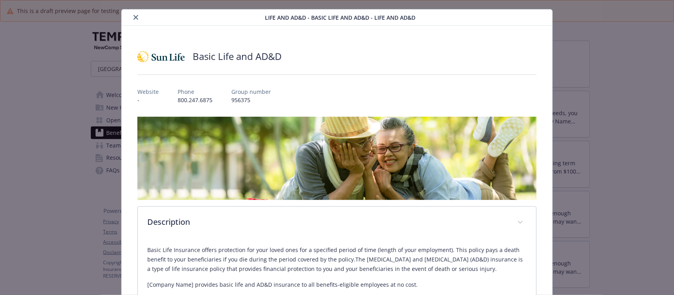
click at [133, 11] on div "Life and AD&D - Basic Life and AD&D - Life and AD&D" at bounding box center [337, 17] width 430 height 16
click at [133, 19] on icon "close" at bounding box center [135, 17] width 5 height 5
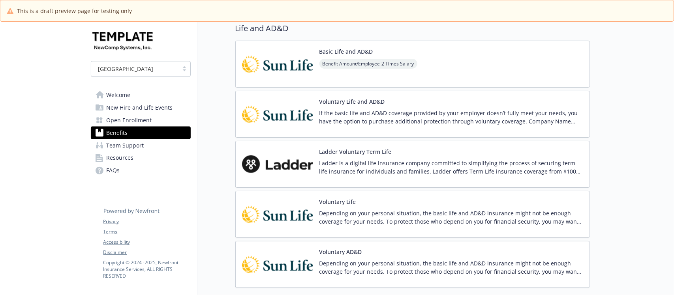
click at [457, 62] on div "Basic Life and AD&D Benefit Amount/Employee - 2 Times Salary" at bounding box center [412, 64] width 355 height 47
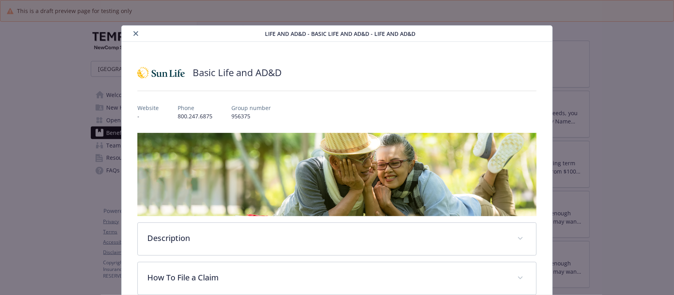
click at [133, 34] on icon "close" at bounding box center [135, 33] width 5 height 5
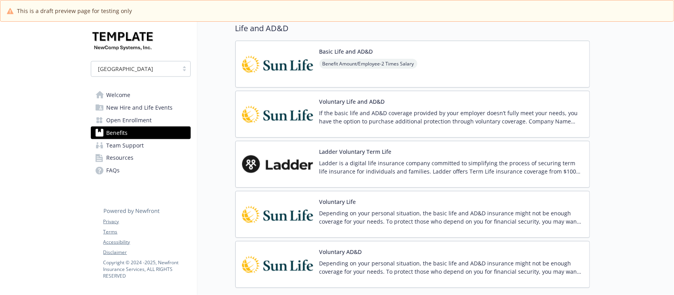
click at [454, 155] on div "Ladder Voluntary Term Life Ladder is a digital life insurance company committed…" at bounding box center [452, 165] width 264 height 34
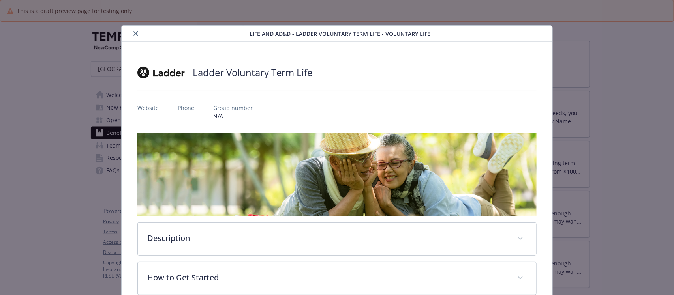
click at [134, 32] on icon "close" at bounding box center [135, 33] width 5 height 5
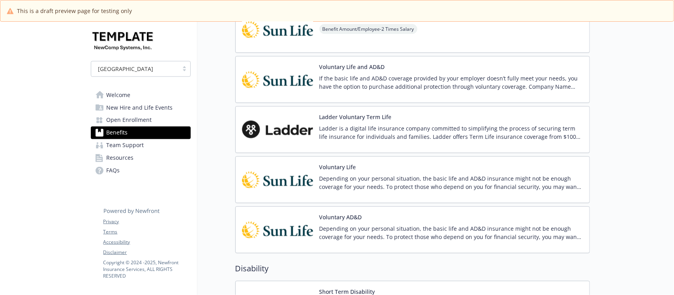
scroll to position [642, 0]
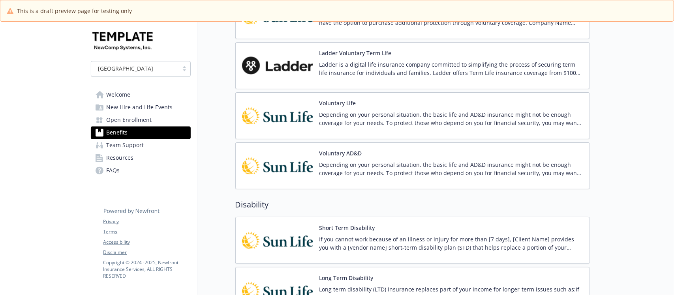
click at [425, 107] on div "Voluntary Life Depending on your personal situation, the basic life and AD&D in…" at bounding box center [452, 116] width 264 height 34
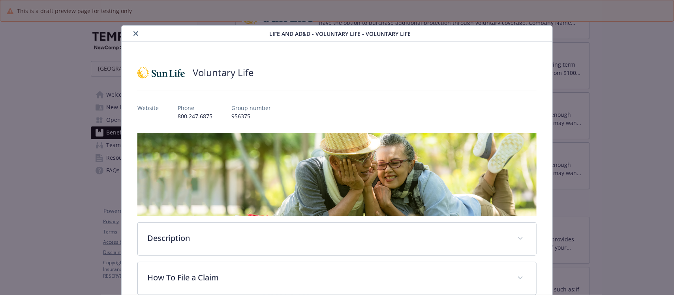
click at [133, 33] on icon "close" at bounding box center [135, 33] width 5 height 5
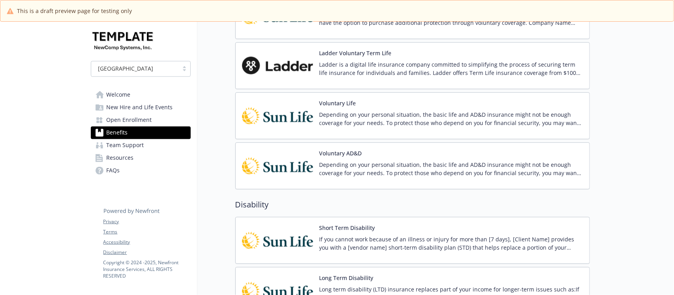
click at [405, 155] on div "Voluntary AD&D Depending on your personal situation, the basic life and AD&D in…" at bounding box center [452, 166] width 264 height 34
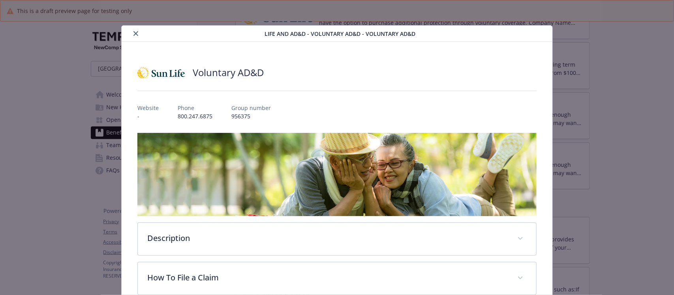
click at [133, 35] on icon "close" at bounding box center [135, 33] width 5 height 5
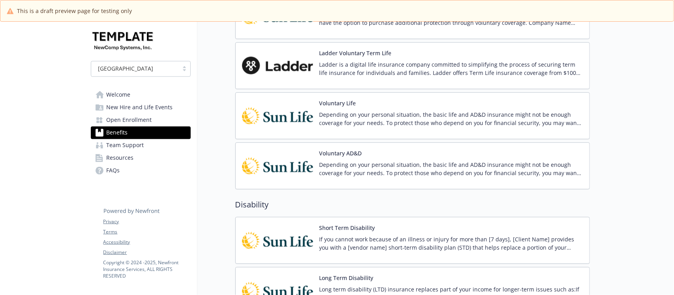
click at [415, 51] on div "Ladder Voluntary Term Life Ladder is a digital life insurance company committed…" at bounding box center [452, 66] width 264 height 34
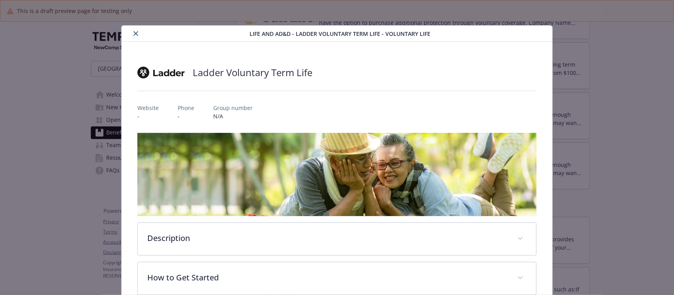
click at [135, 34] on icon "close" at bounding box center [135, 33] width 5 height 5
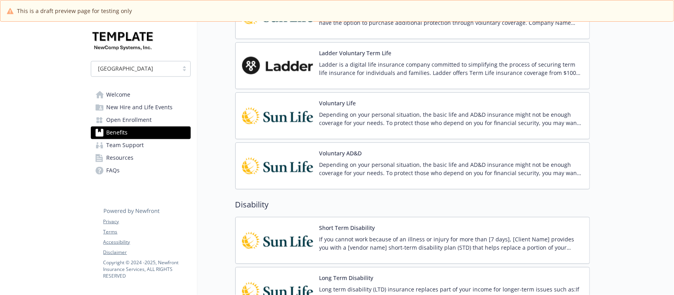
click at [445, 104] on div "Voluntary Life Depending on your personal situation, the basic life and AD&D in…" at bounding box center [452, 116] width 264 height 34
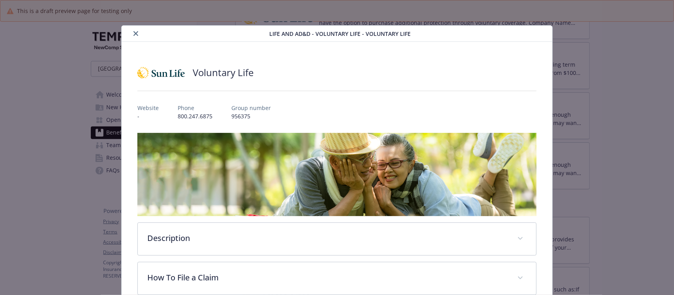
click at [133, 34] on icon "close" at bounding box center [135, 33] width 5 height 5
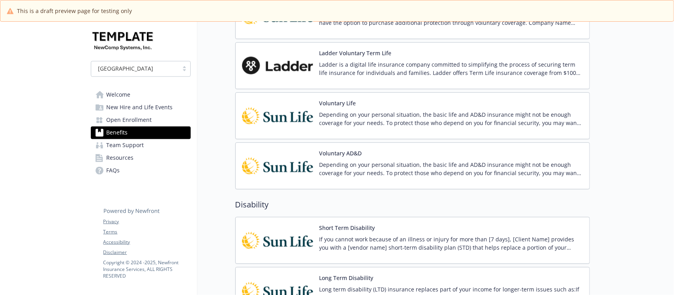
click at [391, 154] on div "Voluntary AD&D Depending on your personal situation, the basic life and AD&D in…" at bounding box center [452, 166] width 264 height 34
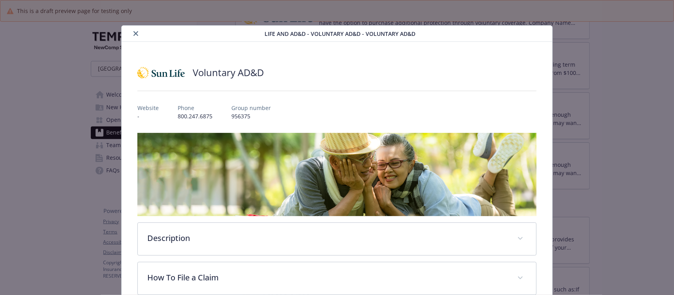
click at [135, 34] on icon "close" at bounding box center [135, 33] width 5 height 5
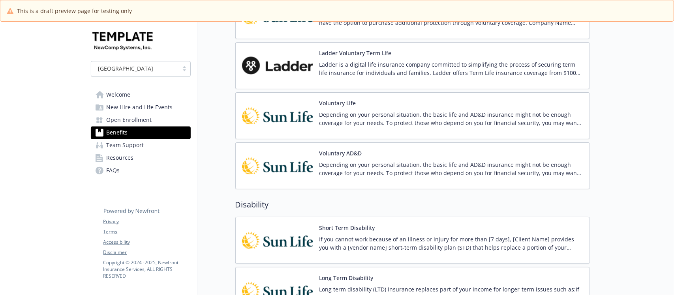
scroll to position [543, 0]
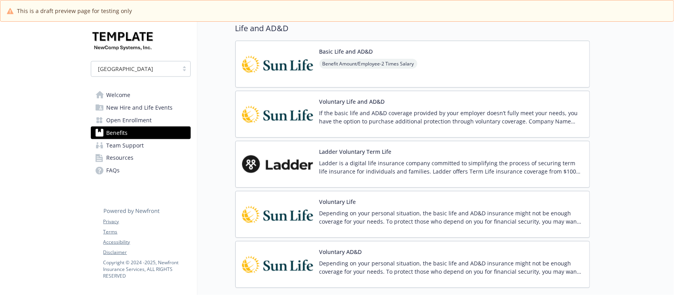
click at [419, 107] on div "Voluntary Life and AD&D If the basic life and AD&D coverage provided by your em…" at bounding box center [452, 115] width 264 height 34
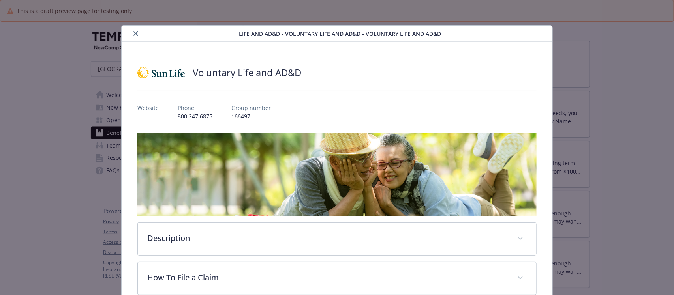
click at [137, 32] on button "close" at bounding box center [135, 33] width 9 height 9
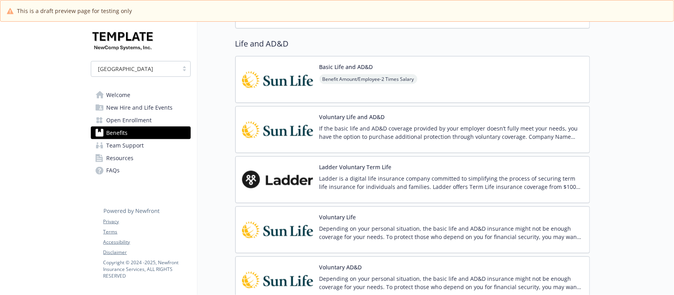
scroll to position [543, 0]
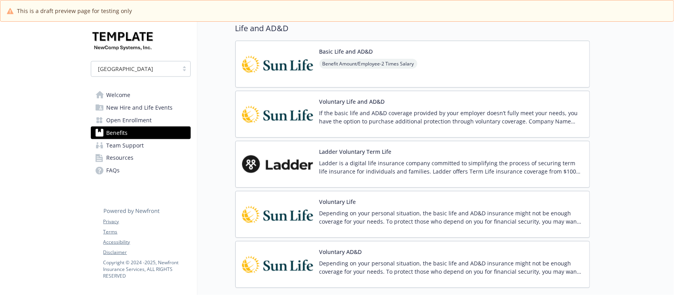
click at [425, 150] on div "Ladder Voluntary Term Life Ladder is a digital life insurance company committed…" at bounding box center [452, 165] width 264 height 34
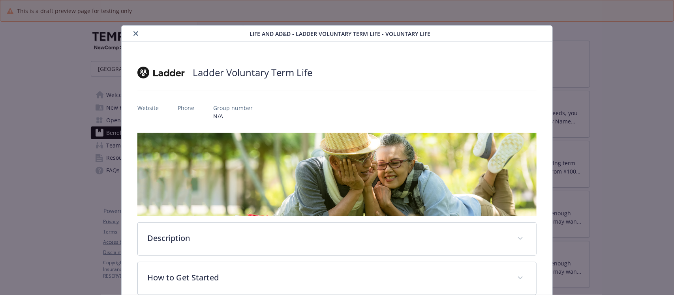
click at [135, 34] on icon "close" at bounding box center [135, 33] width 5 height 5
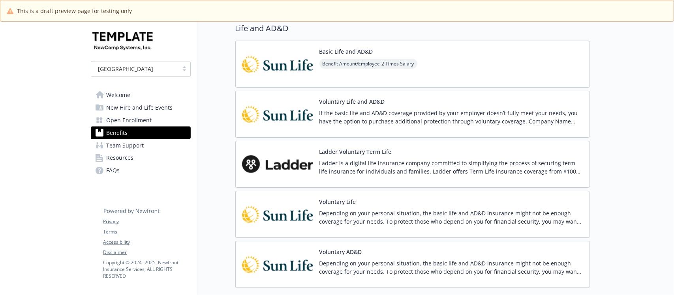
click at [386, 200] on div "Voluntary Life Depending on your personal situation, the basic life and AD&D in…" at bounding box center [452, 215] width 264 height 34
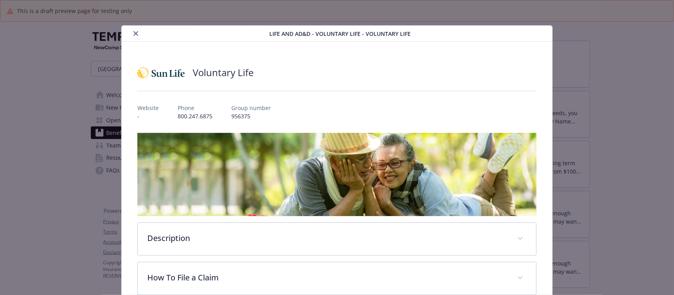
click at [135, 33] on icon "close" at bounding box center [135, 33] width 5 height 5
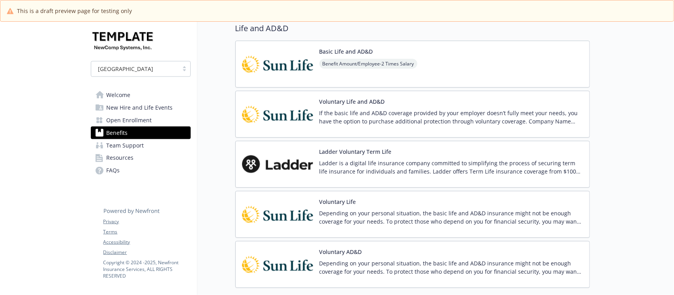
click at [402, 257] on div "Voluntary AD&D Depending on your personal situation, the basic life and AD&D in…" at bounding box center [452, 265] width 264 height 34
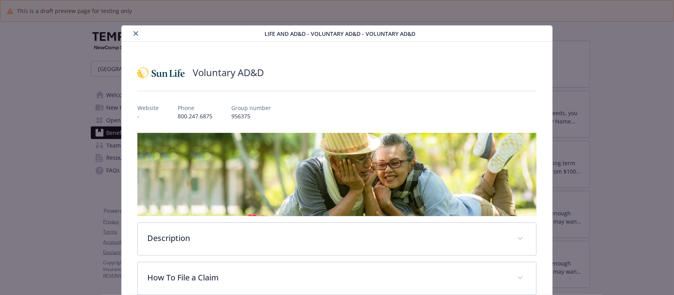
click at [137, 31] on button "close" at bounding box center [135, 33] width 9 height 9
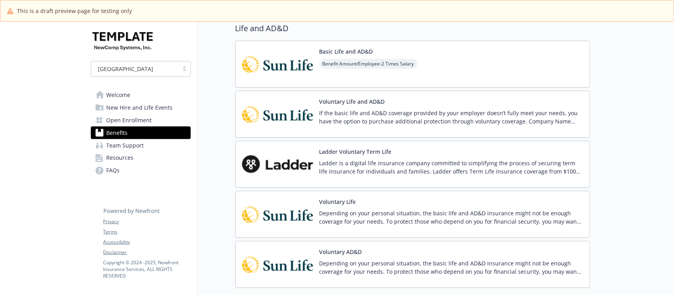
click at [420, 94] on div "Voluntary Life and AD&D If the basic life and AD&D coverage provided by your em…" at bounding box center [412, 114] width 355 height 47
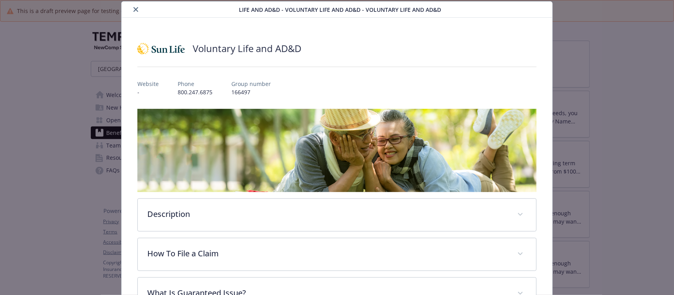
scroll to position [24, 0]
click at [135, 6] on button "close" at bounding box center [135, 9] width 9 height 9
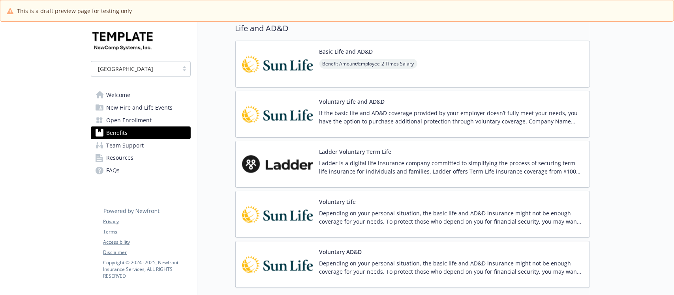
click at [430, 101] on div "Voluntary Life and AD&D If the basic life and AD&D coverage provided by your em…" at bounding box center [452, 115] width 264 height 34
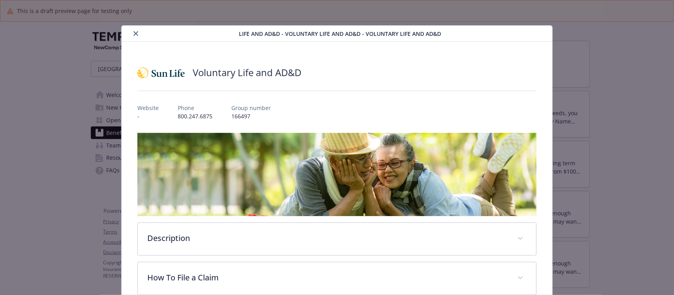
scroll to position [24, 0]
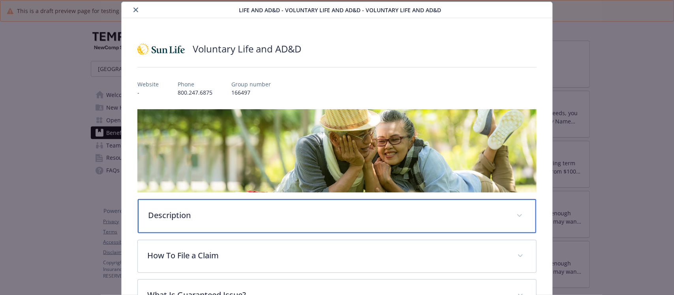
click at [223, 210] on p "Description" at bounding box center [327, 216] width 359 height 12
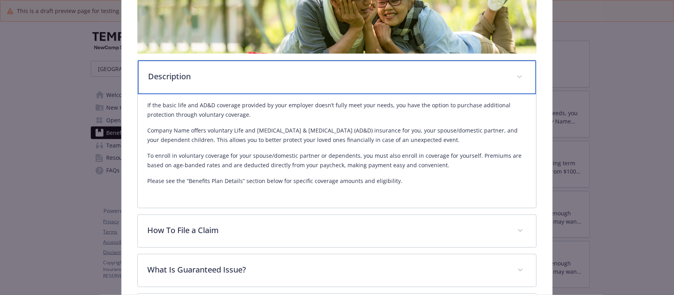
scroll to position [172, 0]
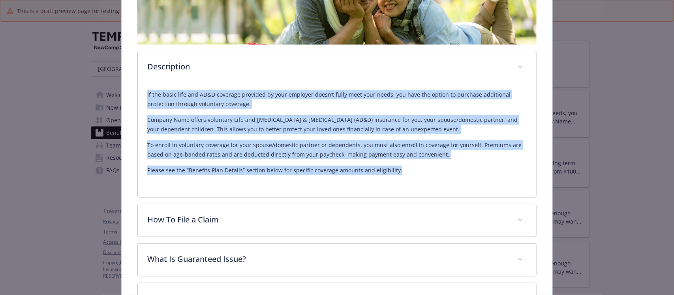
drag, startPoint x: 423, startPoint y: 170, endPoint x: 122, endPoint y: 88, distance: 312.3
click at [122, 88] on div "Voluntary Life and AD&D Website - Phone [PHONE_NUMBER] Group number 166497 Desc…" at bounding box center [337, 102] width 430 height 465
copy div "If the basic life and AD&D coverage provided by your employer doesn’t fully mee…"
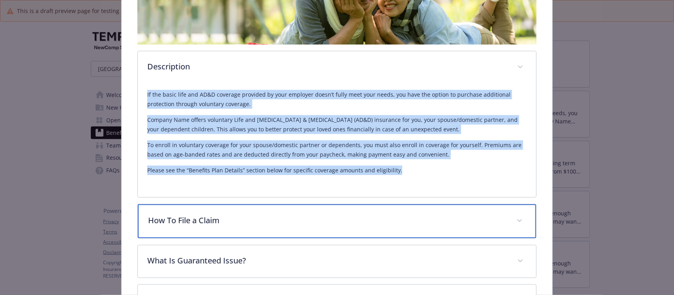
click at [235, 220] on p "How To File a Claim" at bounding box center [327, 221] width 359 height 12
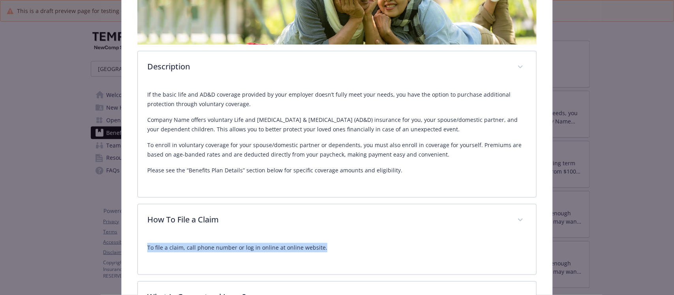
drag, startPoint x: 340, startPoint y: 248, endPoint x: 115, endPoint y: 244, distance: 225.9
click at [115, 244] on div "Life and AD&D - Voluntary Life and AD&D - Voluntary Life and AD&D Voluntary Lif…" at bounding box center [337, 113] width 539 height 520
copy p "To file a claim, call phone number or log in online at online website."
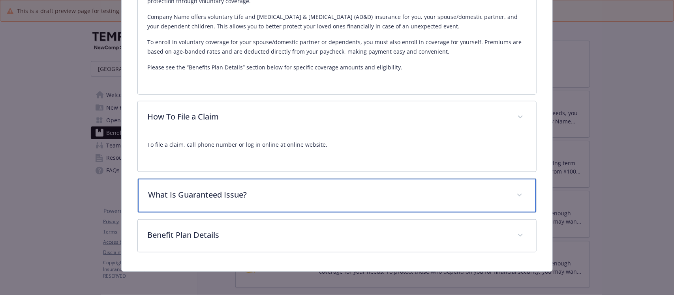
click at [257, 195] on p "What Is Guaranteed Issue?" at bounding box center [327, 195] width 359 height 12
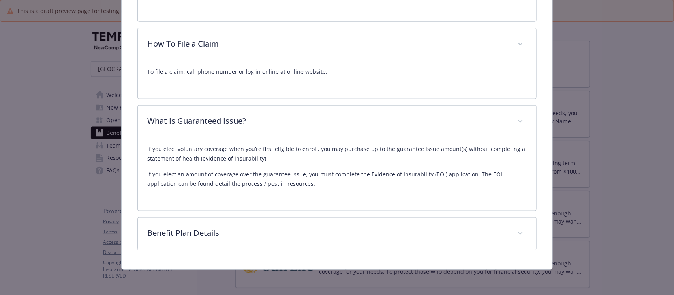
scroll to position [348, 0]
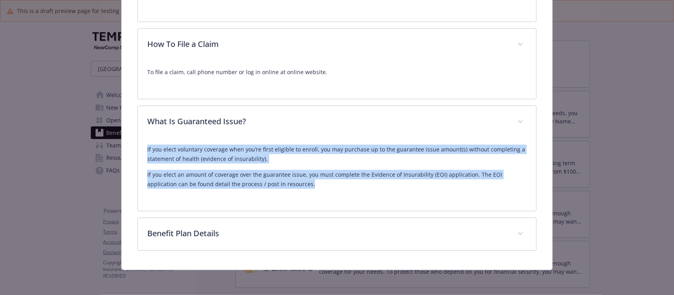
drag, startPoint x: 295, startPoint y: 191, endPoint x: 122, endPoint y: 150, distance: 178.5
copy div "If you elect voluntary coverage when you’re first eligible to enroll, you may p…"
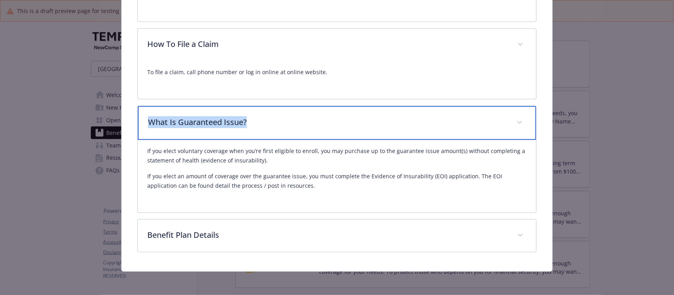
drag, startPoint x: 271, startPoint y: 119, endPoint x: 147, endPoint y: 121, distance: 124.4
click at [148, 121] on p "What Is Guaranteed Issue?" at bounding box center [327, 123] width 359 height 12
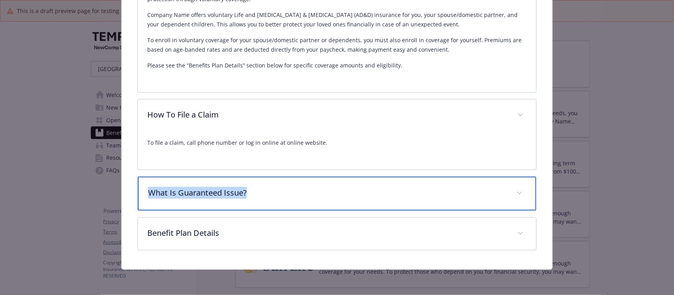
copy p "What Is Guaranteed Issue?"
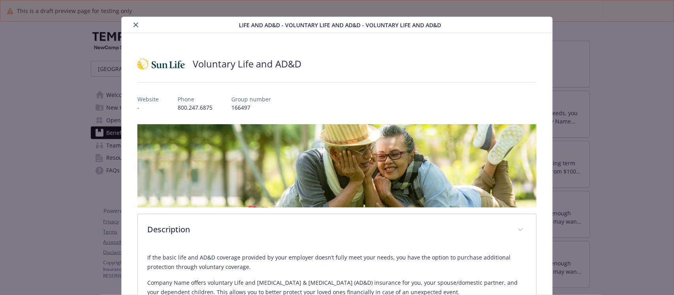
scroll to position [0, 0]
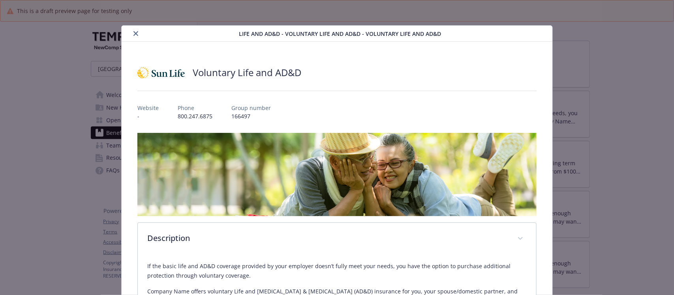
click at [135, 35] on icon "close" at bounding box center [135, 33] width 5 height 5
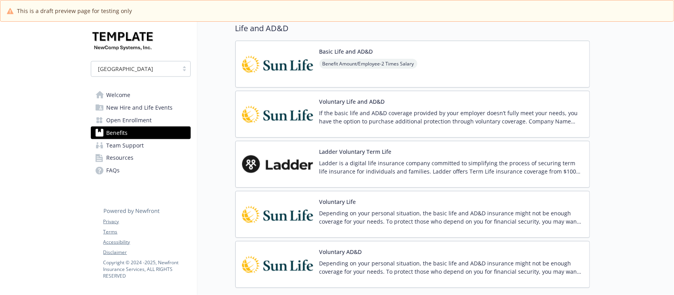
click at [463, 66] on div "Basic Life and AD&D Benefit Amount/Employee - 2 Times Salary" at bounding box center [412, 64] width 355 height 47
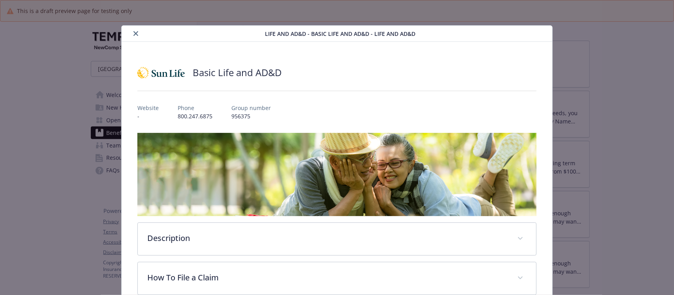
scroll to position [24, 0]
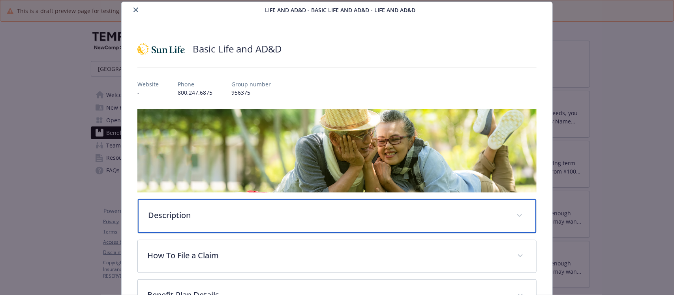
click at [244, 212] on p "Description" at bounding box center [327, 216] width 359 height 12
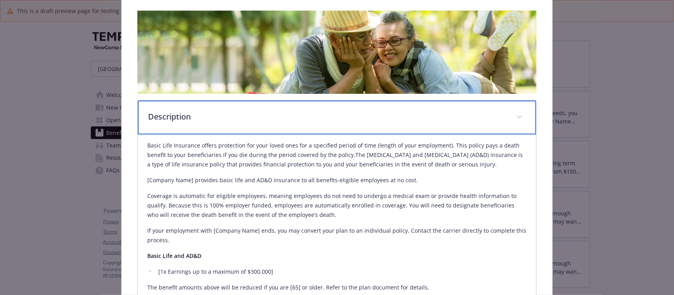
scroll to position [172, 0]
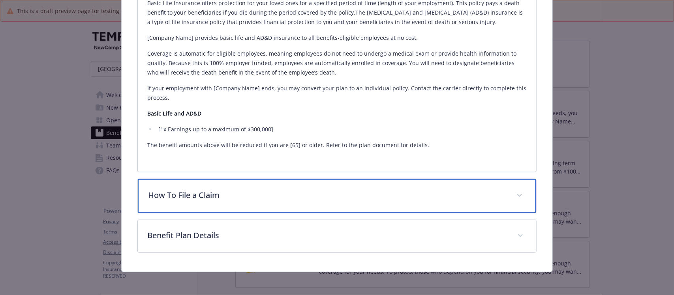
click at [321, 196] on p "How To File a Claim" at bounding box center [327, 196] width 359 height 12
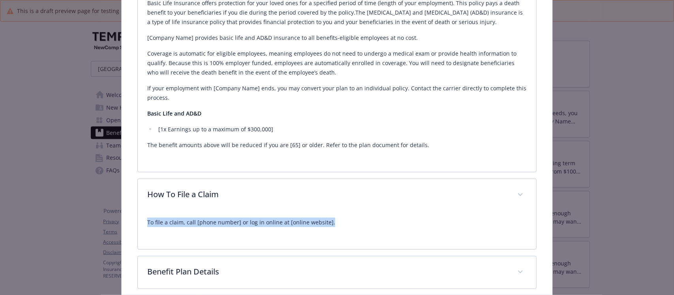
drag, startPoint x: 182, startPoint y: 225, endPoint x: 109, endPoint y: 225, distance: 73.1
click at [109, 225] on div "Life and AD&D - Basic Life and AD&D - Life and AD&D Basic Life and AD&D Website…" at bounding box center [337, 35] width 539 height 547
copy p "To file a claim, call [phone number] or log in online at [online website]."
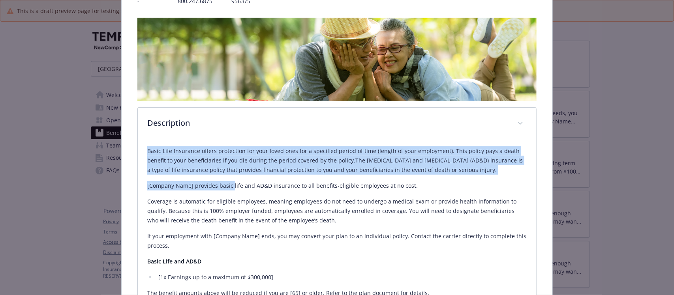
drag, startPoint x: 145, startPoint y: 147, endPoint x: 236, endPoint y: 178, distance: 95.5
click at [235, 178] on div "Basic Life Insurance offers protection for your loved ones for a specified peri…" at bounding box center [337, 230] width 398 height 180
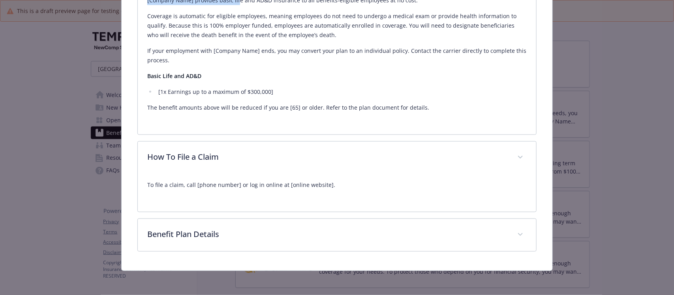
scroll to position [301, 0]
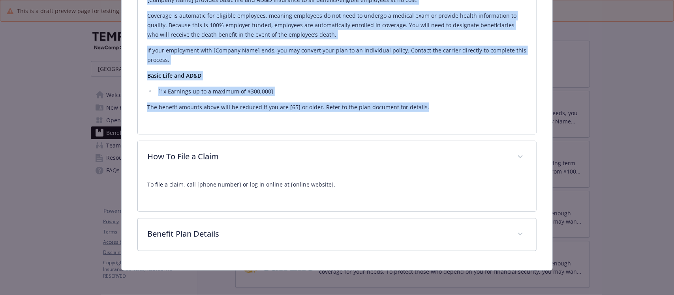
click at [442, 107] on p "The benefit amounts above will be reduced if you are [65] or older. Refer to th…" at bounding box center [336, 107] width 379 height 9
copy div "Lorem Ipsu Dolorsita consec adipiscing eli sedd eiusm temp inc u laboreetd magn…"
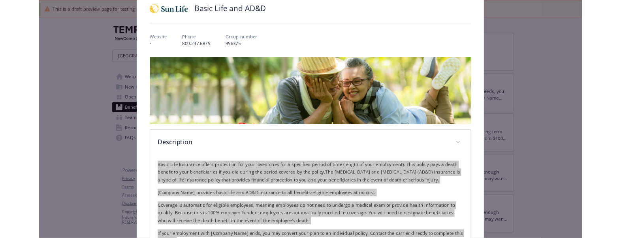
scroll to position [55, 0]
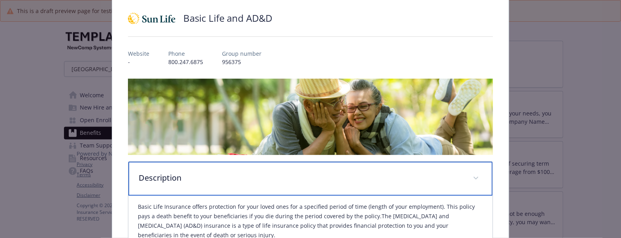
click at [289, 173] on p "Description" at bounding box center [301, 178] width 325 height 12
